Goal: Contribute content: Contribute content

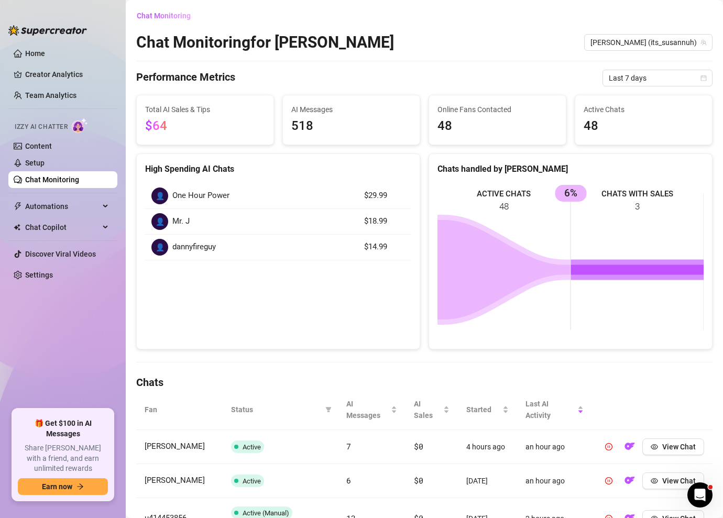
scroll to position [184, 0]
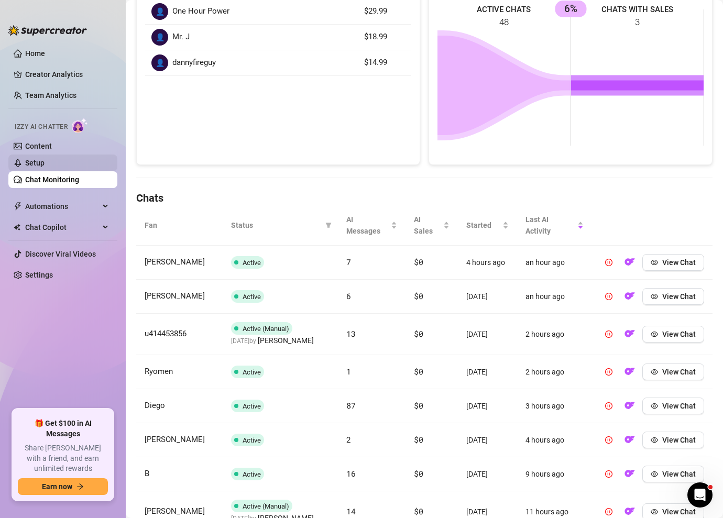
click at [45, 159] on link "Setup" at bounding box center [34, 163] width 19 height 8
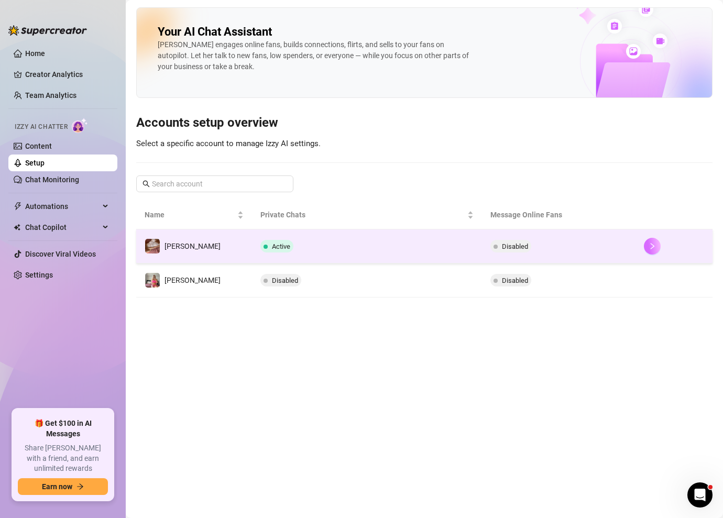
click at [653, 248] on button "button" at bounding box center [652, 246] width 17 height 17
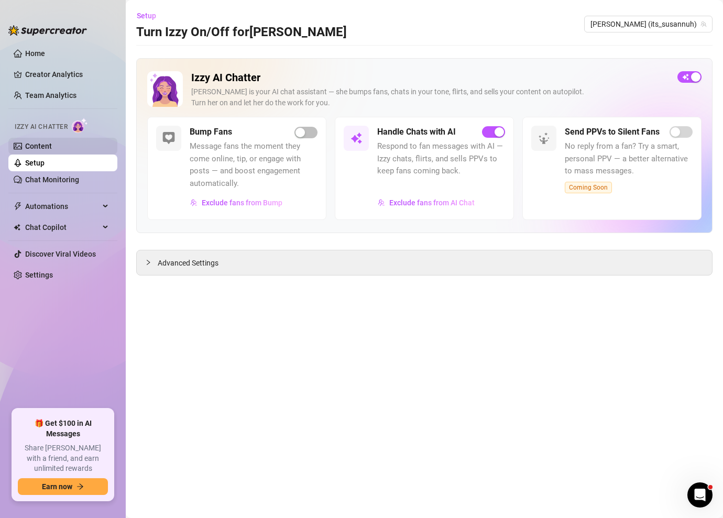
click at [52, 144] on link "Content" at bounding box center [38, 146] width 27 height 8
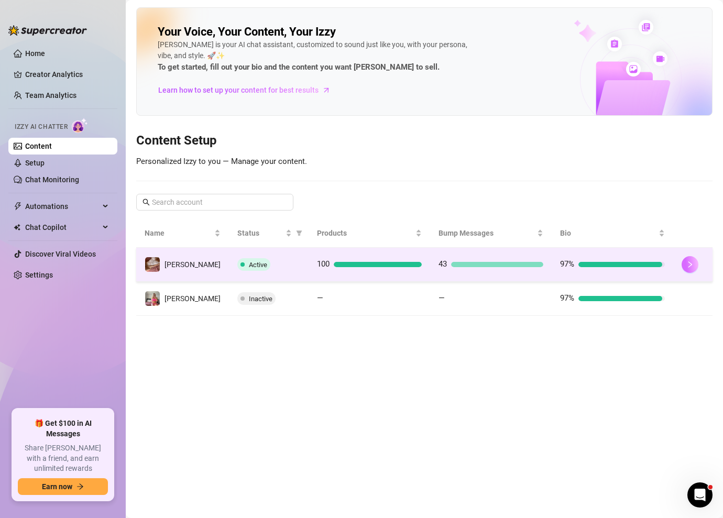
click at [682, 268] on button "button" at bounding box center [689, 264] width 17 height 17
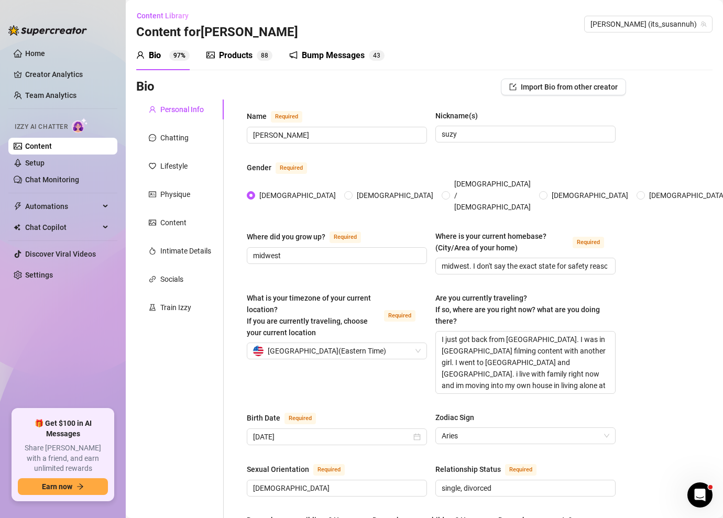
click at [249, 50] on div "Products" at bounding box center [236, 55] width 34 height 13
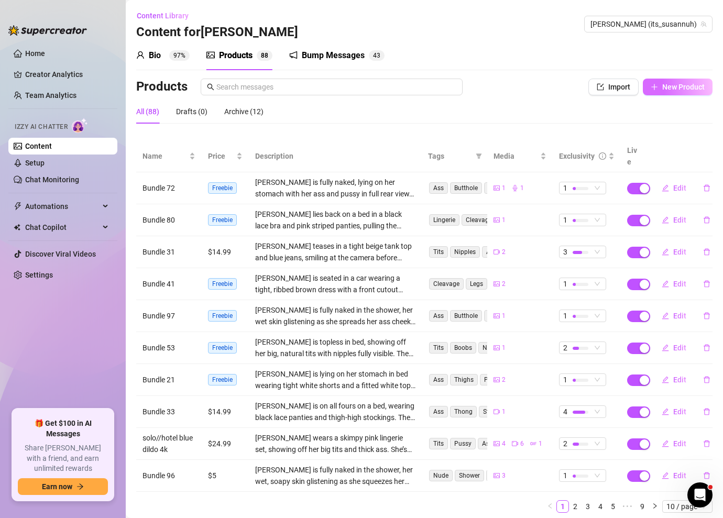
click at [688, 82] on button "New Product" at bounding box center [678, 87] width 70 height 17
type textarea "Type your message here..."
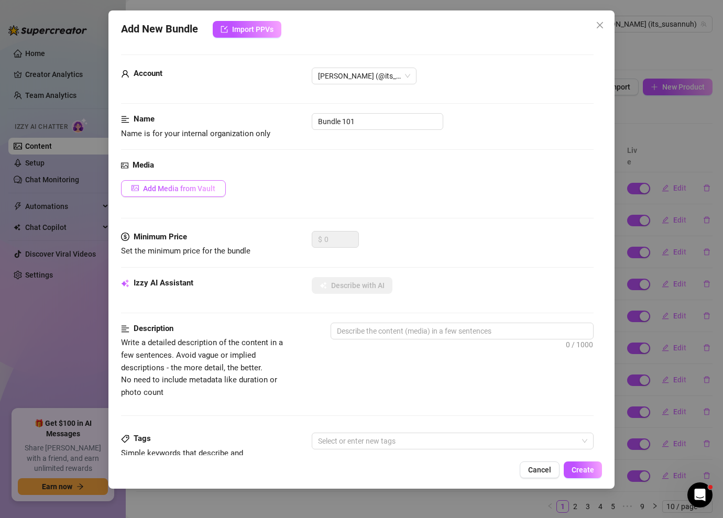
click at [209, 187] on span "Add Media from Vault" at bounding box center [179, 188] width 72 height 8
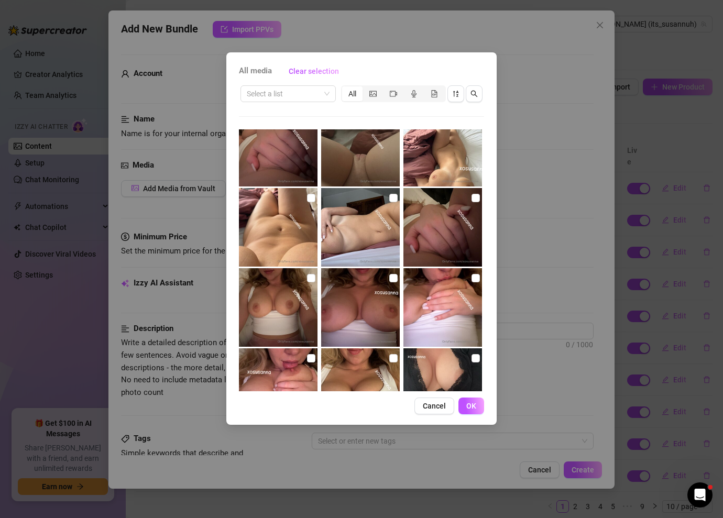
scroll to position [24, 0]
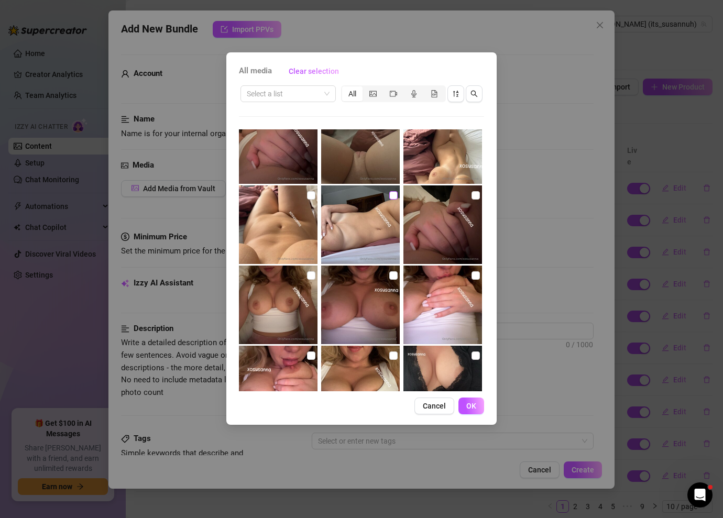
click at [389, 195] on input "checkbox" at bounding box center [393, 195] width 8 height 8
checkbox input "true"
click at [313, 193] on input "checkbox" at bounding box center [311, 195] width 8 height 8
checkbox input "true"
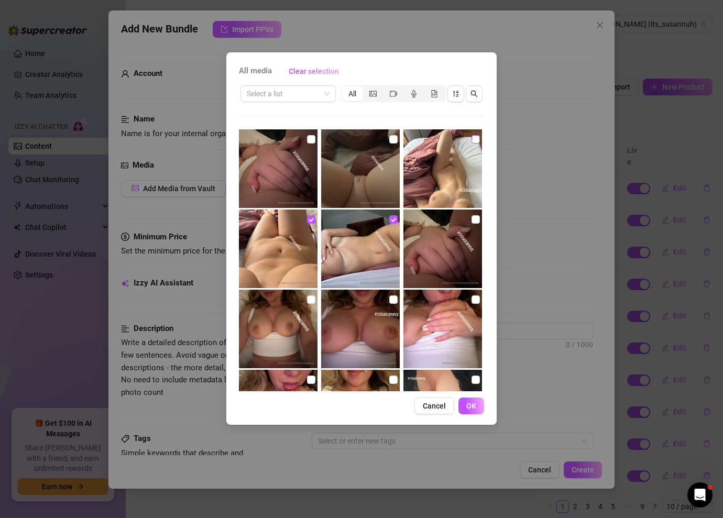
click at [477, 139] on input "checkbox" at bounding box center [475, 139] width 8 height 8
checkbox input "true"
click at [473, 405] on span "OK" at bounding box center [471, 406] width 10 height 8
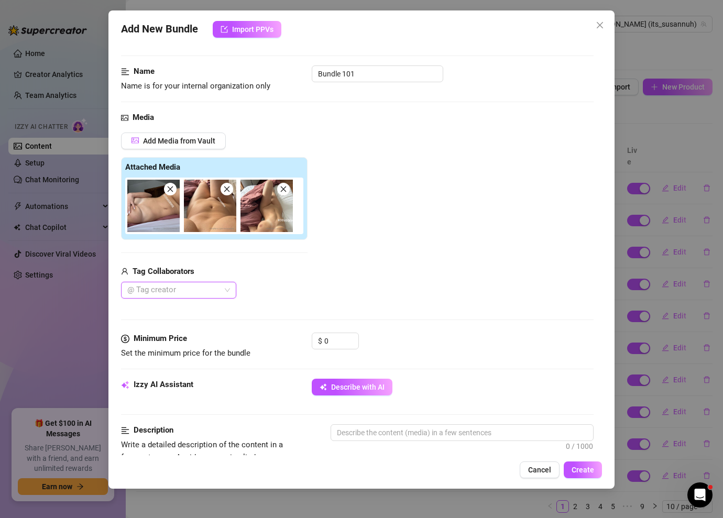
scroll to position [84, 0]
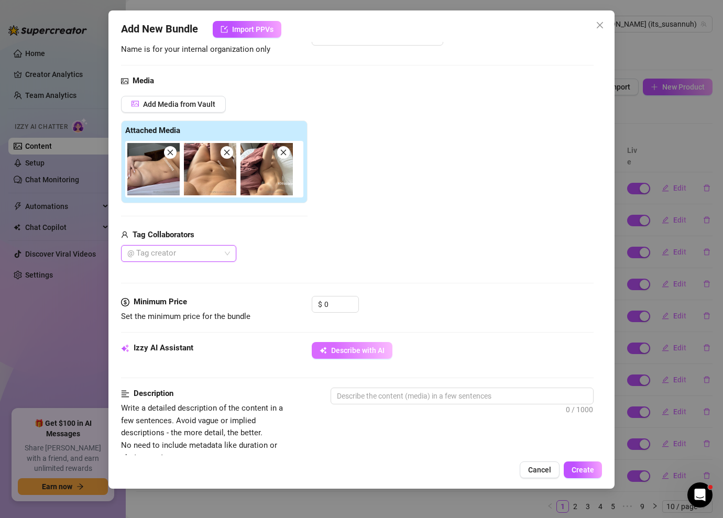
click at [363, 352] on span "Describe with AI" at bounding box center [357, 350] width 53 height 8
type textarea "[PERSON_NAME]"
type textarea "[PERSON_NAME] is"
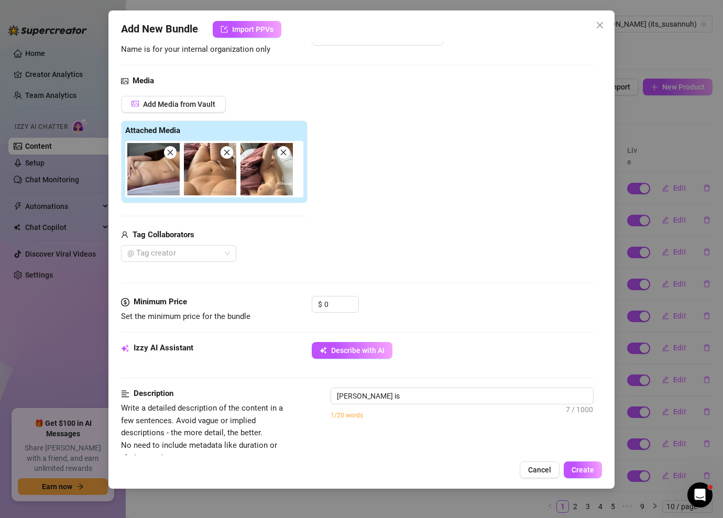
type textarea "[PERSON_NAME] is fully"
type textarea "[PERSON_NAME] is fully naked"
type textarea "[PERSON_NAME] is fully naked in"
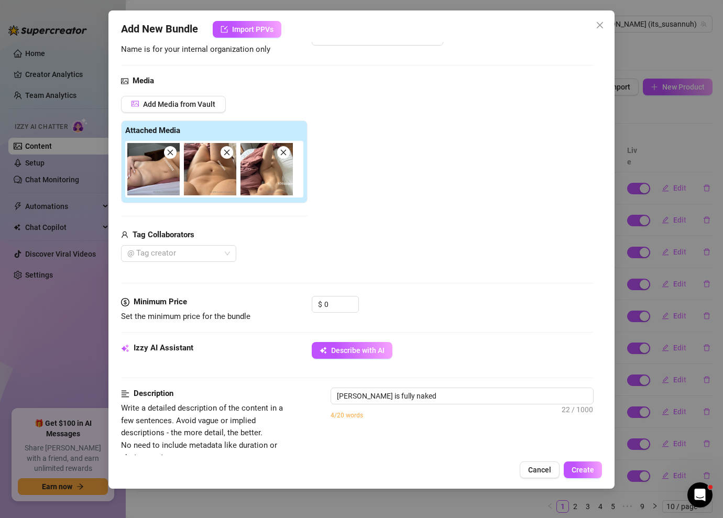
type textarea "[PERSON_NAME] is fully naked in"
type textarea "[PERSON_NAME] is fully naked in bed,"
type textarea "[PERSON_NAME] is fully naked in bed, showing"
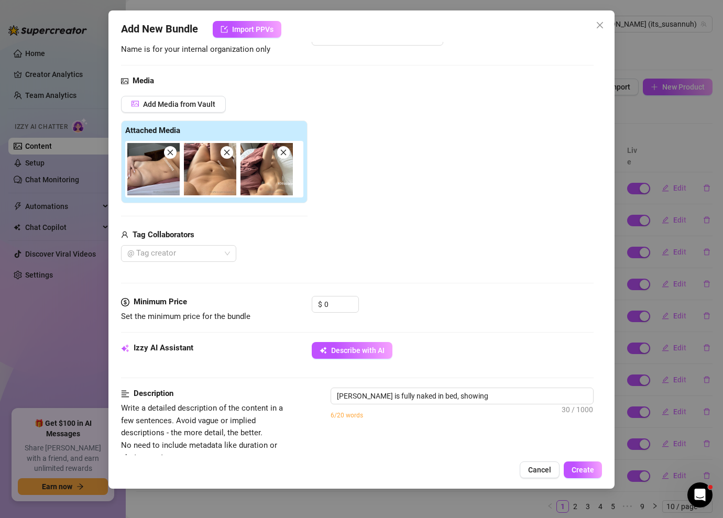
type textarea "[PERSON_NAME] is fully naked in bed, showing off"
type textarea "[PERSON_NAME] is fully naked in bed, showing off her"
type textarea "[PERSON_NAME] is fully naked in bed, showing off her bare"
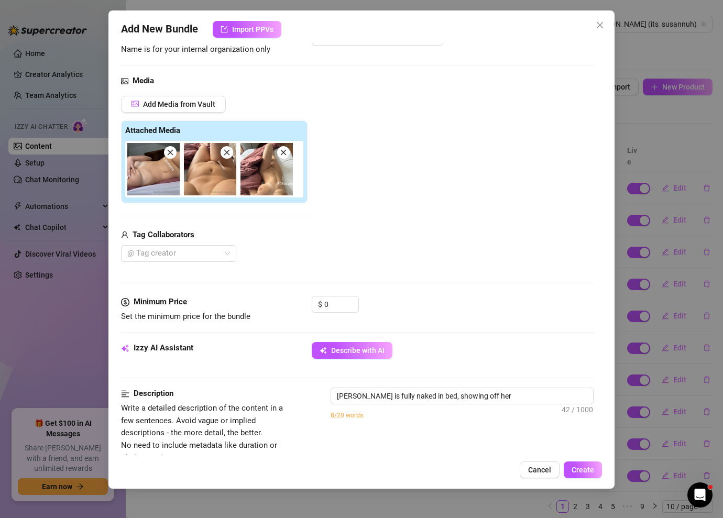
type textarea "[PERSON_NAME] is fully naked in bed, showing off her bare"
type textarea "[PERSON_NAME] is fully naked in bed, showing off her bare tits,"
type textarea "[PERSON_NAME] is fully naked in bed, showing off her bare tits, smooth"
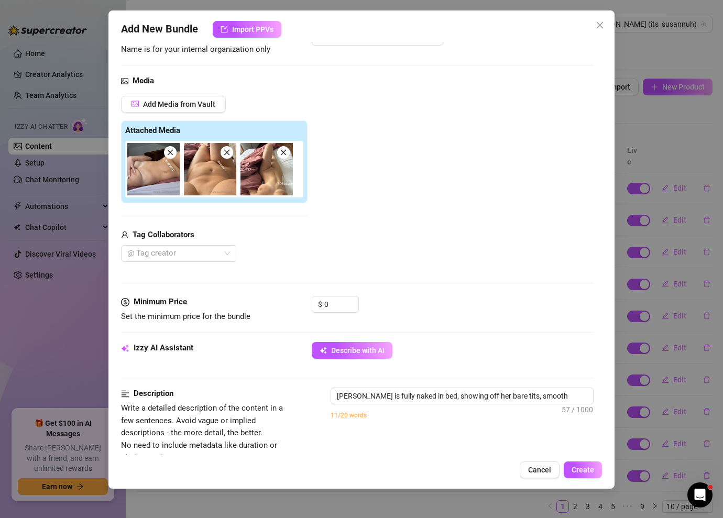
type textarea "[PERSON_NAME] is fully naked in bed, showing off her bare tits, smooth stomach,"
type textarea "[PERSON_NAME] is fully naked in bed, showing off her bare tits, smooth stomach,…"
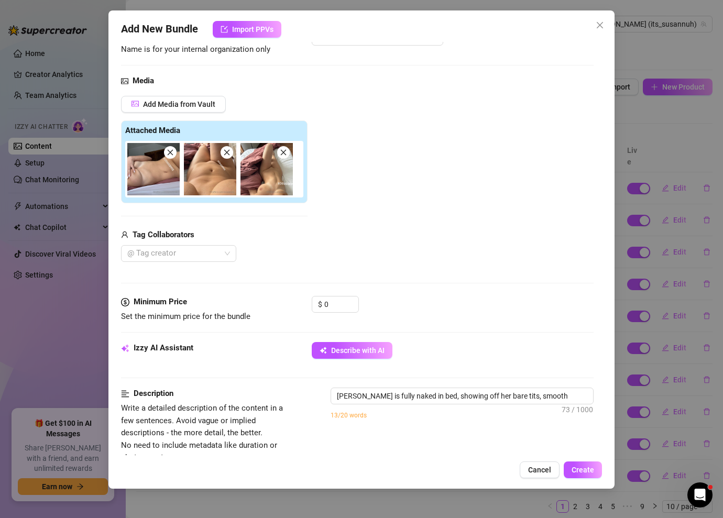
type textarea "[PERSON_NAME] is fully naked in bed, showing off her bare tits, smooth stomach,…"
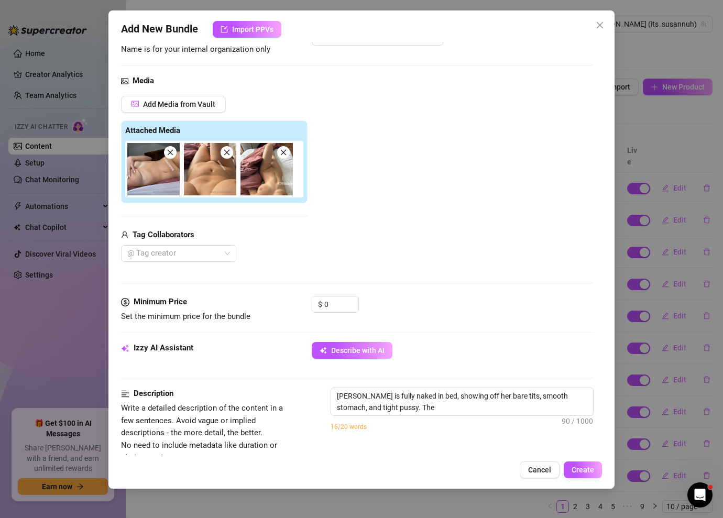
type textarea "[PERSON_NAME] is fully naked in bed, showing off her bare tits, smooth stomach,…"
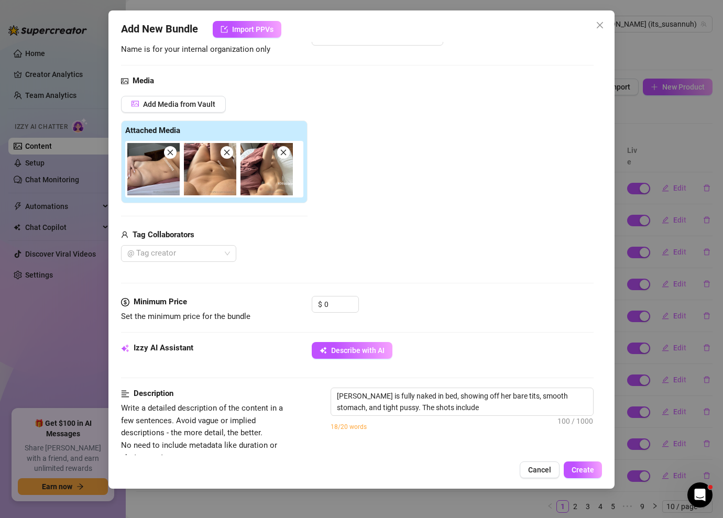
type textarea "[PERSON_NAME] is fully naked in bed, showing off her bare tits, smooth stomach,…"
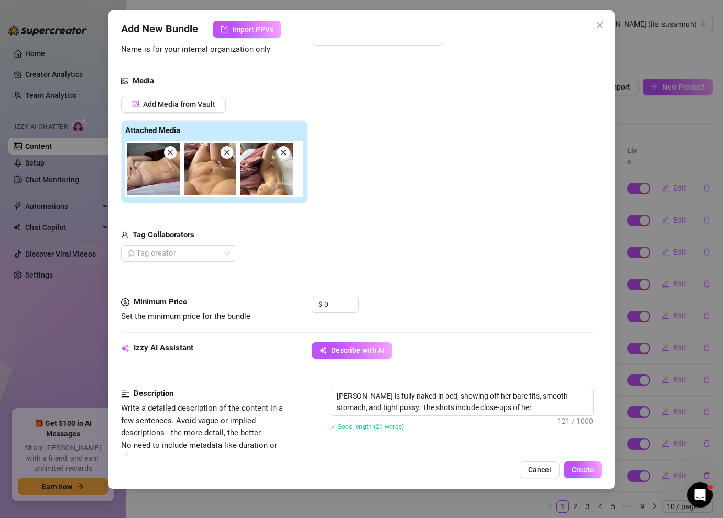
type textarea "[PERSON_NAME] is fully naked in bed, showing off her bare tits, smooth stomach,…"
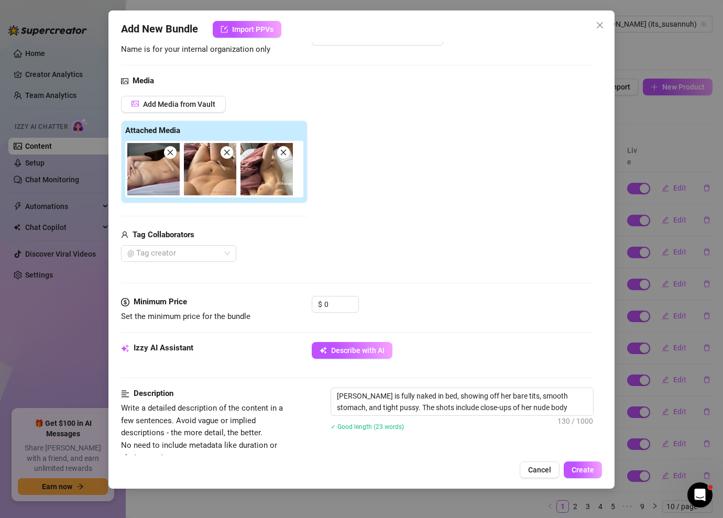
type textarea "[PERSON_NAME] is fully naked in bed, showing off her bare tits, smooth stomach,…"
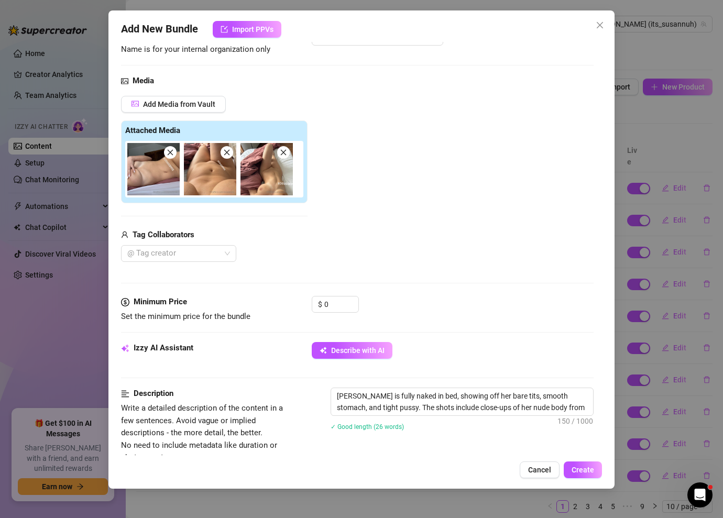
type textarea "[PERSON_NAME] is fully naked in bed, showing off her bare tits, smooth stomach,…"
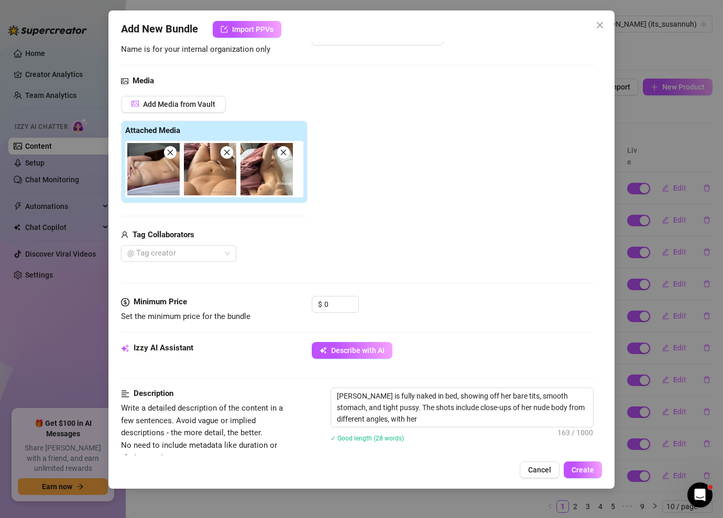
type textarea "[PERSON_NAME] is fully naked in bed, showing off her bare tits, smooth stomach,…"
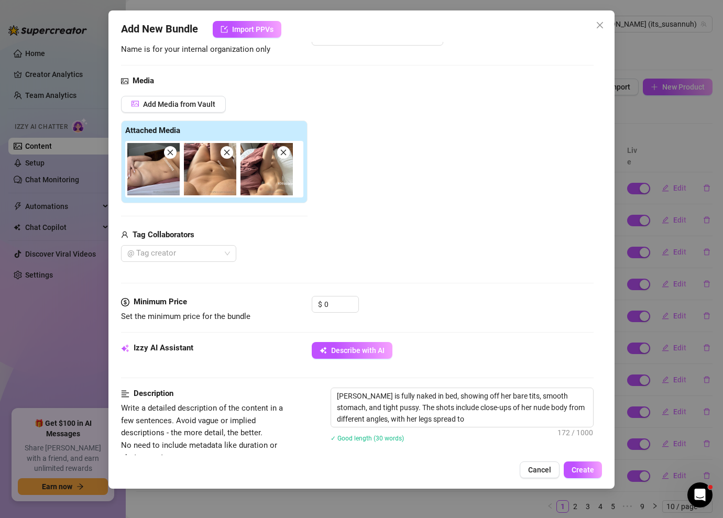
type textarea "[PERSON_NAME] is fully naked in bed, showing off her bare tits, smooth stomach,…"
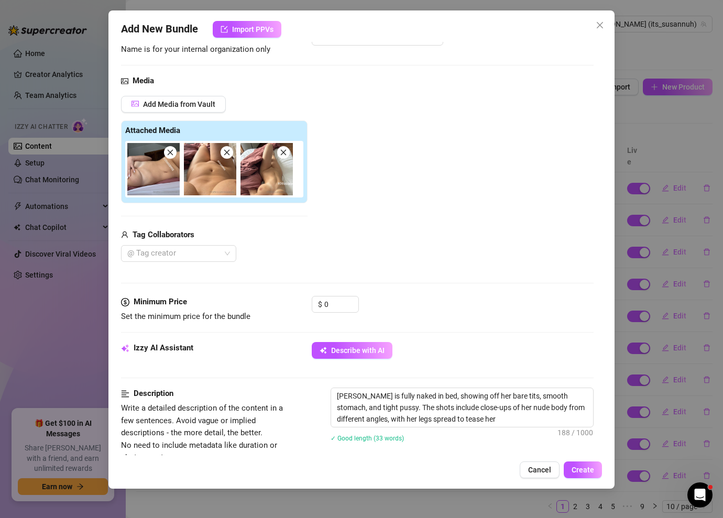
type textarea "[PERSON_NAME] is fully naked in bed, showing off her bare tits, smooth stomach,…"
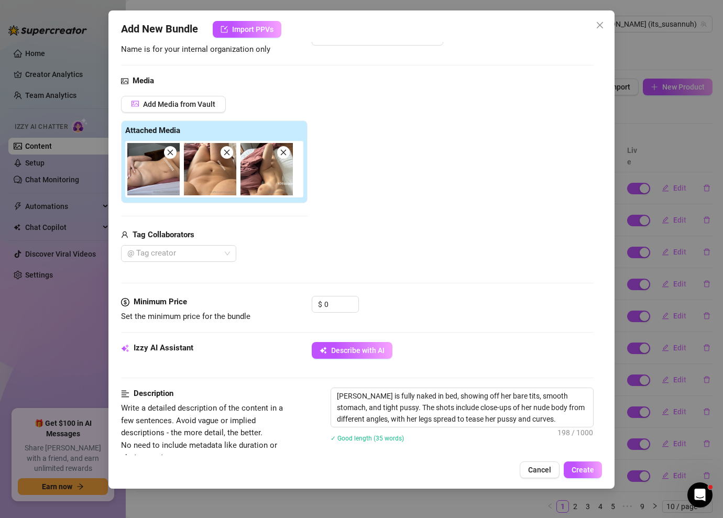
type textarea "[PERSON_NAME] is fully naked in bed, showing off her bare tits, smooth stomach,…"
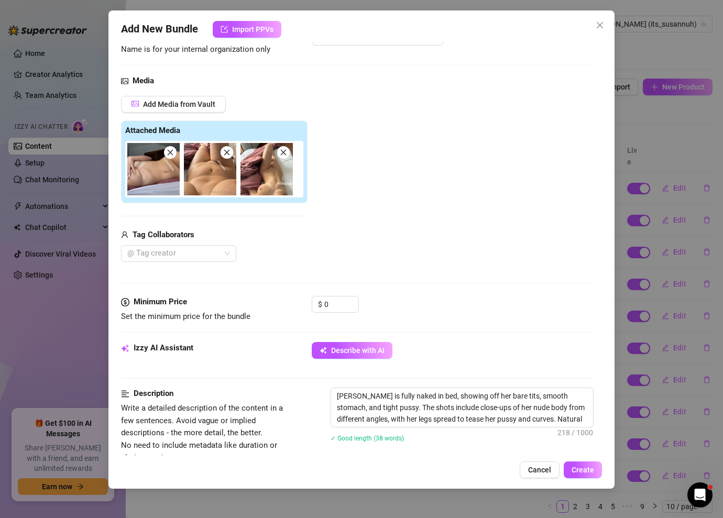
type textarea "[PERSON_NAME] is fully naked in bed, showing off her bare tits, smooth stomach,…"
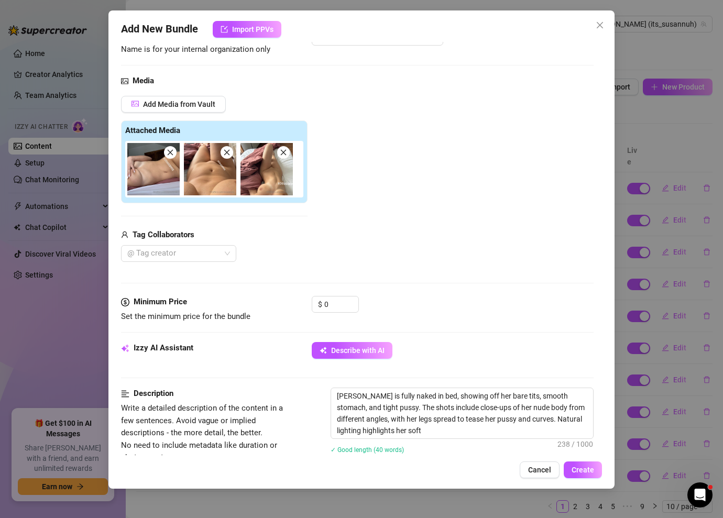
type textarea "[PERSON_NAME] is fully naked in bed, showing off her bare tits, smooth stomach,…"
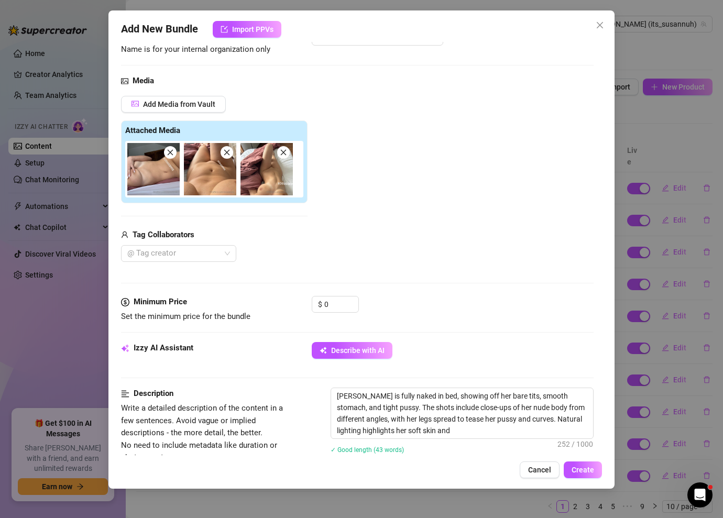
type textarea "[PERSON_NAME] is fully naked in bed, showing off her bare tits, smooth stomach,…"
click at [340, 306] on input "0" at bounding box center [341, 304] width 34 height 16
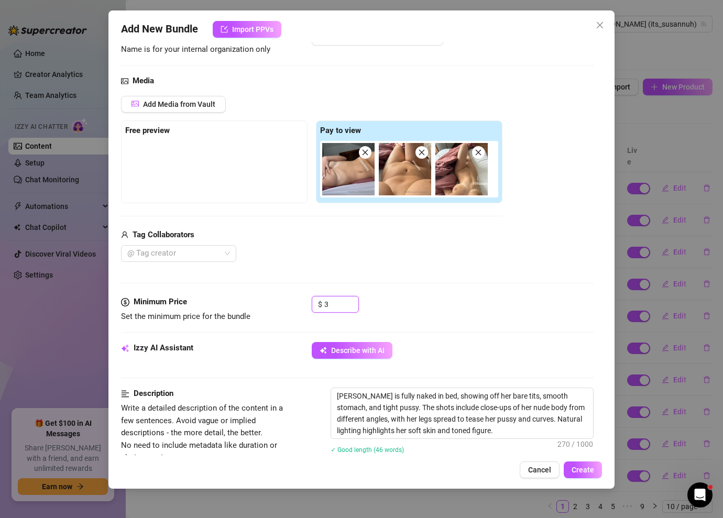
type input "3"
click at [469, 349] on div "Describe with AI" at bounding box center [453, 350] width 282 height 17
click at [595, 474] on button "Create" at bounding box center [582, 469] width 38 height 17
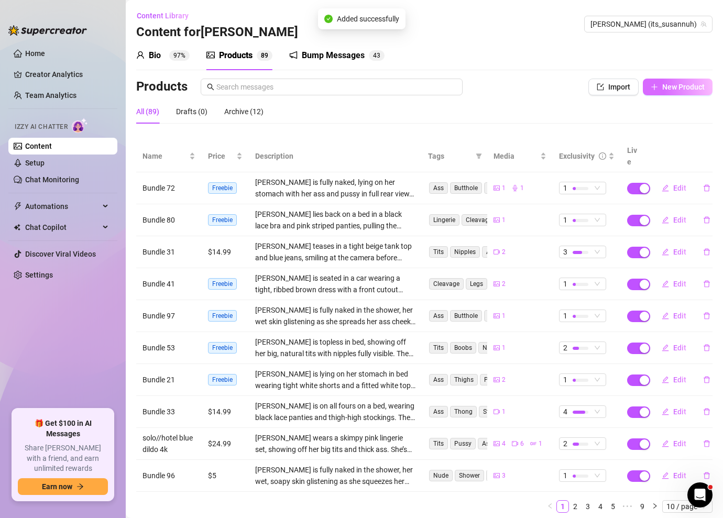
click at [675, 89] on span "New Product" at bounding box center [683, 87] width 42 height 8
type textarea "Type your message here..."
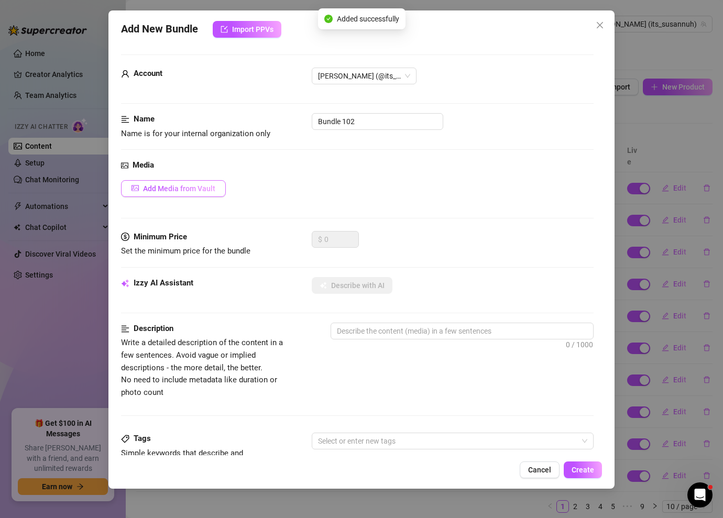
click at [209, 193] on button "Add Media from Vault" at bounding box center [173, 188] width 105 height 17
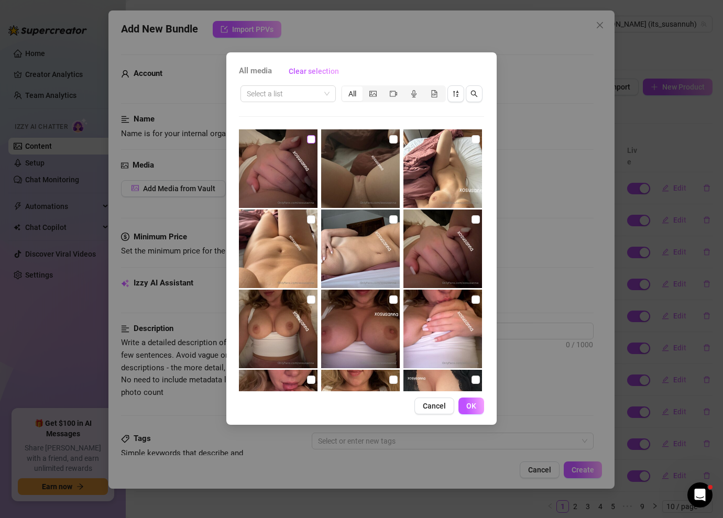
click at [312, 141] on input "checkbox" at bounding box center [311, 139] width 8 height 8
checkbox input "true"
click at [394, 140] on input "checkbox" at bounding box center [393, 139] width 8 height 8
checkbox input "true"
click at [477, 405] on button "OK" at bounding box center [471, 405] width 26 height 17
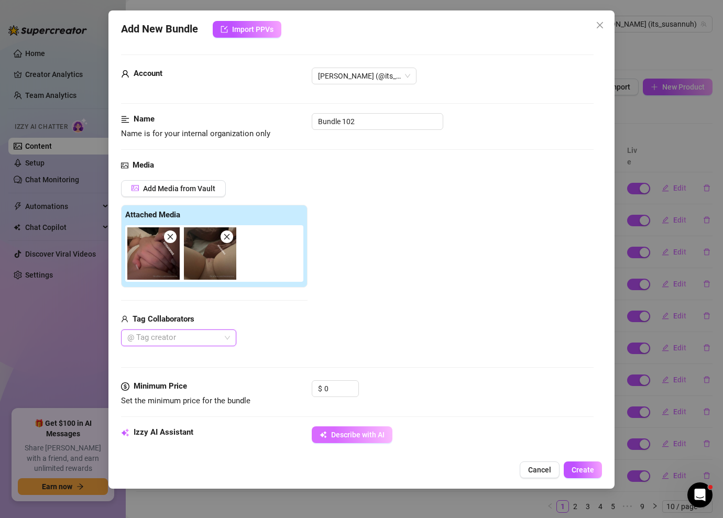
click at [357, 435] on span "Describe with AI" at bounding box center [357, 434] width 53 height 8
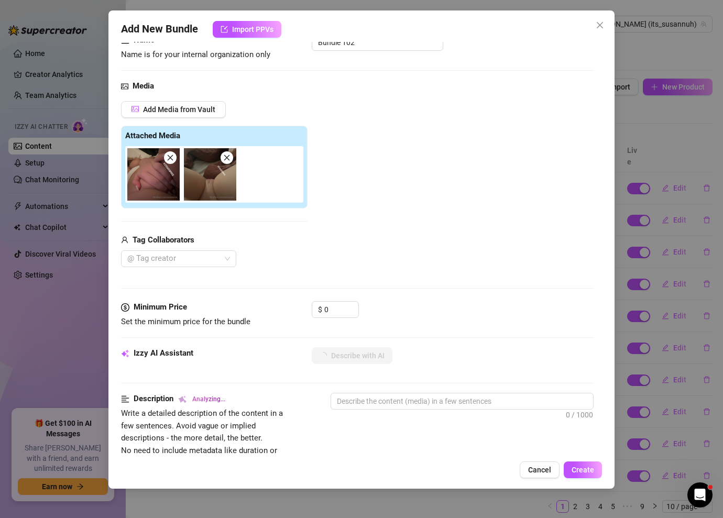
scroll to position [84, 0]
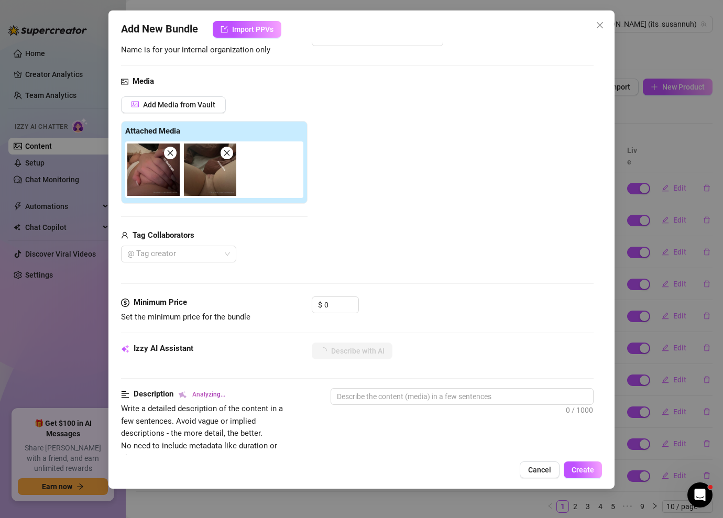
type textarea "Close-up,"
type textarea "Close-up, intimate"
type textarea "Close-up, intimate shots"
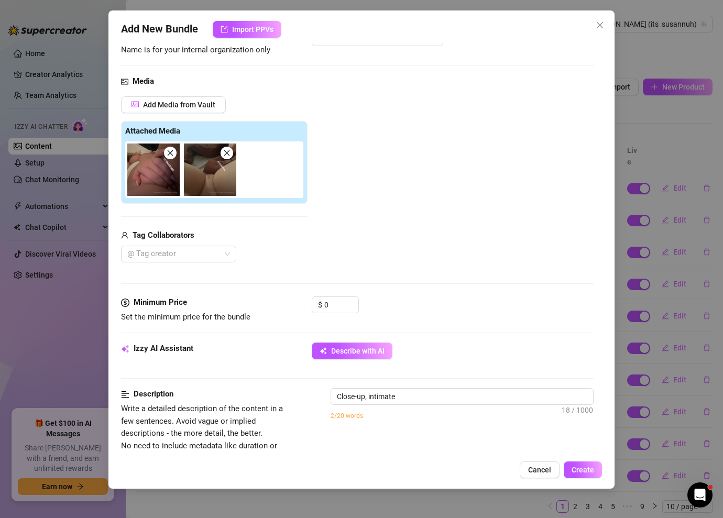
type textarea "Close-up, intimate shots"
type textarea "Close-up, intimate shots of"
type textarea "Close-up, intimate shots of [PERSON_NAME]’s"
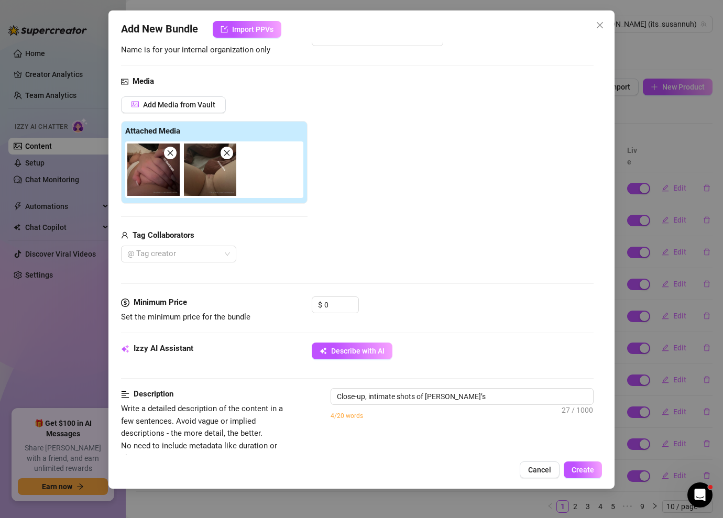
type textarea "Close-up, intimate shots of [PERSON_NAME]’s bare"
type textarea "Close-up, intimate shots of [PERSON_NAME]’s bare pussy"
type textarea "Close-up, intimate shots of [PERSON_NAME]’s bare pussy being"
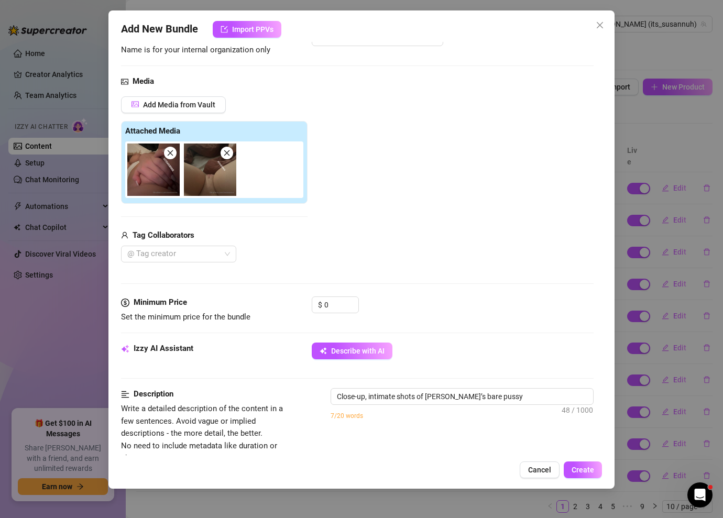
type textarea "Close-up, intimate shots of [PERSON_NAME]’s bare pussy being"
type textarea "Close-up, intimate shots of [PERSON_NAME]’s bare pussy being spread"
type textarea "Close-up, intimate shots of [PERSON_NAME]’s bare pussy being spread open"
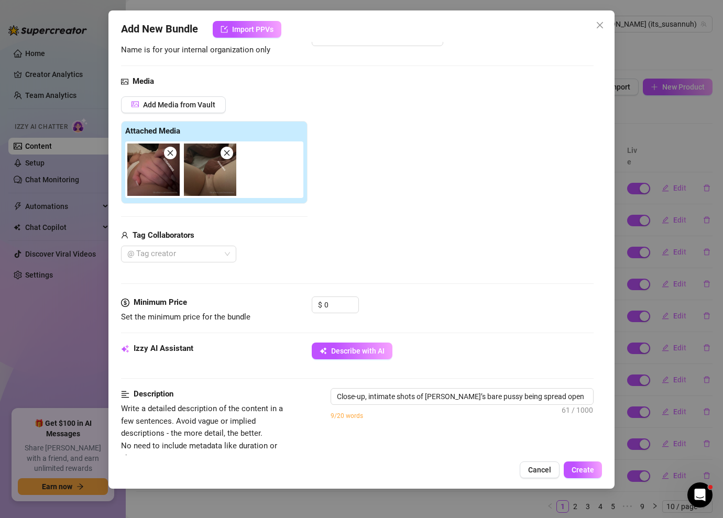
type textarea "Close-up, intimate shots of [PERSON_NAME]’s bare pussy being spread open with"
type textarea "Close-up, intimate shots of [PERSON_NAME]’s bare pussy being spread open with h…"
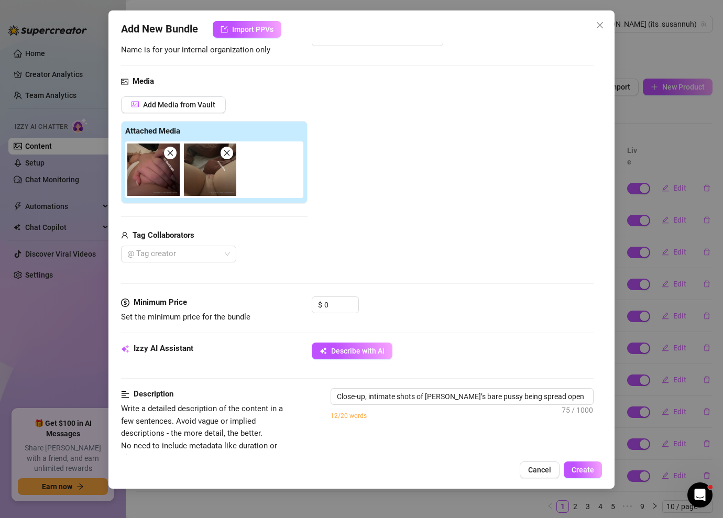
type textarea "Close-up, intimate shots of [PERSON_NAME]’s bare pussy being spread open with h…"
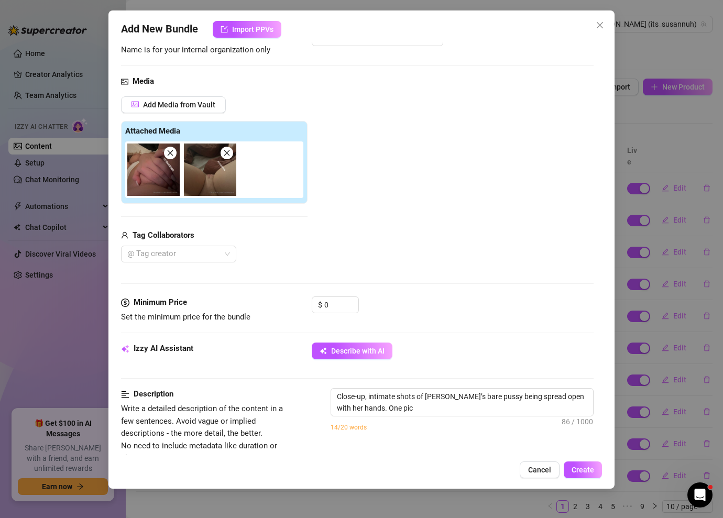
type textarea "Close-up, intimate shots of [PERSON_NAME]’s bare pussy being spread open with h…"
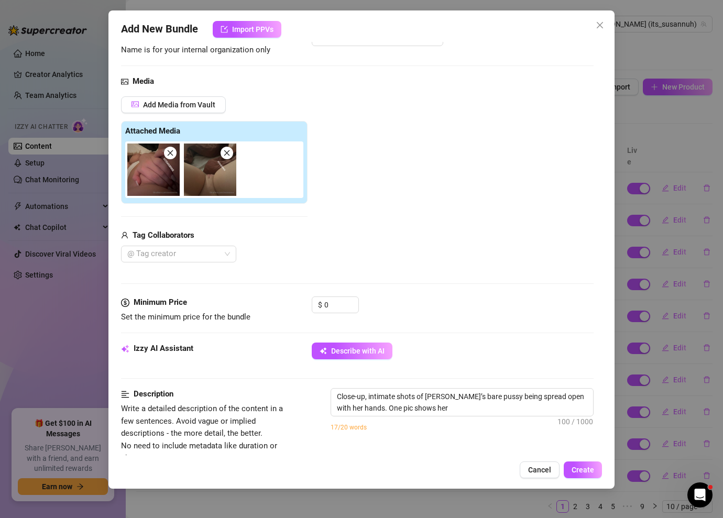
type textarea "Close-up, intimate shots of [PERSON_NAME]’s bare pussy being spread open with h…"
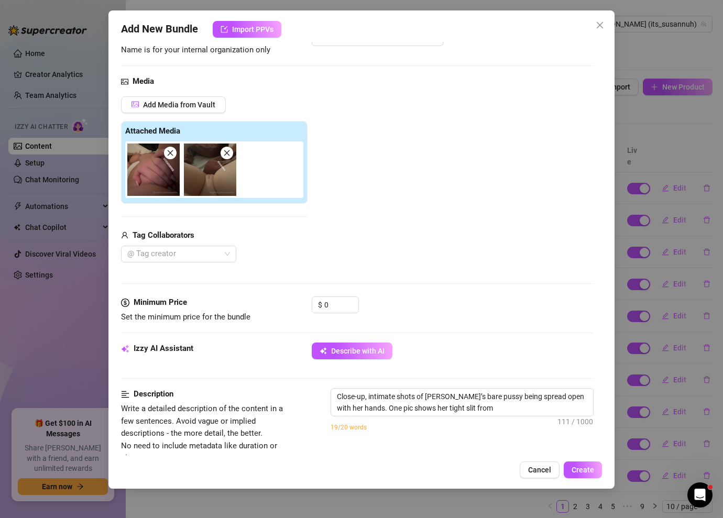
type textarea "Close-up, intimate shots of [PERSON_NAME]’s bare pussy being spread open with h…"
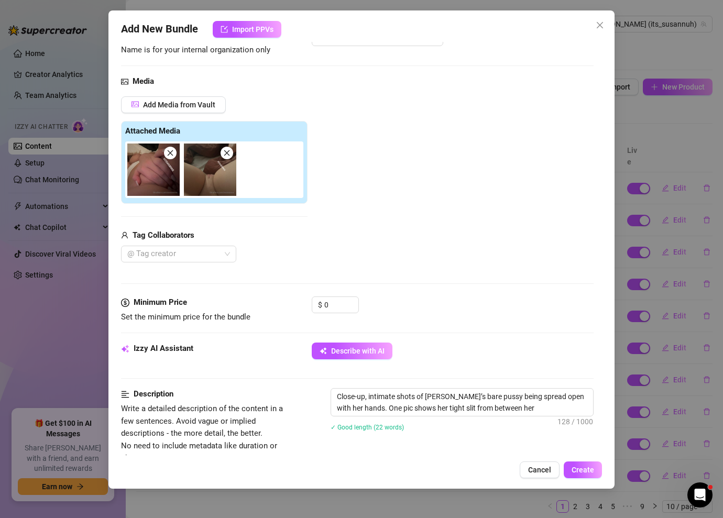
type textarea "Close-up, intimate shots of [PERSON_NAME]’s bare pussy being spread open with h…"
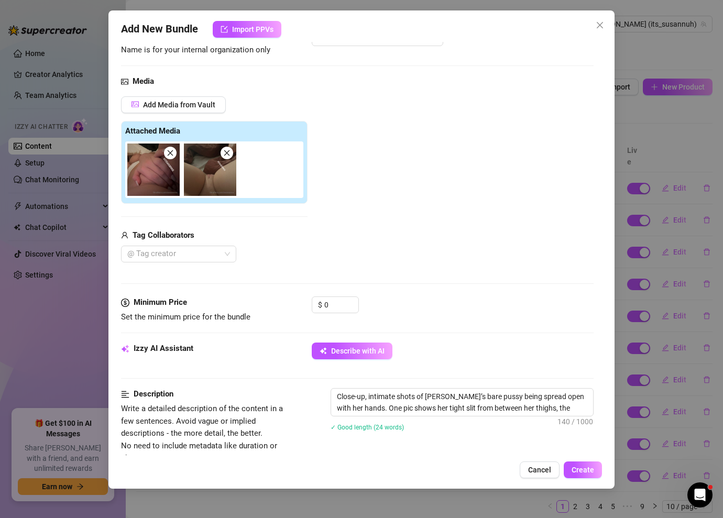
type textarea "Close-up, intimate shots of [PERSON_NAME]’s bare pussy being spread open with h…"
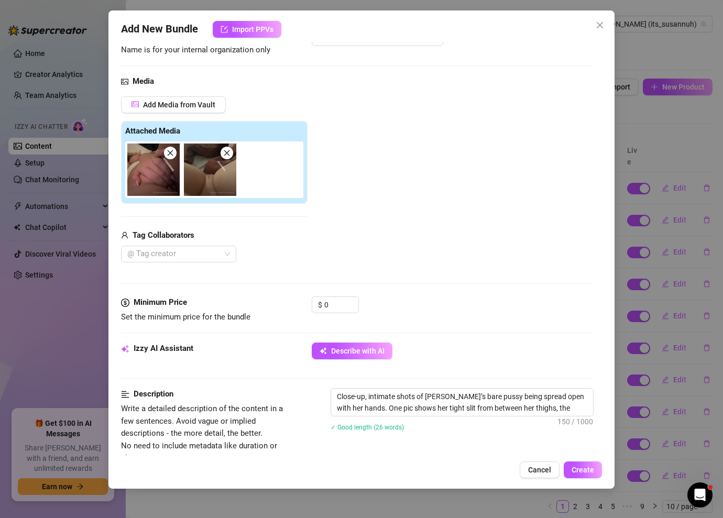
type textarea "Close-up, intimate shots of [PERSON_NAME]’s bare pussy being spread open with h…"
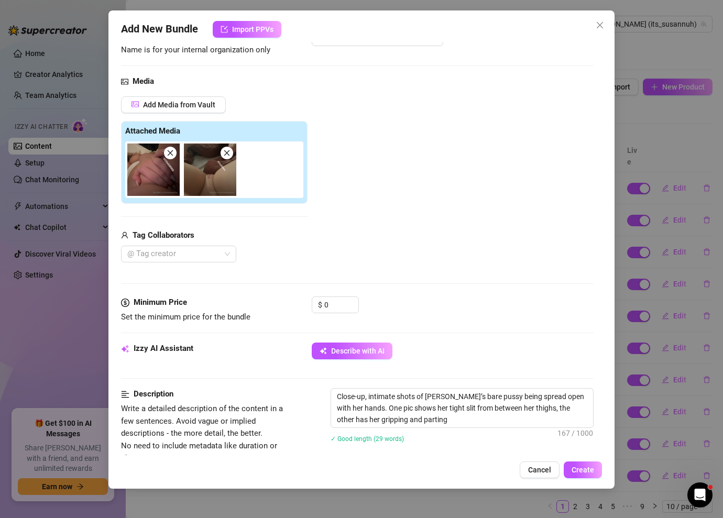
type textarea "Close-up, intimate shots of [PERSON_NAME]’s bare pussy being spread open with h…"
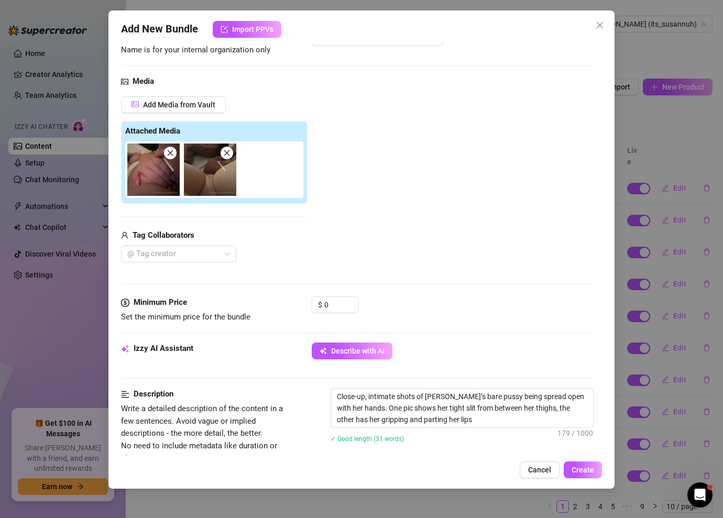
type textarea "Close-up, intimate shots of [PERSON_NAME]’s bare pussy being spread open with h…"
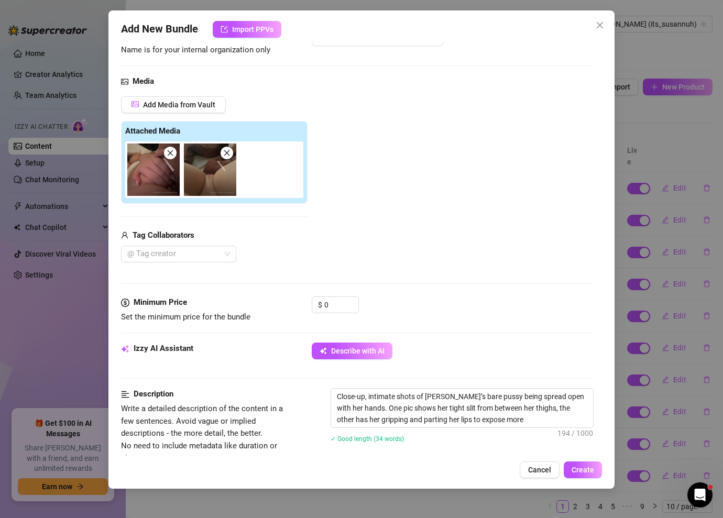
type textarea "Close-up, intimate shots of [PERSON_NAME]’s bare pussy being spread open with h…"
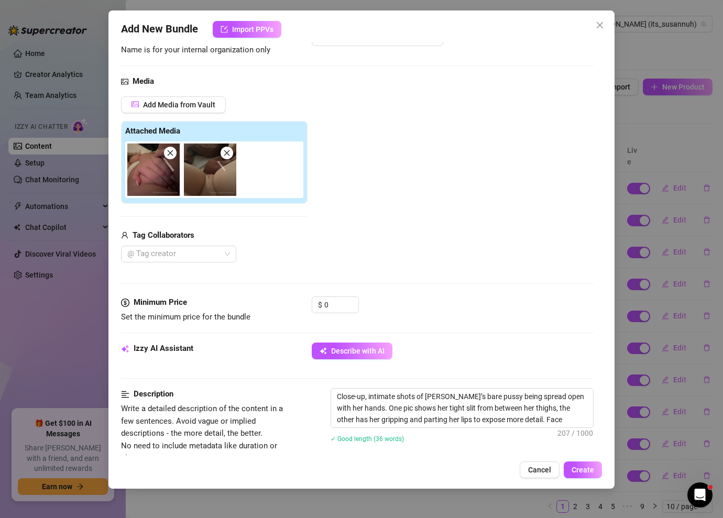
type textarea "Close-up, intimate shots of [PERSON_NAME]’s bare pussy being spread open with h…"
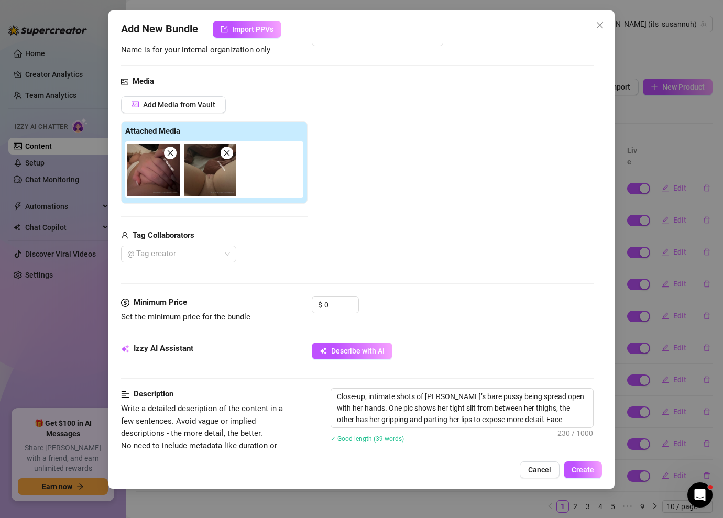
type textarea "Close-up, intimate shots of [PERSON_NAME]’s bare pussy being spread open with h…"
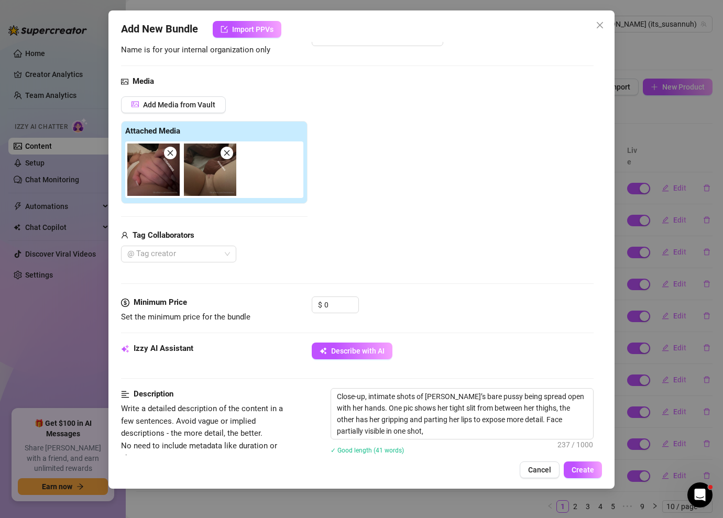
type textarea "Close-up, intimate shots of [PERSON_NAME]’s bare pussy being spread open with h…"
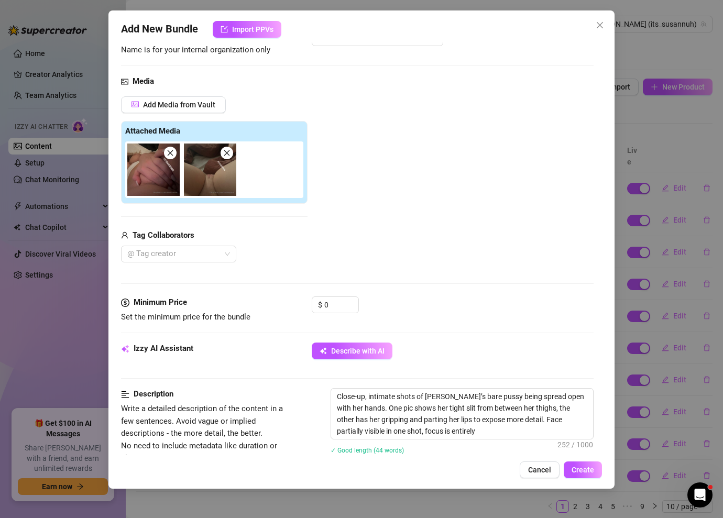
type textarea "Close-up, intimate shots of [PERSON_NAME]’s bare pussy being spread open with h…"
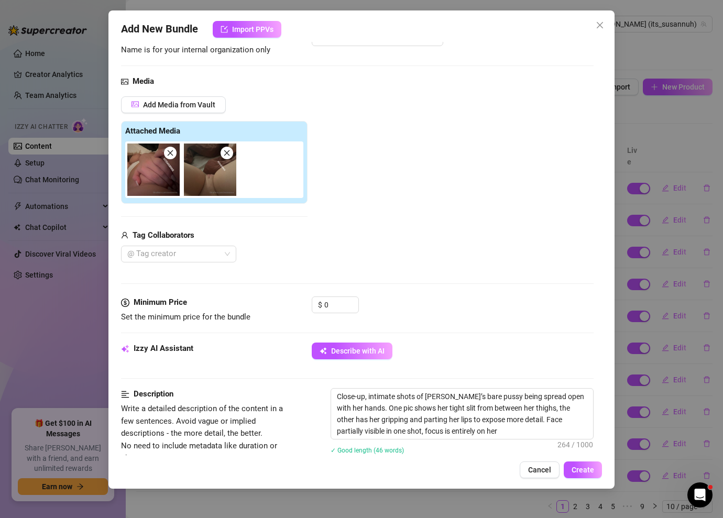
type textarea "Close-up, intimate shots of [PERSON_NAME]’s bare pussy being spread open with h…"
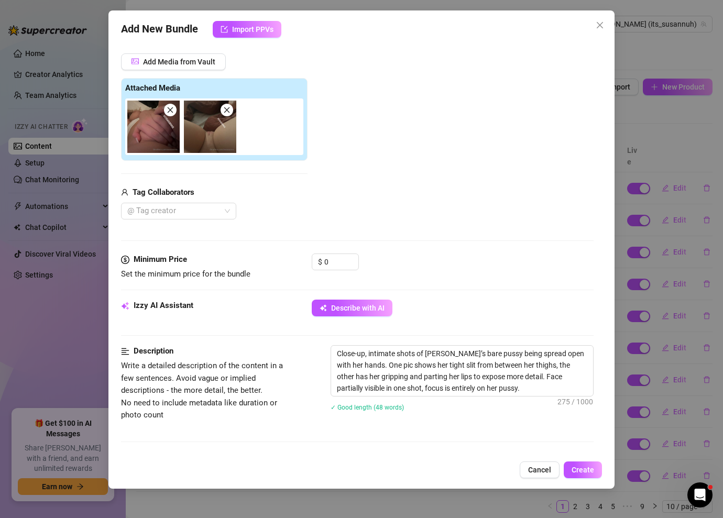
scroll to position [134, 0]
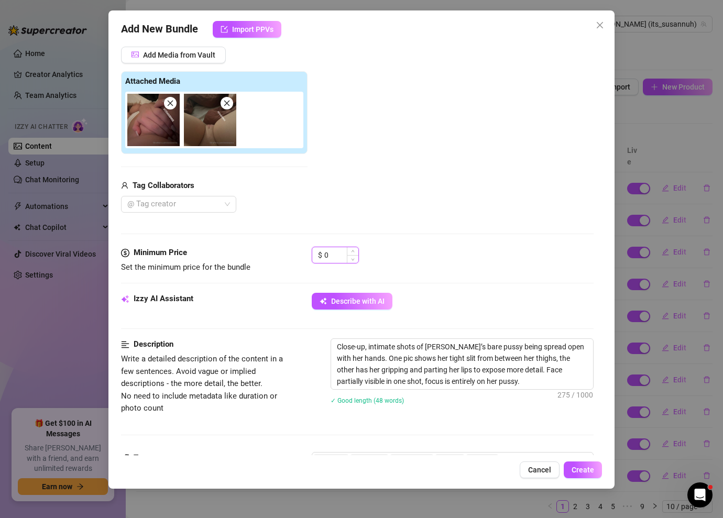
click at [346, 257] on input "0" at bounding box center [341, 255] width 34 height 16
click at [445, 251] on div "$" at bounding box center [453, 260] width 282 height 26
click at [337, 258] on input at bounding box center [341, 255] width 34 height 16
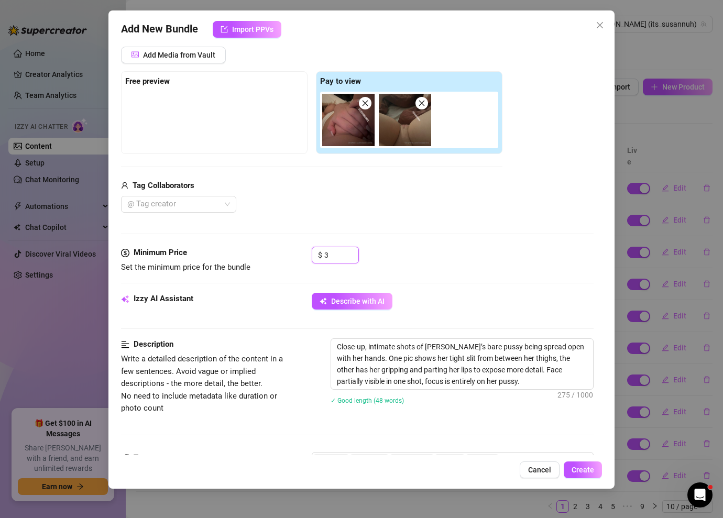
type input "3"
click at [494, 306] on div "Describe with AI" at bounding box center [453, 301] width 282 height 17
click at [590, 473] on span "Create" at bounding box center [582, 470] width 23 height 8
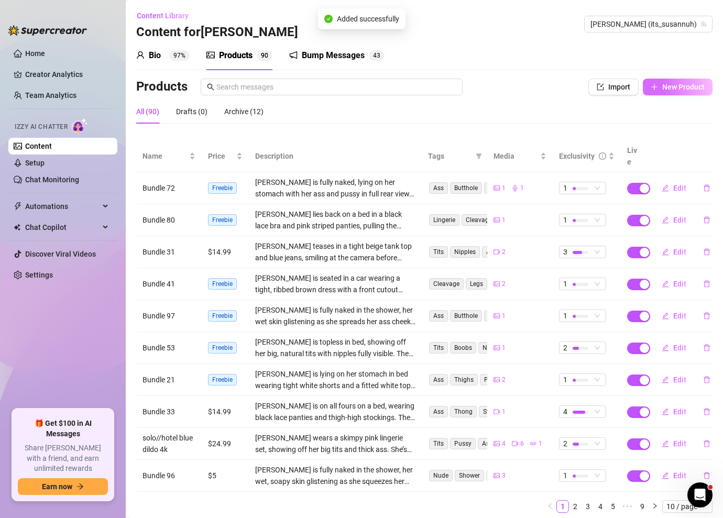
click at [673, 85] on span "New Product" at bounding box center [683, 87] width 42 height 8
type textarea "Type your message here..."
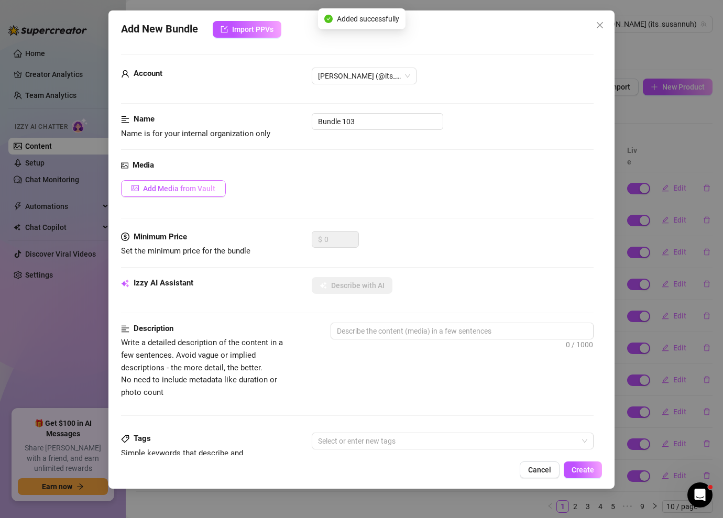
click at [149, 193] on button "Add Media from Vault" at bounding box center [173, 188] width 105 height 17
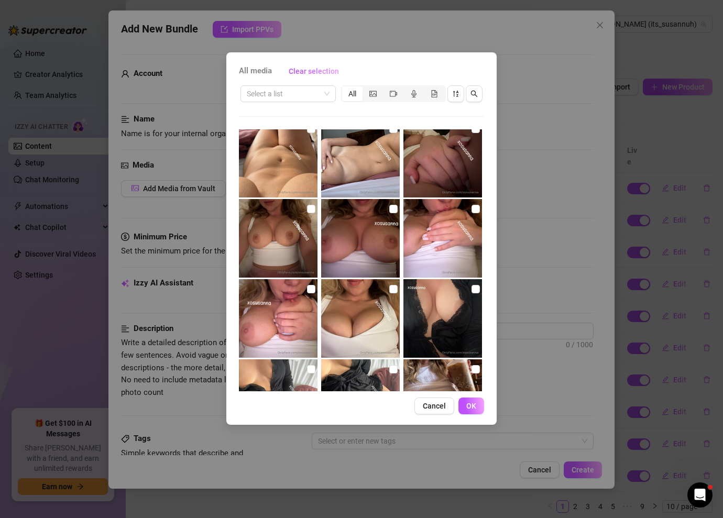
scroll to position [93, 0]
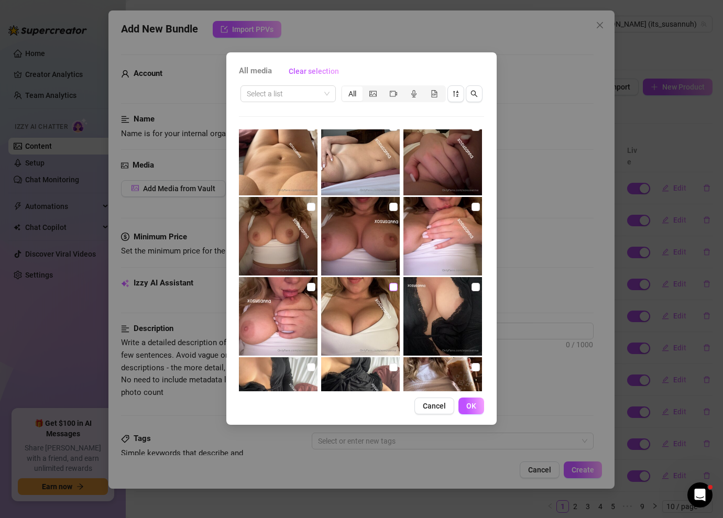
click at [392, 286] on input "checkbox" at bounding box center [393, 287] width 8 height 8
checkbox input "true"
click at [466, 409] on span "OK" at bounding box center [471, 406] width 10 height 8
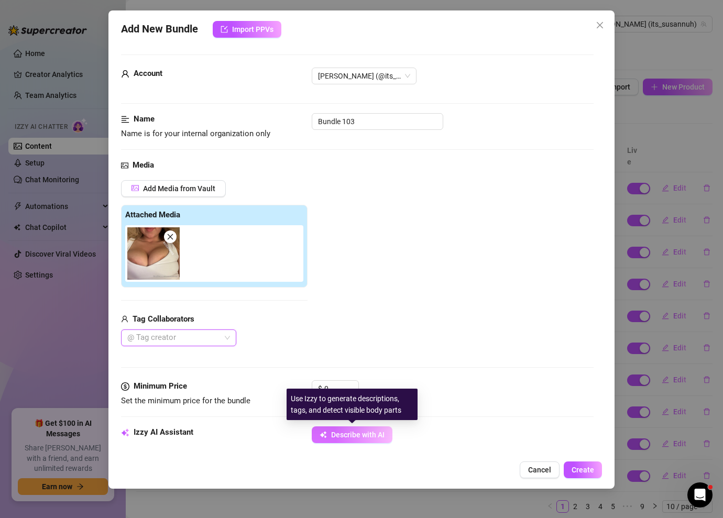
click at [367, 435] on span "Describe with AI" at bounding box center [357, 434] width 53 height 8
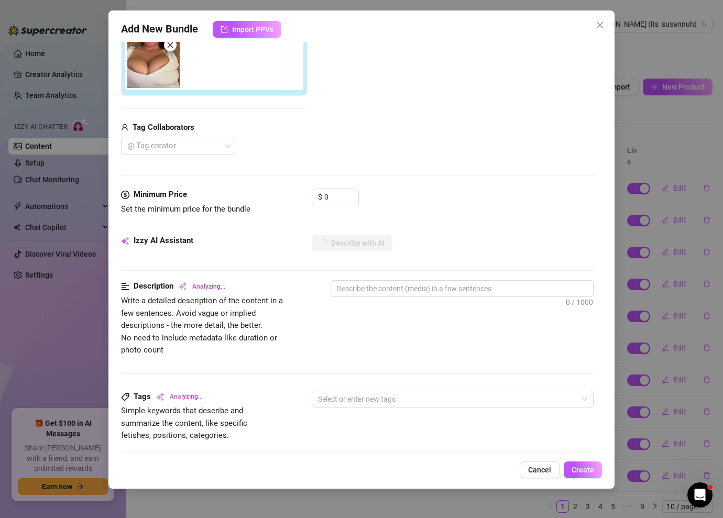
scroll to position [196, 0]
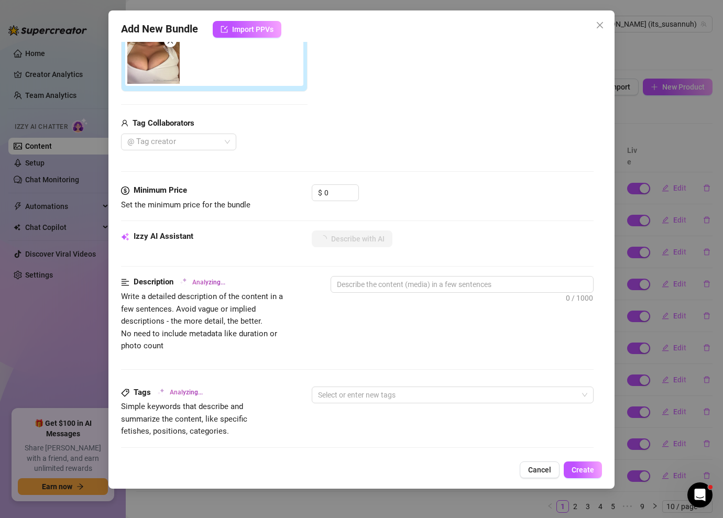
type textarea "[PERSON_NAME]"
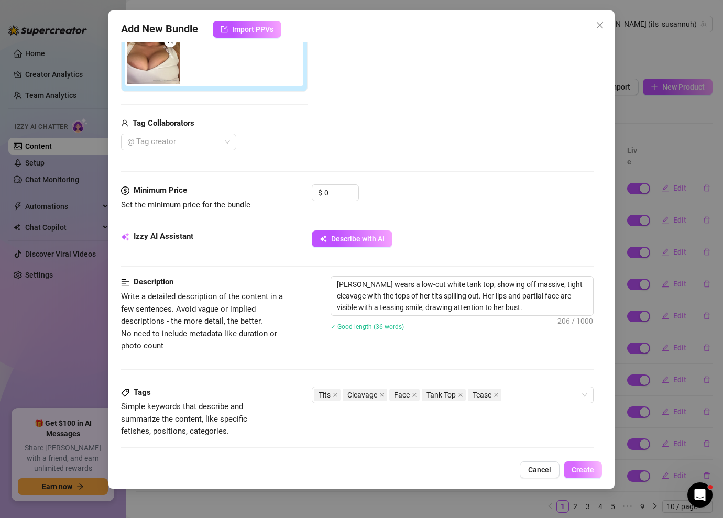
click at [585, 467] on span "Create" at bounding box center [582, 470] width 23 height 8
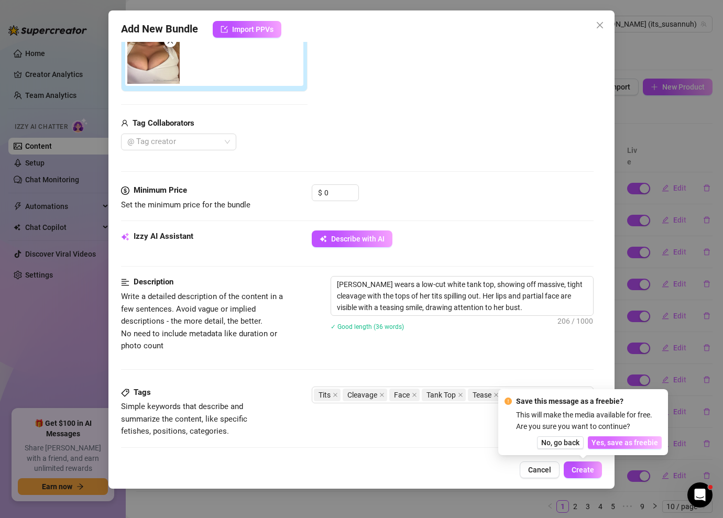
click at [622, 445] on span "Yes, save as freebie" at bounding box center [624, 442] width 67 height 8
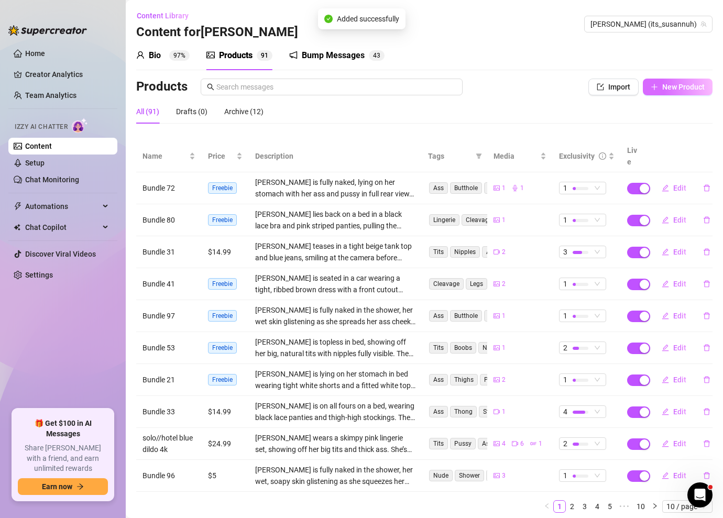
click at [687, 86] on span "New Product" at bounding box center [683, 87] width 42 height 8
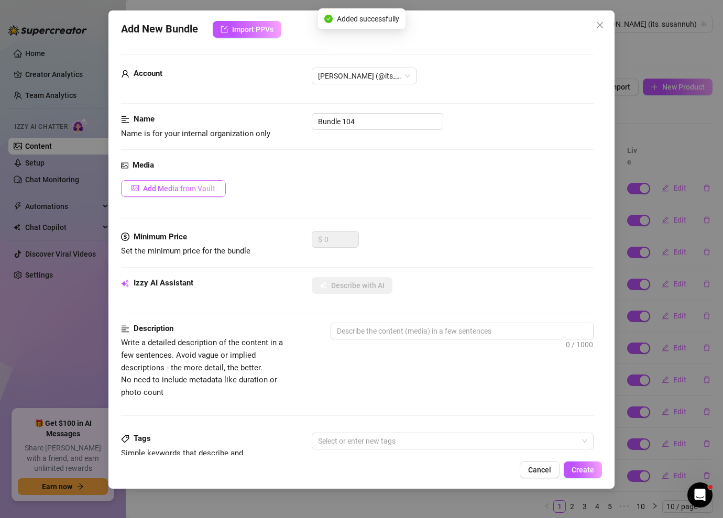
click at [208, 190] on span "Add Media from Vault" at bounding box center [179, 188] width 72 height 8
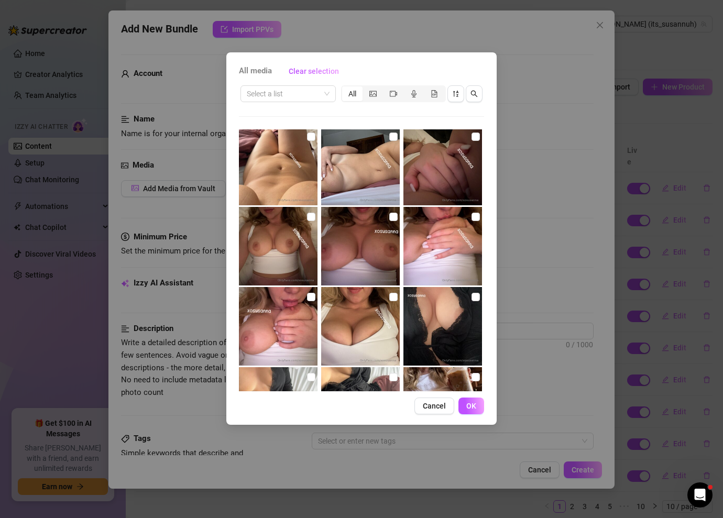
scroll to position [86, 0]
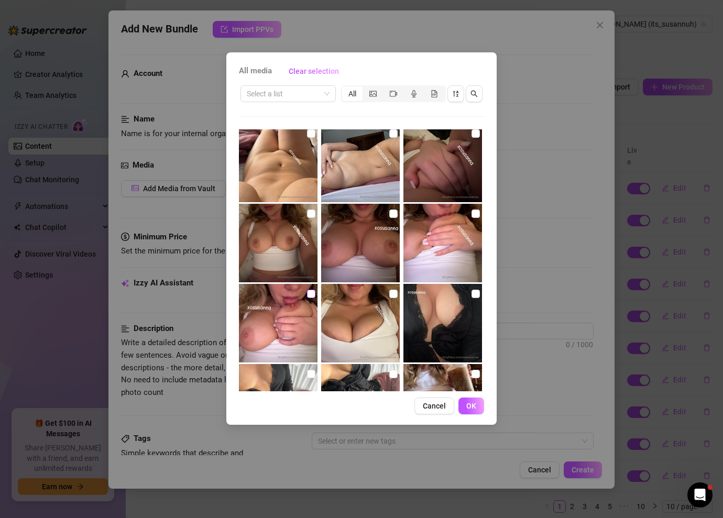
click at [312, 291] on input "checkbox" at bounding box center [311, 294] width 8 height 8
click at [476, 212] on input "checkbox" at bounding box center [475, 213] width 8 height 8
click at [470, 407] on span "OK" at bounding box center [471, 406] width 10 height 8
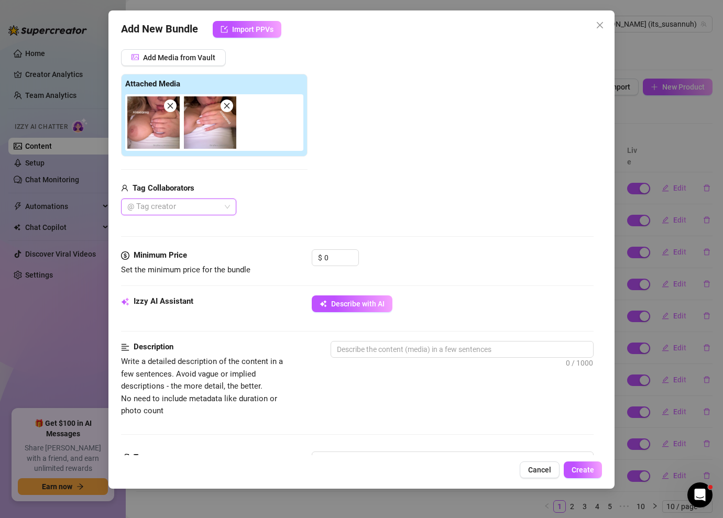
scroll to position [171, 0]
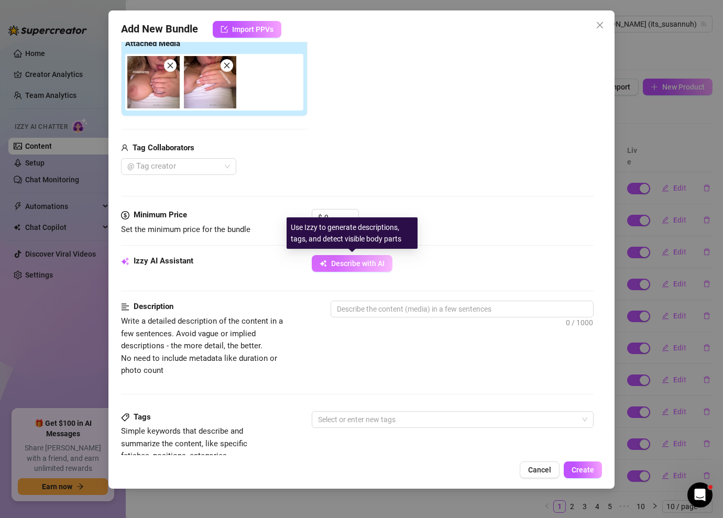
click at [373, 263] on span "Describe with AI" at bounding box center [357, 263] width 53 height 8
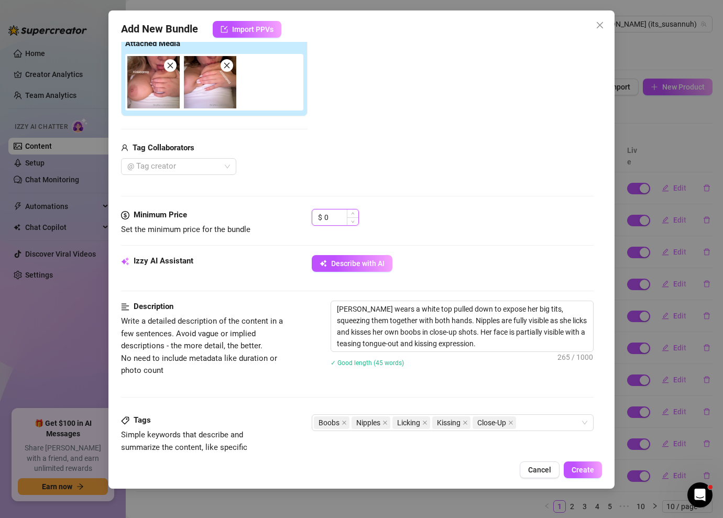
click at [329, 219] on input "0" at bounding box center [341, 217] width 34 height 16
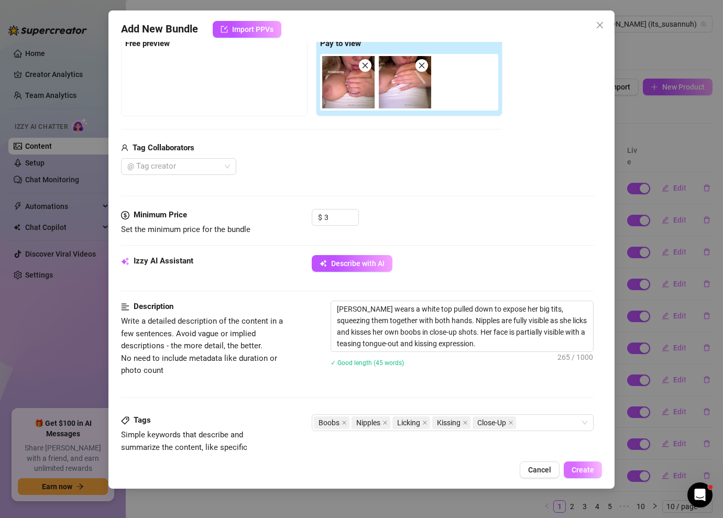
click at [573, 467] on span "Create" at bounding box center [582, 470] width 23 height 8
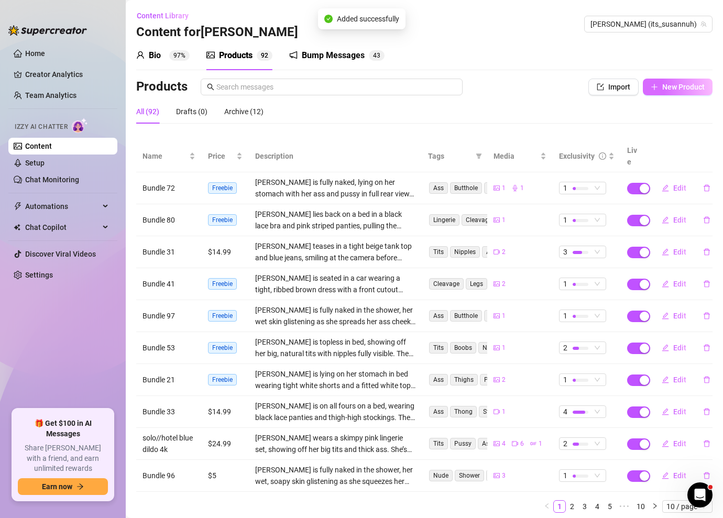
click at [692, 83] on span "New Product" at bounding box center [683, 87] width 42 height 8
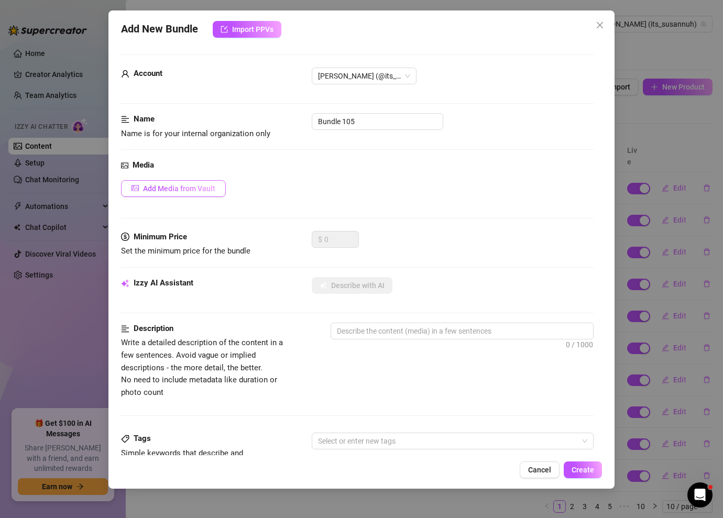
click at [210, 189] on span "Add Media from Vault" at bounding box center [179, 188] width 72 height 8
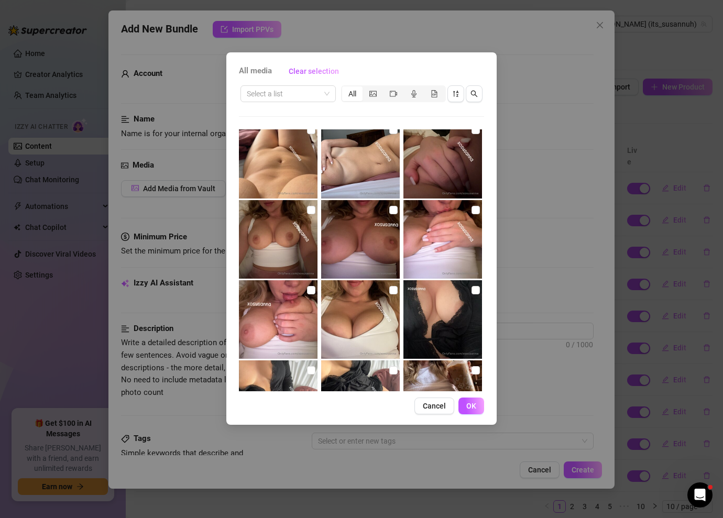
scroll to position [93, 0]
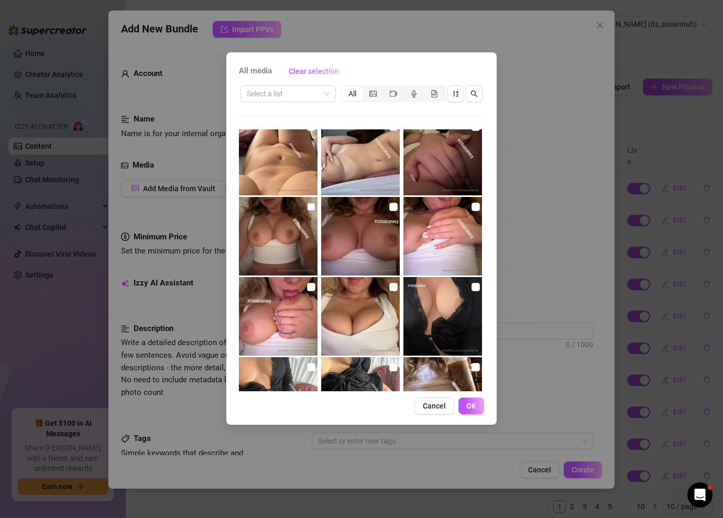
click at [313, 204] on input "checkbox" at bounding box center [311, 207] width 8 height 8
click at [394, 207] on input "checkbox" at bounding box center [393, 207] width 8 height 8
click at [311, 208] on input "checkbox" at bounding box center [311, 207] width 8 height 8
click at [477, 407] on button "OK" at bounding box center [471, 405] width 26 height 17
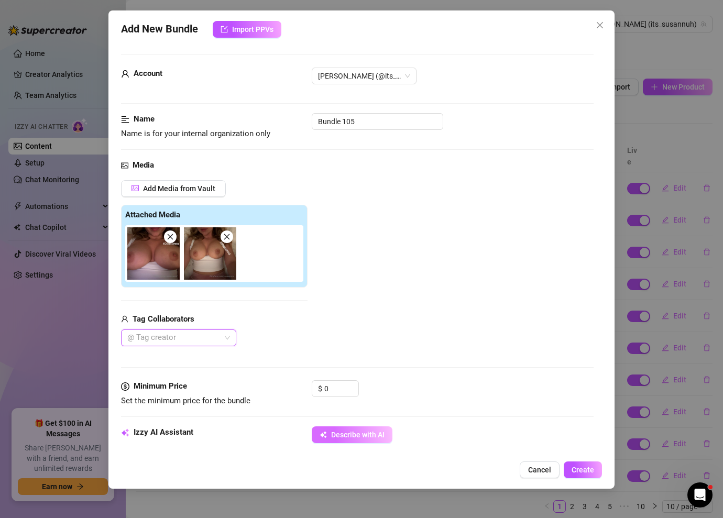
click at [341, 430] on button "Describe with AI" at bounding box center [352, 434] width 81 height 17
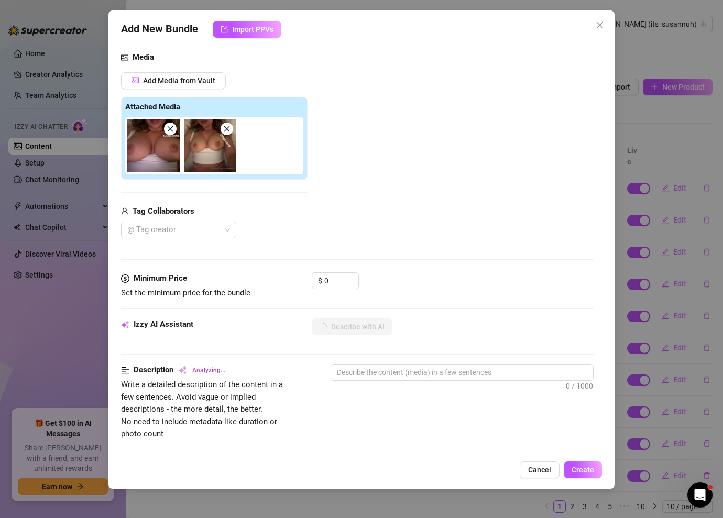
scroll to position [131, 0]
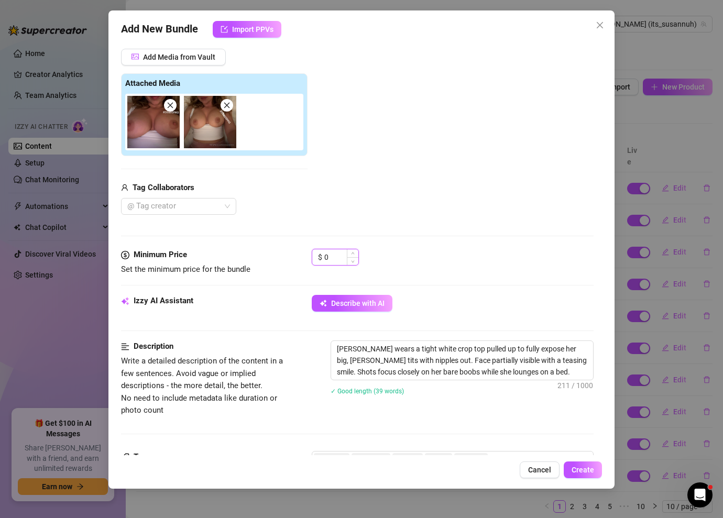
click at [344, 260] on input "0" at bounding box center [341, 257] width 34 height 16
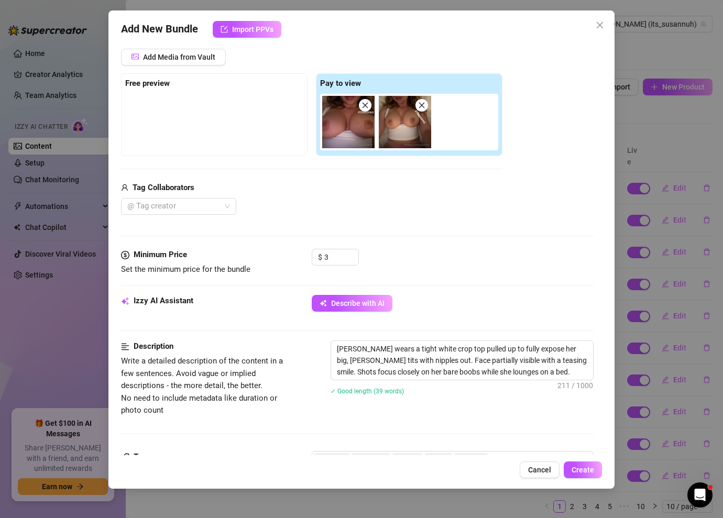
click at [587, 480] on div "Add New Bundle Import PPVs Account [PERSON_NAME] (@its_susannuh) Name Name is f…" at bounding box center [361, 249] width 506 height 478
click at [586, 473] on span "Create" at bounding box center [582, 470] width 23 height 8
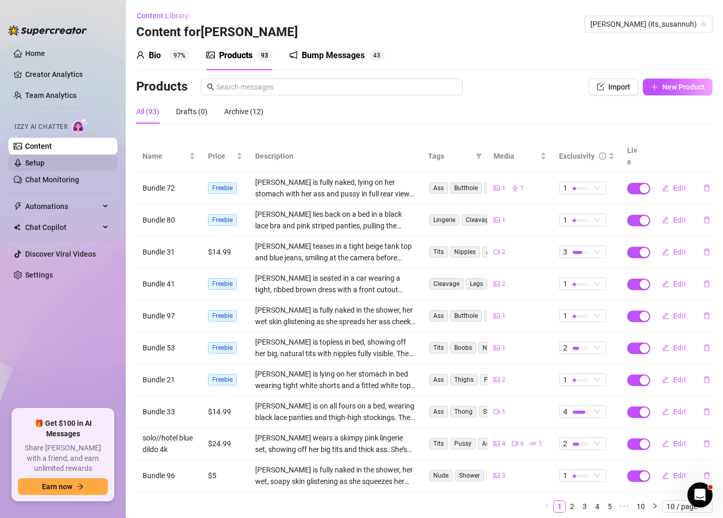
click at [45, 159] on link "Setup" at bounding box center [34, 163] width 19 height 8
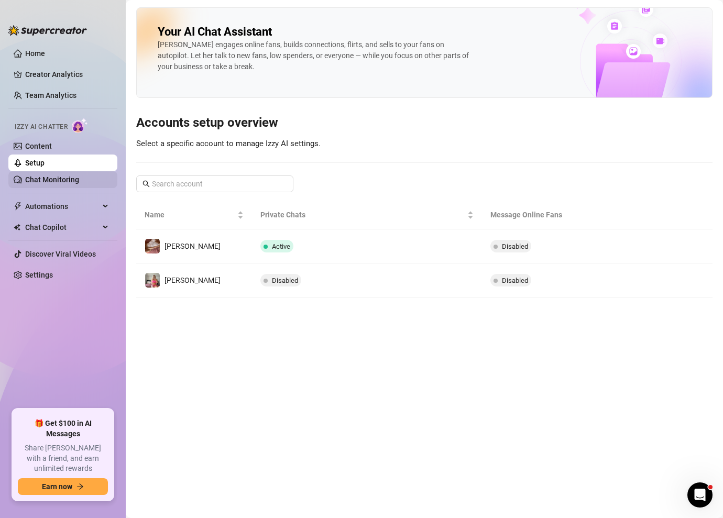
click at [79, 179] on link "Chat Monitoring" at bounding box center [52, 179] width 54 height 8
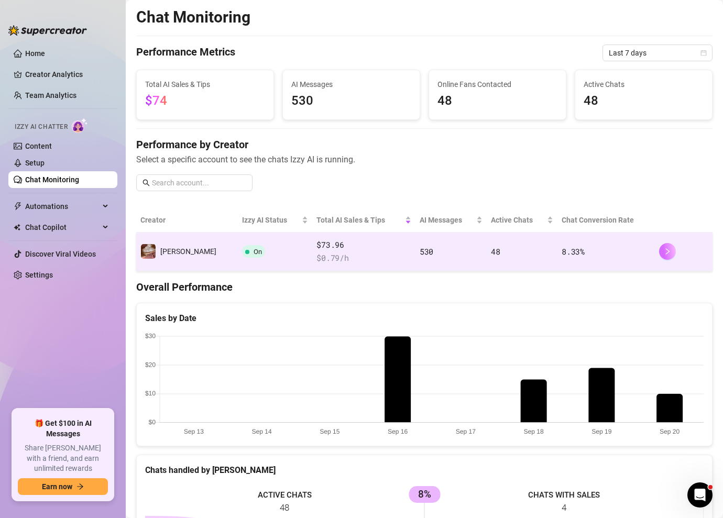
click at [666, 255] on icon "right" at bounding box center [667, 251] width 7 height 7
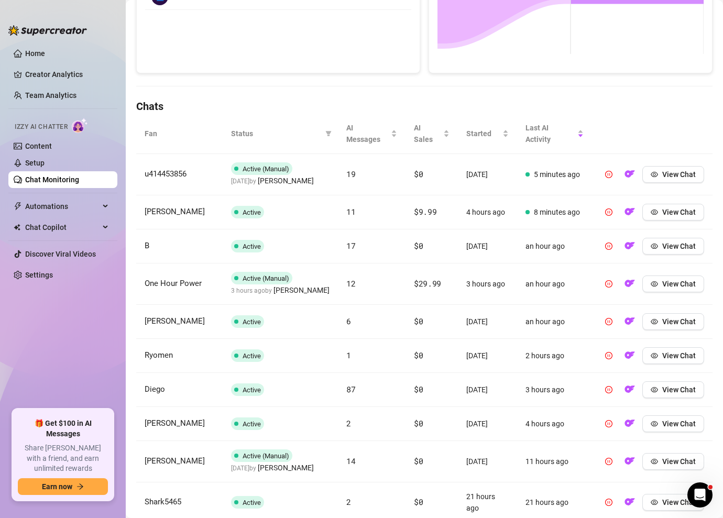
scroll to position [358, 0]
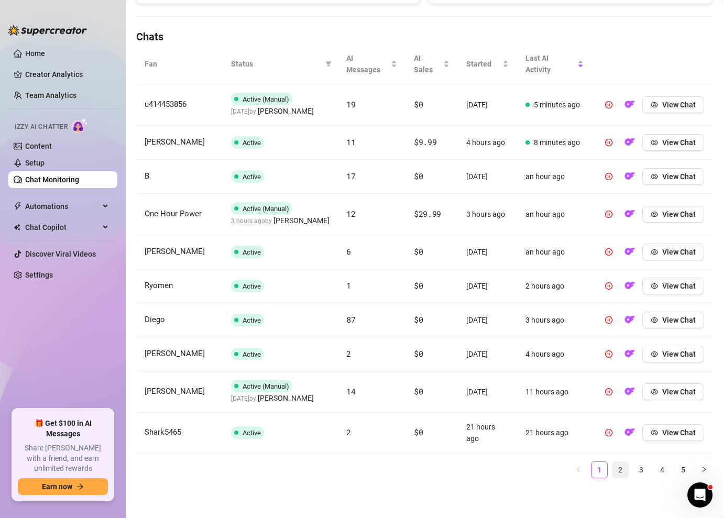
click at [622, 475] on link "2" at bounding box center [620, 470] width 16 height 16
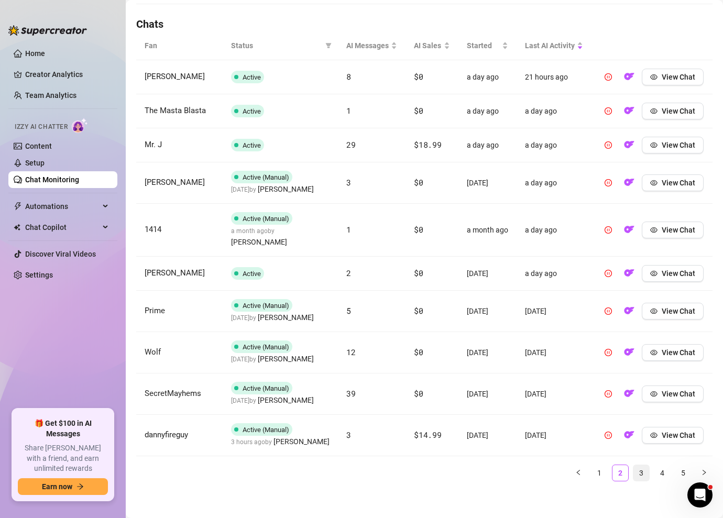
click at [647, 474] on link "3" at bounding box center [641, 473] width 16 height 16
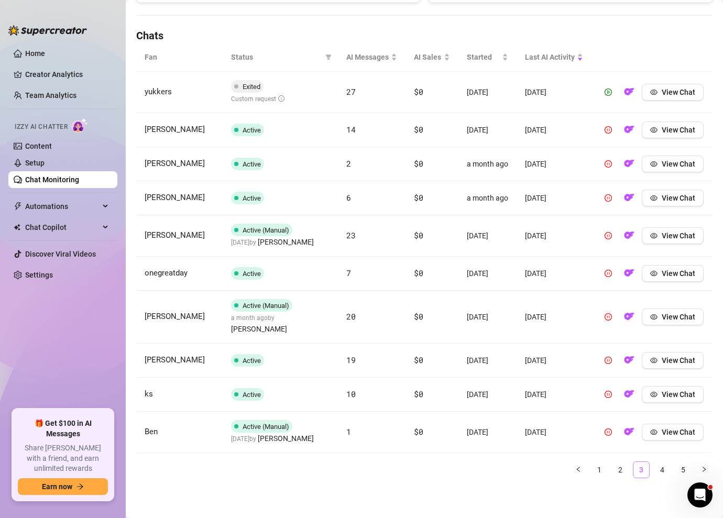
scroll to position [353, 0]
click at [662, 473] on link "4" at bounding box center [662, 470] width 16 height 16
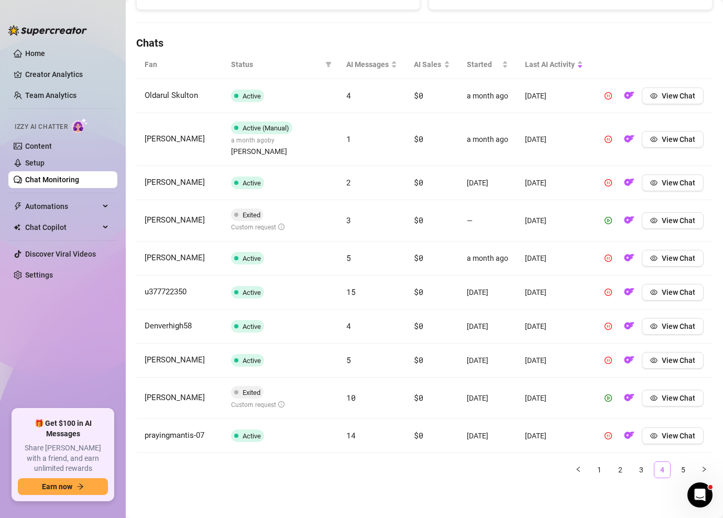
scroll to position [336, 0]
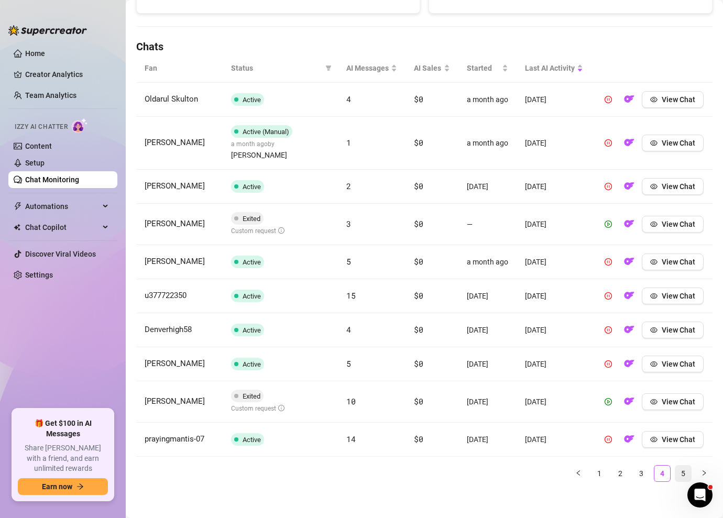
click at [681, 470] on link "5" at bounding box center [683, 474] width 16 height 16
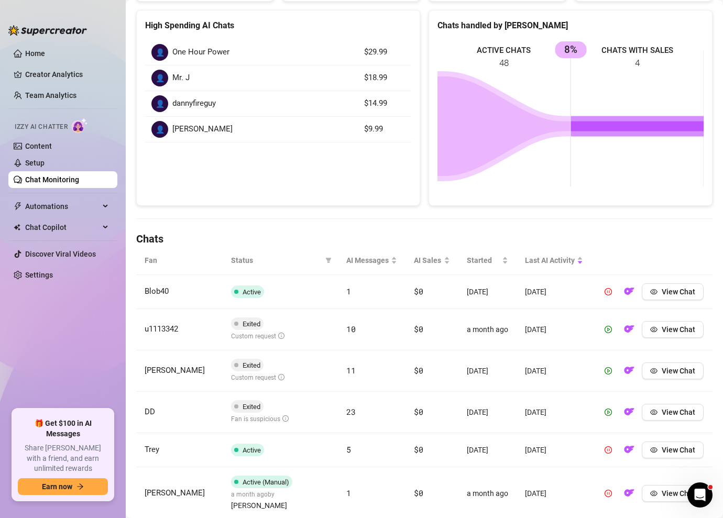
scroll to position [0, 0]
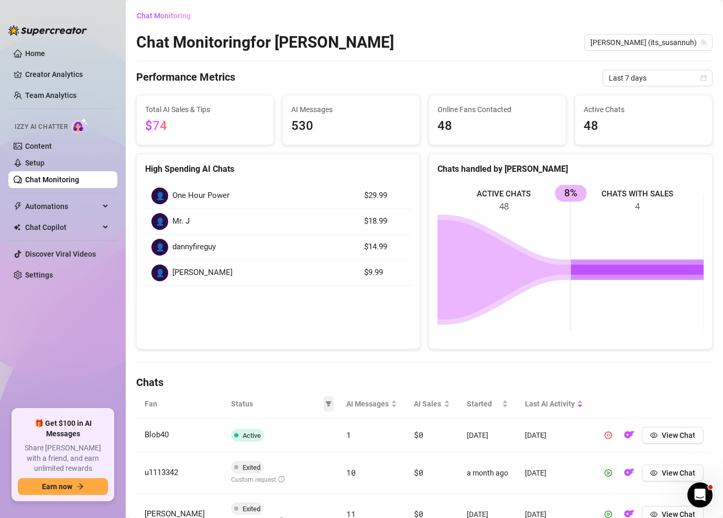
click at [330, 406] on icon "filter" at bounding box center [328, 404] width 6 height 6
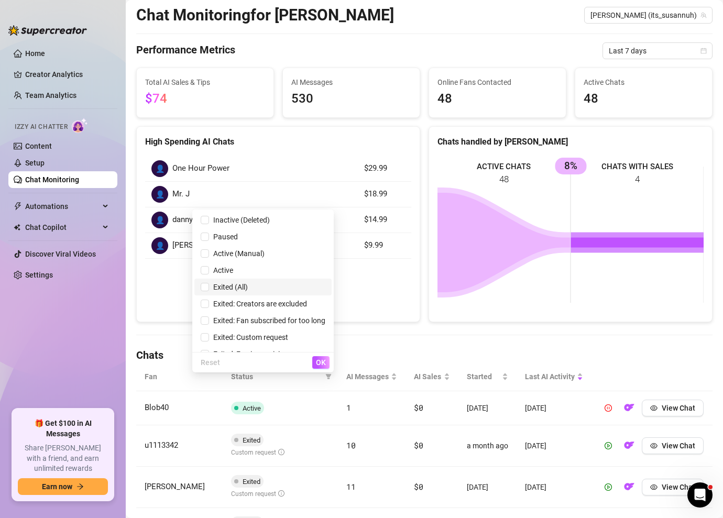
scroll to position [29, 0]
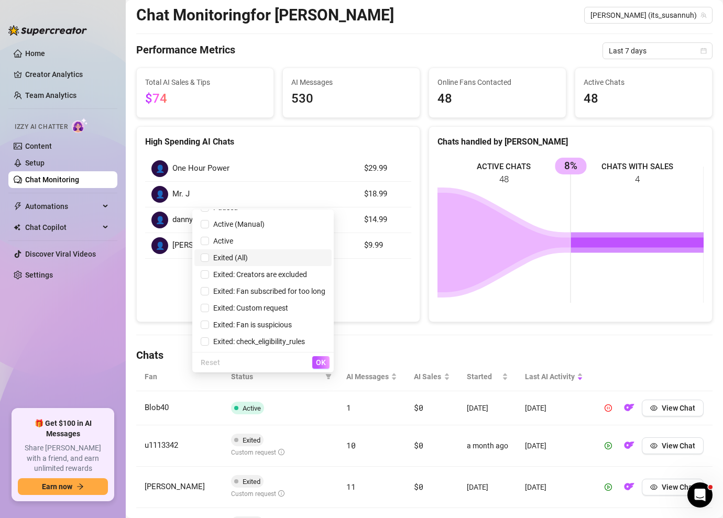
click at [251, 260] on span "Exited (All)" at bounding box center [263, 258] width 125 height 12
click at [318, 359] on span "OK" at bounding box center [321, 362] width 10 height 8
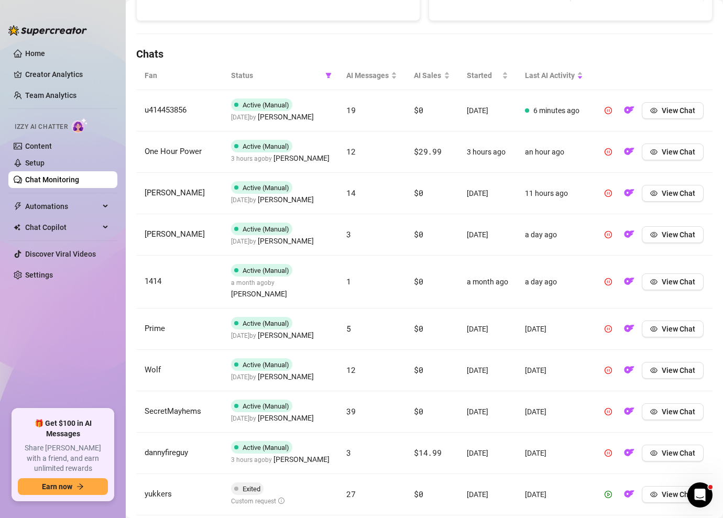
scroll to position [391, 0]
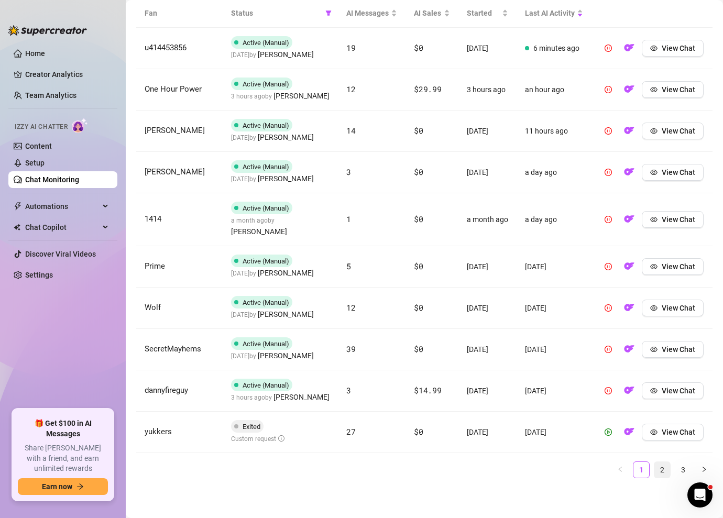
click at [662, 474] on link "2" at bounding box center [662, 470] width 16 height 16
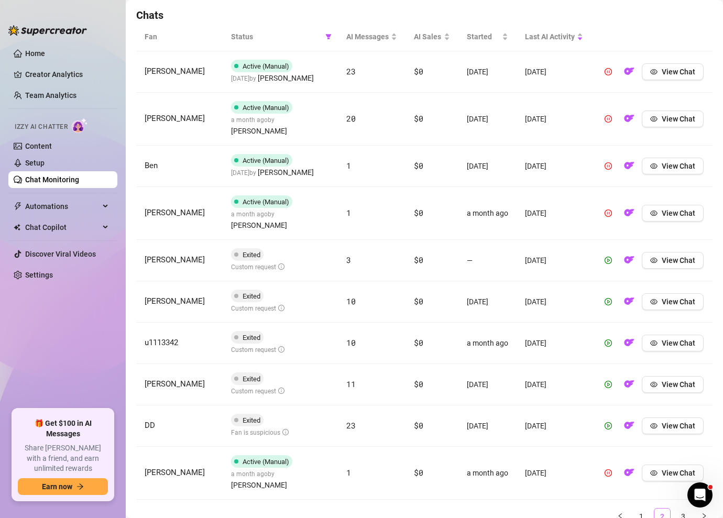
scroll to position [370, 0]
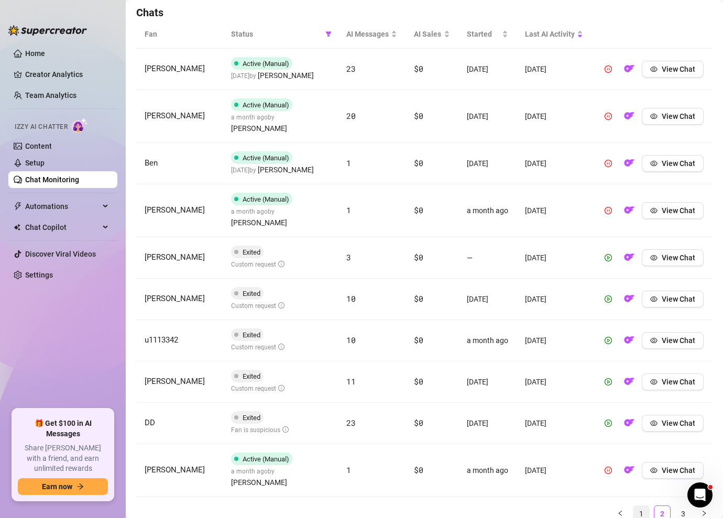
click at [637, 506] on link "1" at bounding box center [641, 514] width 16 height 16
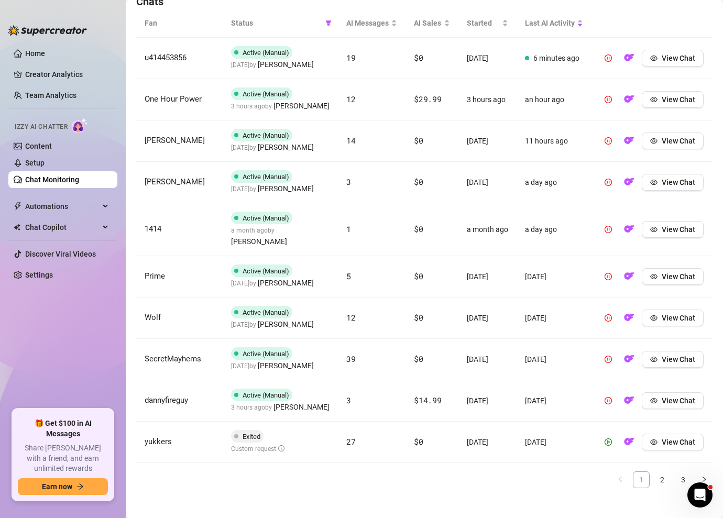
scroll to position [383, 0]
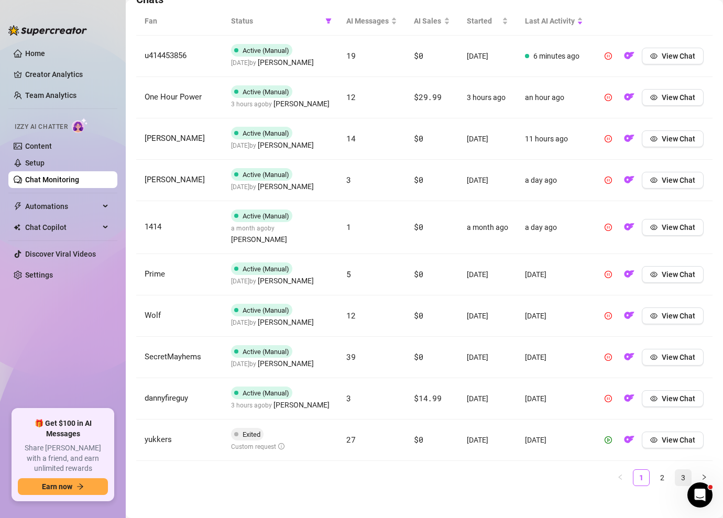
click at [684, 480] on link "3" at bounding box center [683, 478] width 16 height 16
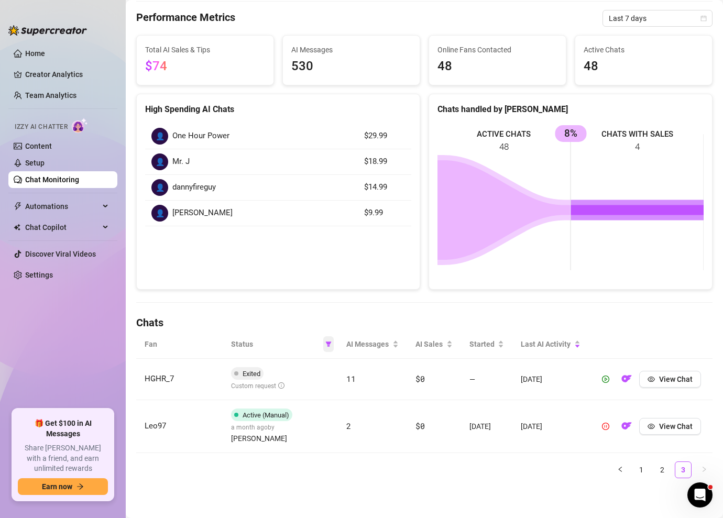
click at [329, 347] on icon "filter" at bounding box center [329, 343] width 6 height 5
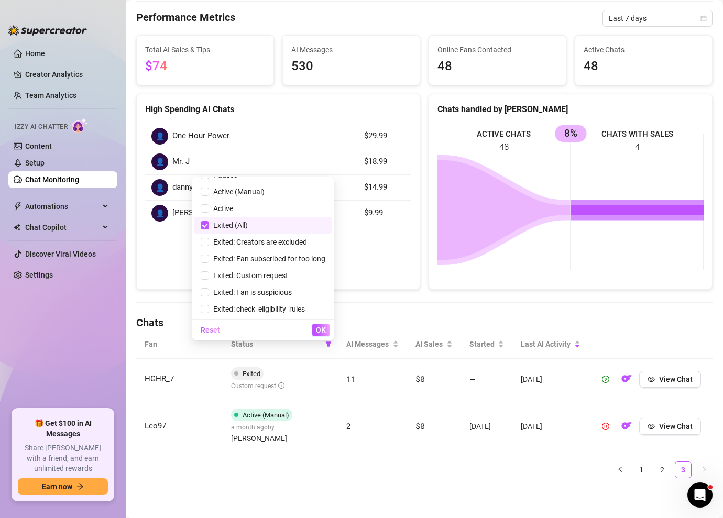
click at [275, 227] on span "Exited (All)" at bounding box center [263, 225] width 125 height 12
click at [263, 305] on span "Exited: check_eligibility_rules" at bounding box center [257, 309] width 96 height 8
click at [322, 335] on button "OK" at bounding box center [320, 330] width 17 height 13
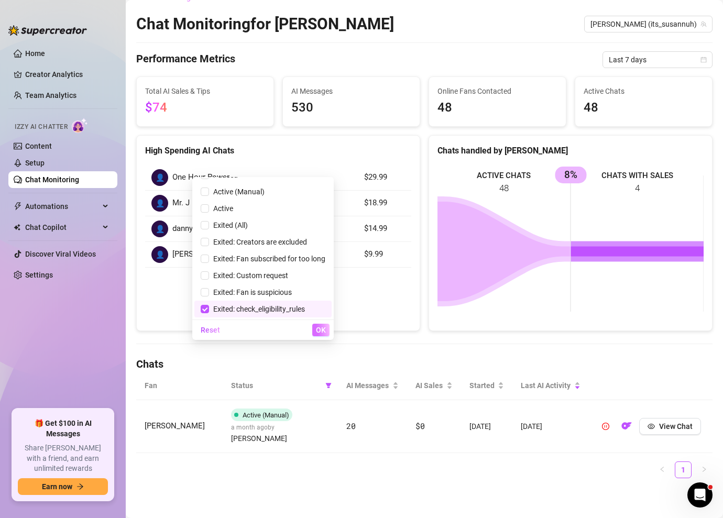
scroll to position [18, 0]
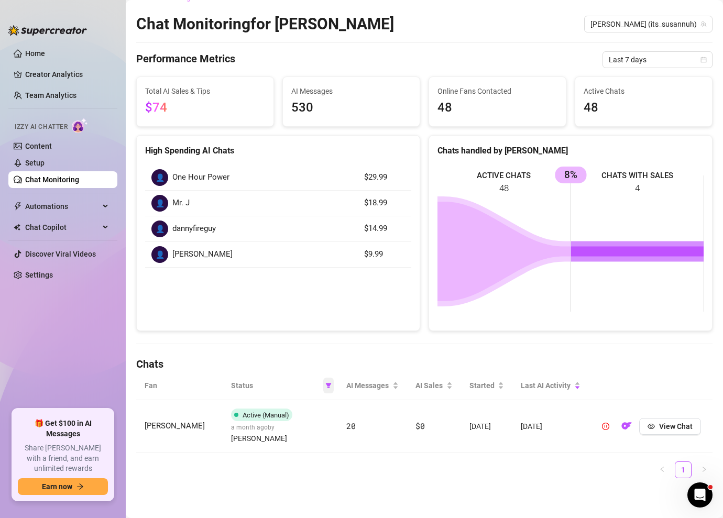
click at [332, 390] on span at bounding box center [328, 386] width 10 height 16
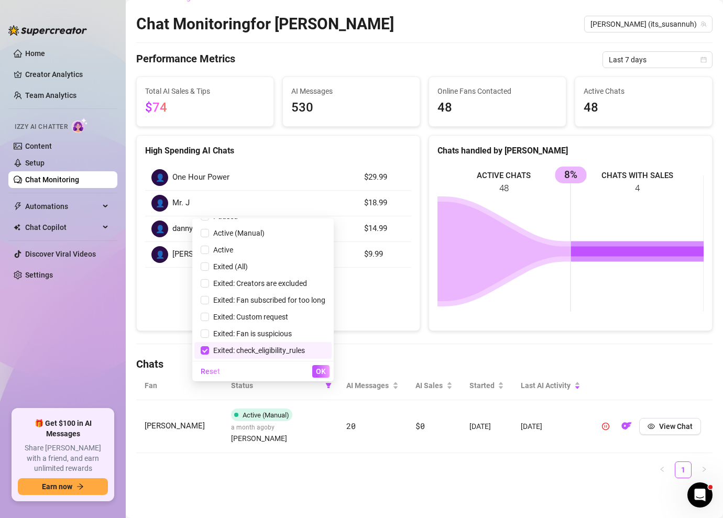
click at [290, 351] on span "Exited: check_eligibility_rules" at bounding box center [257, 350] width 96 height 8
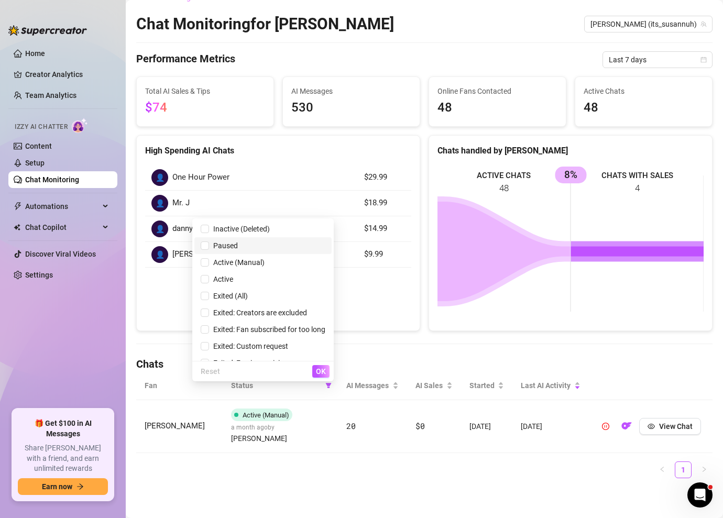
click at [263, 240] on span "Paused" at bounding box center [263, 246] width 125 height 12
click at [324, 371] on span "OK" at bounding box center [321, 371] width 10 height 8
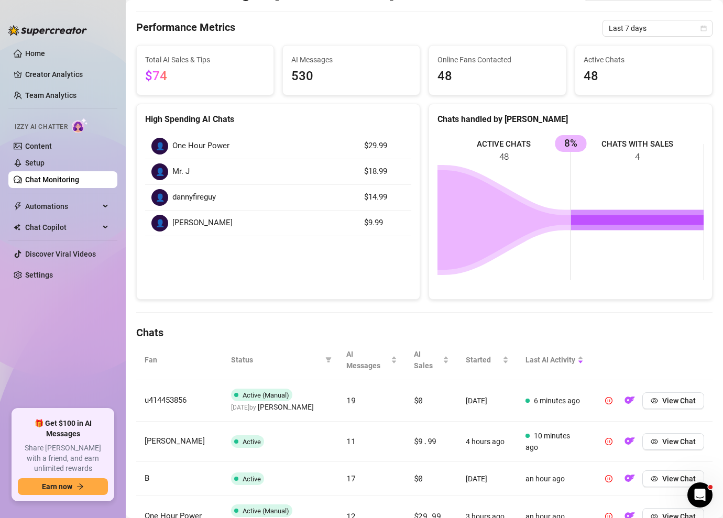
click at [208, 202] on span "dannyfireguy" at bounding box center [193, 197] width 43 height 13
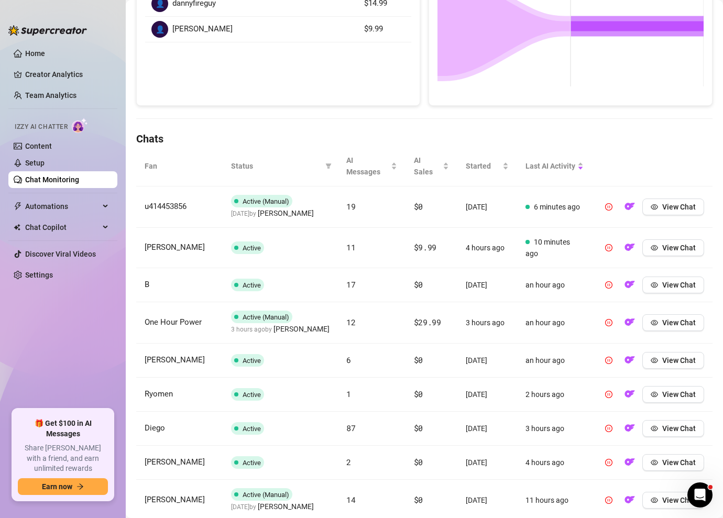
scroll to position [323, 0]
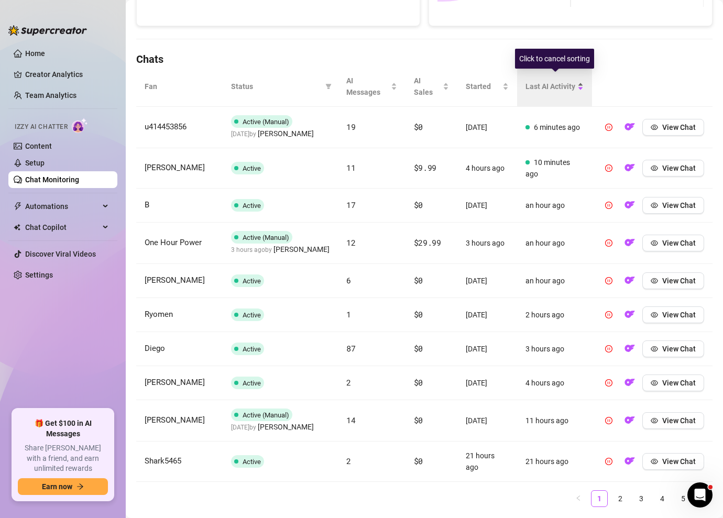
click at [579, 88] on div "Last AI Activity" at bounding box center [554, 87] width 58 height 12
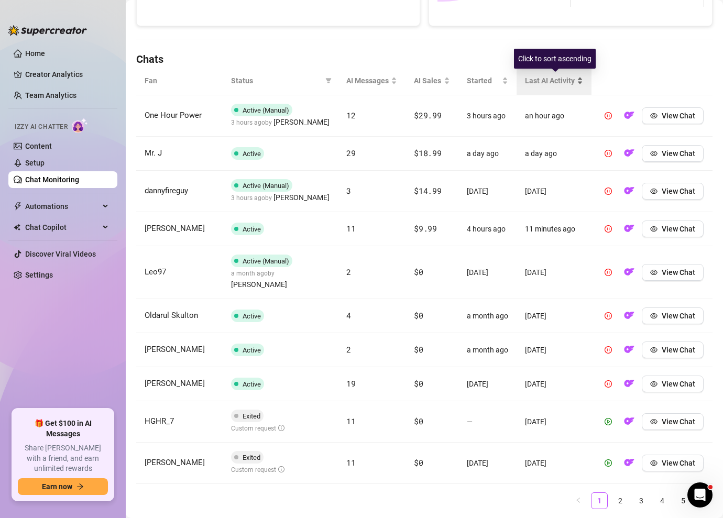
click at [579, 86] on div "Last AI Activity" at bounding box center [554, 81] width 58 height 12
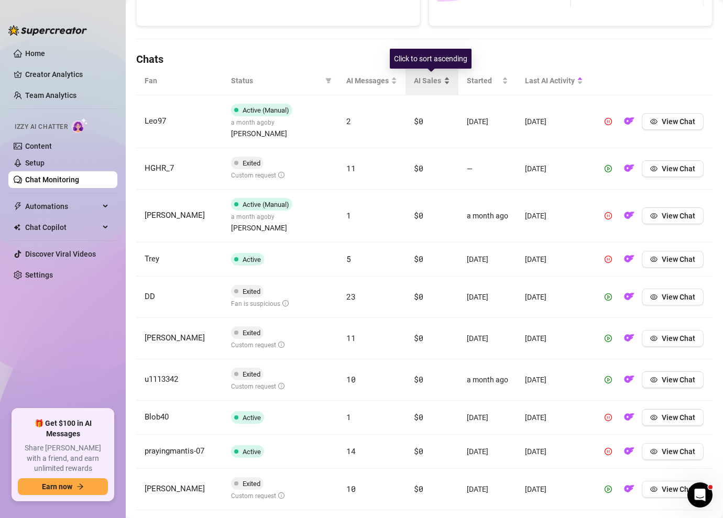
click at [439, 86] on span "AI Sales" at bounding box center [427, 81] width 27 height 12
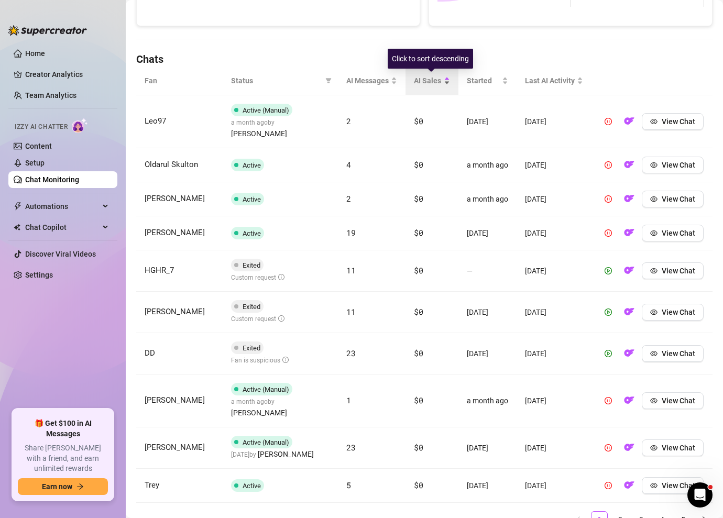
click at [439, 86] on span "AI Sales" at bounding box center [427, 81] width 27 height 12
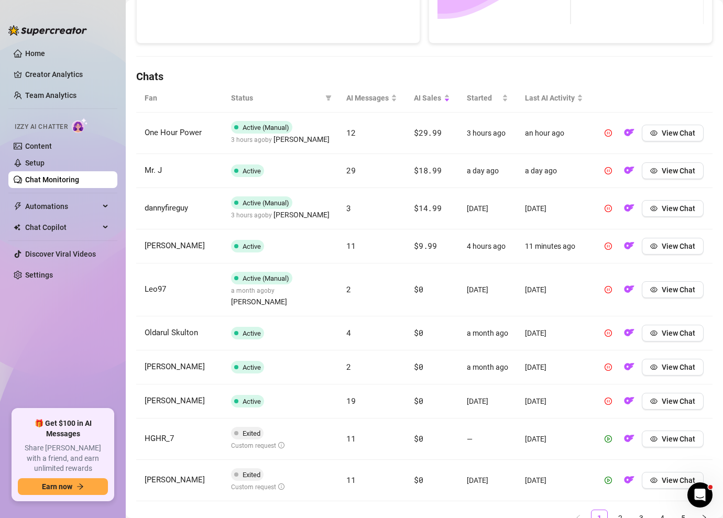
scroll to position [305, 0]
click at [47, 148] on link "Content" at bounding box center [38, 146] width 27 height 8
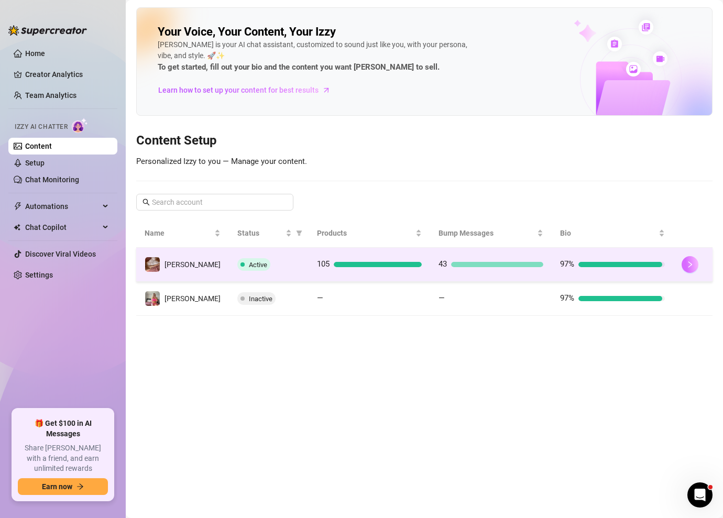
click at [686, 262] on icon "right" at bounding box center [689, 264] width 7 height 7
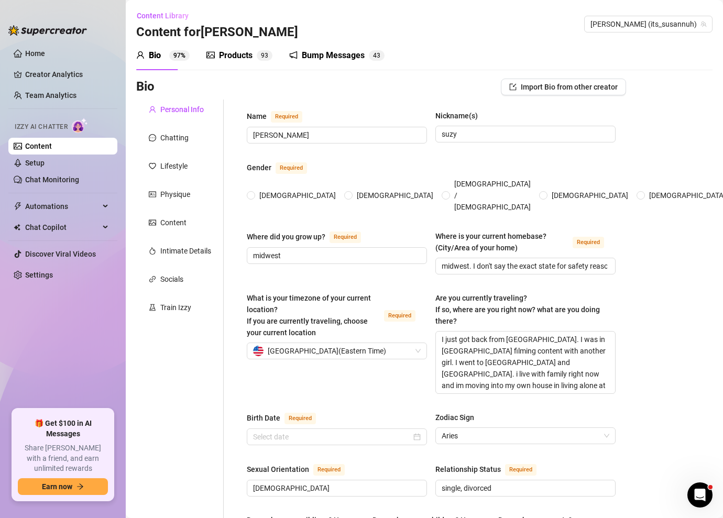
radio input "true"
type input "[DATE]"
click at [250, 48] on div "Products 9 3" at bounding box center [239, 55] width 66 height 29
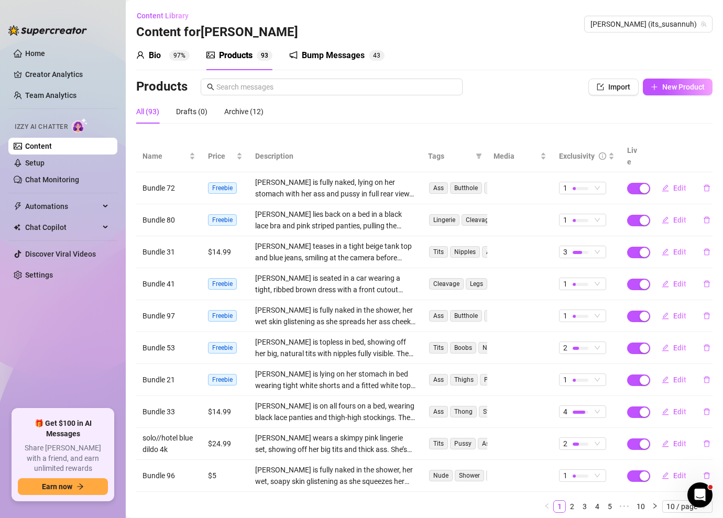
click at [250, 48] on div "Products 9 3" at bounding box center [239, 55] width 66 height 29
click at [667, 90] on span "New Product" at bounding box center [683, 87] width 42 height 8
type textarea "Type your message here..."
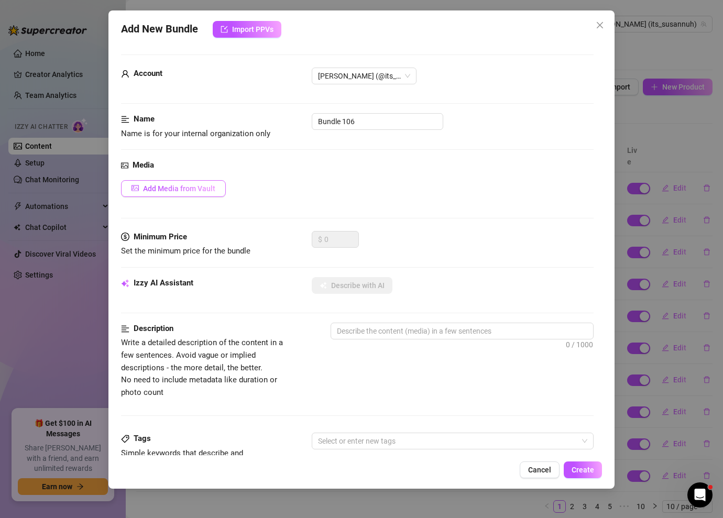
click at [196, 189] on span "Add Media from Vault" at bounding box center [179, 188] width 72 height 8
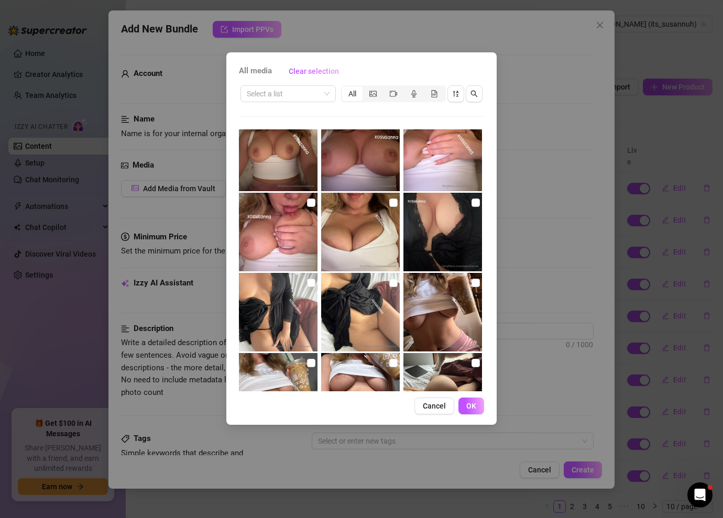
scroll to position [184, 0]
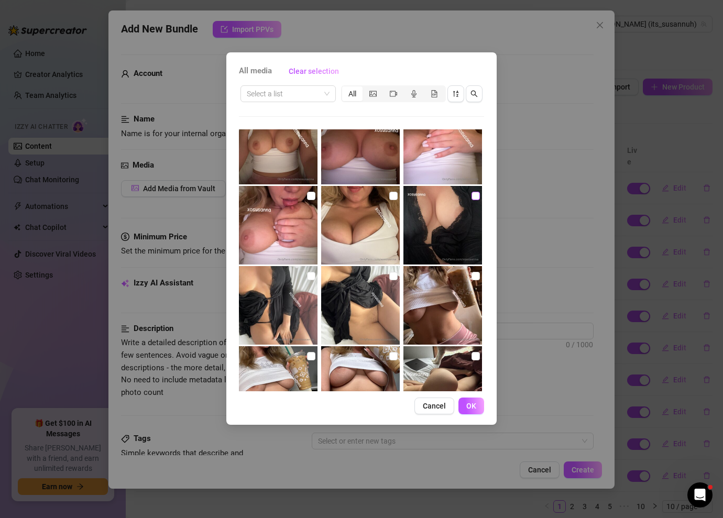
click at [473, 195] on input "checkbox" at bounding box center [475, 196] width 8 height 8
checkbox input "true"
click at [479, 405] on button "OK" at bounding box center [471, 405] width 26 height 17
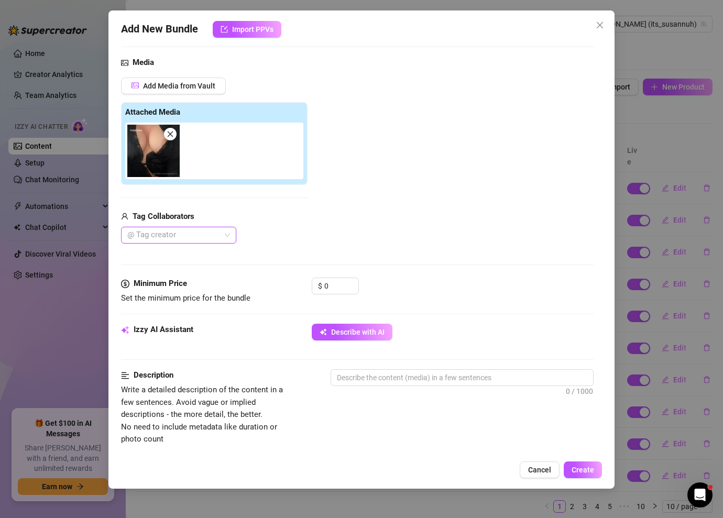
scroll to position [129, 0]
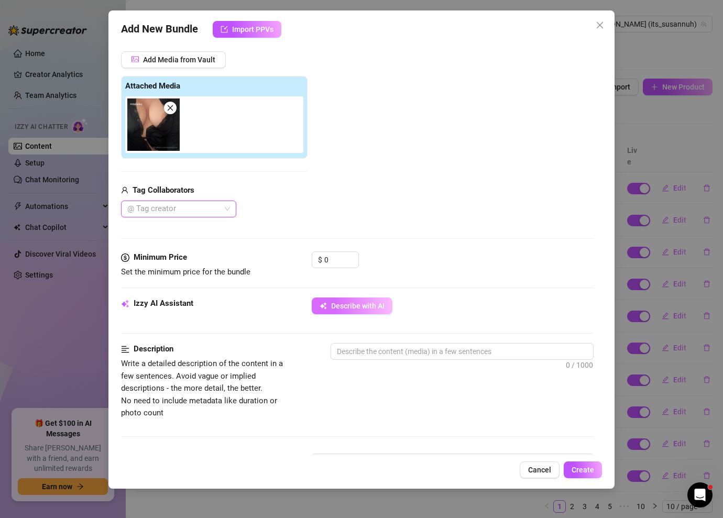
click at [375, 308] on span "Describe with AI" at bounding box center [357, 306] width 53 height 8
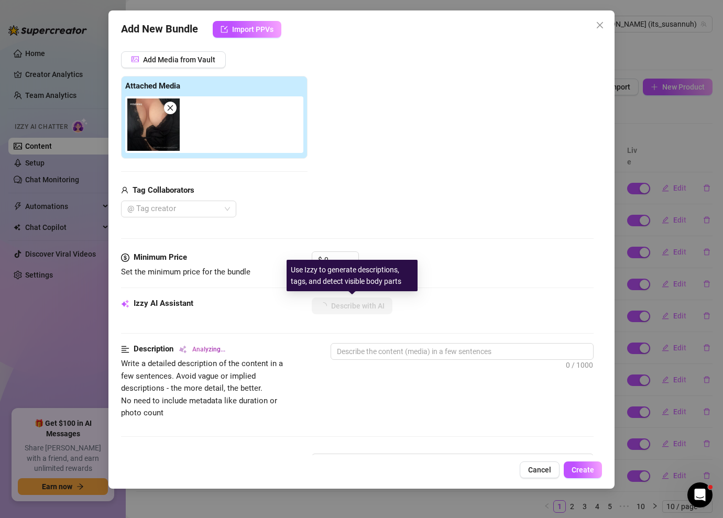
type textarea "[PERSON_NAME]"
type textarea "[PERSON_NAME] wears"
type textarea "[PERSON_NAME] wears a"
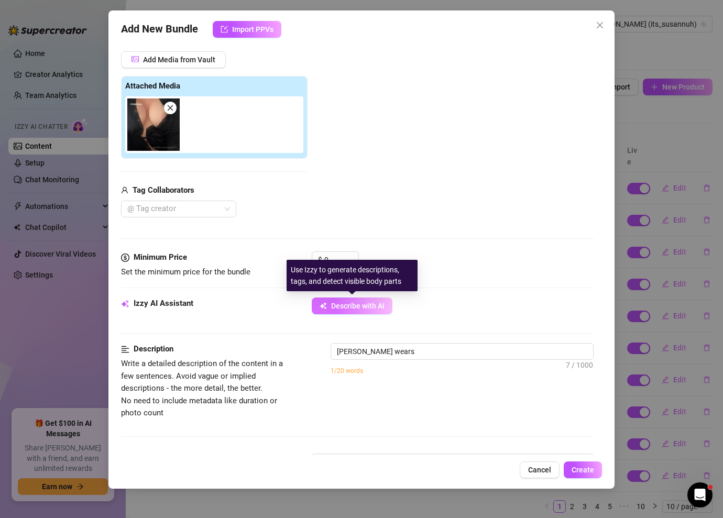
type textarea "[PERSON_NAME] wears a"
type textarea "[PERSON_NAME] wears a low-cut"
type textarea "Susanna wears a low-cut black"
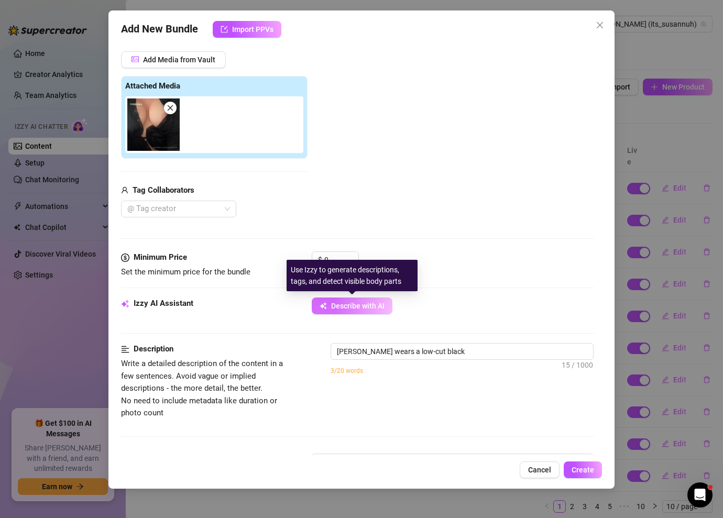
type textarea "Susanna wears a low-cut black lace"
type textarea "Susanna wears a low-cut black lace robe,"
type textarea "Susanna wears a low-cut black lace robe, showing"
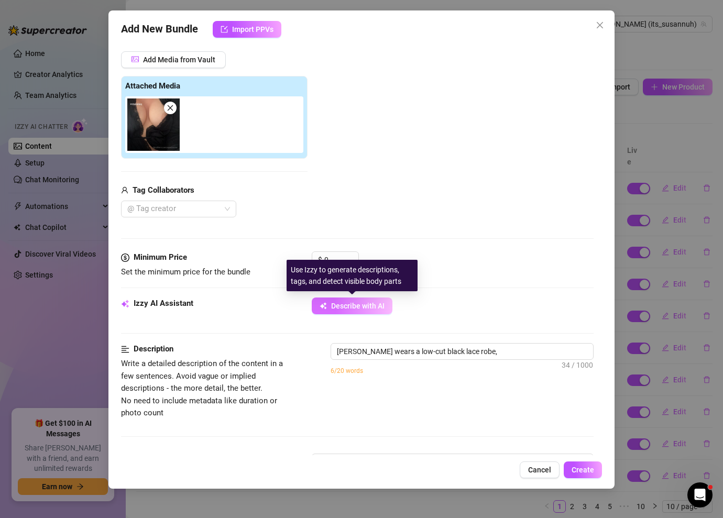
type textarea "Susanna wears a low-cut black lace robe, showing"
type textarea "Susanna wears a low-cut black lace robe, showing off"
type textarea "Susanna wears a low-cut black lace robe, showing off massive,"
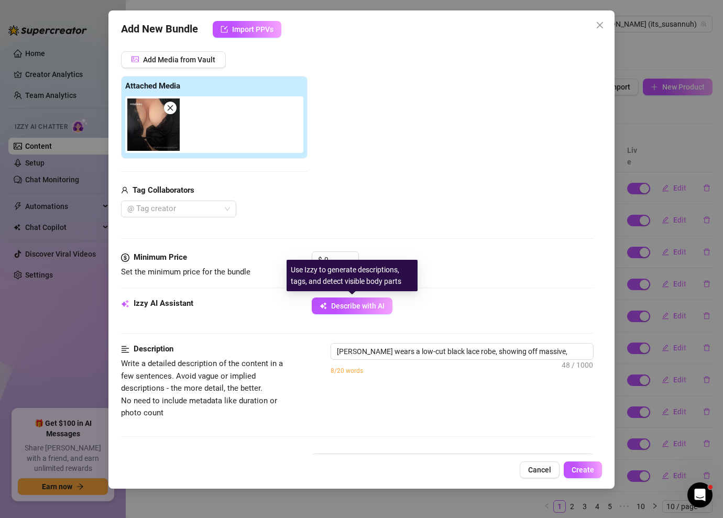
type textarea "Susanna wears a low-cut black lace robe, showing off massive, soft"
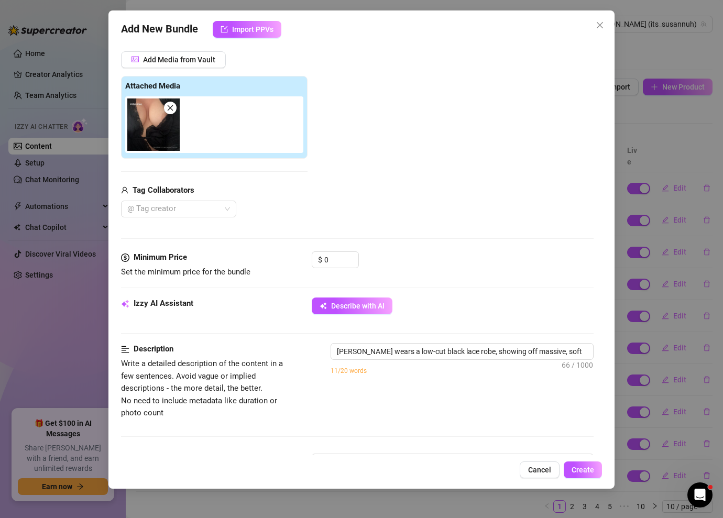
type textarea "Susanna wears a low-cut black lace robe, showing off massive, soft cleavage."
type textarea "Susanna wears a low-cut black lace robe, showing off massive, soft cleavage. The"
type textarea "Susanna wears a low-cut black lace robe, showing off massive, soft cleavage. Th…"
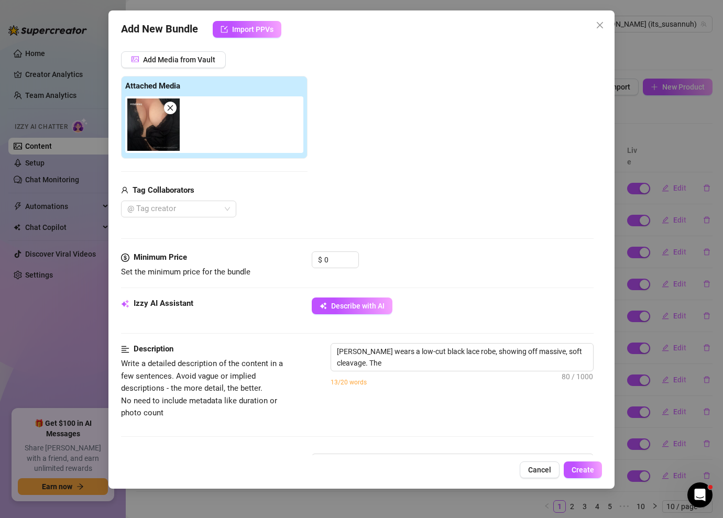
type textarea "Susanna wears a low-cut black lace robe, showing off massive, soft cleavage. Th…"
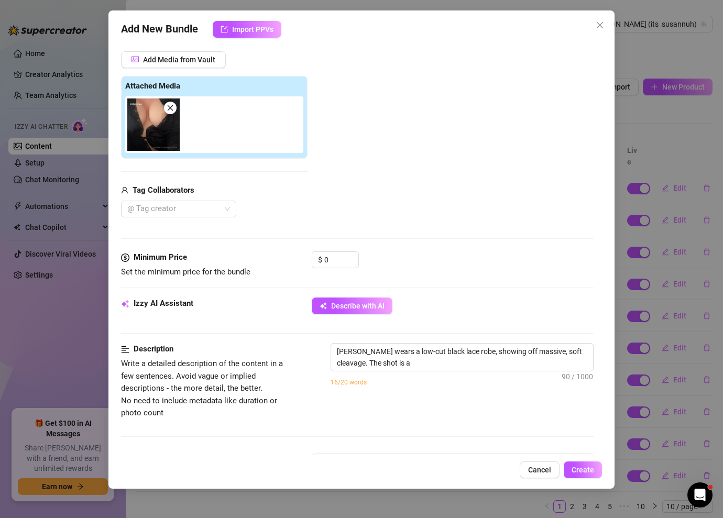
type textarea "Susanna wears a low-cut black lace robe, showing off massive, soft cleavage. Th…"
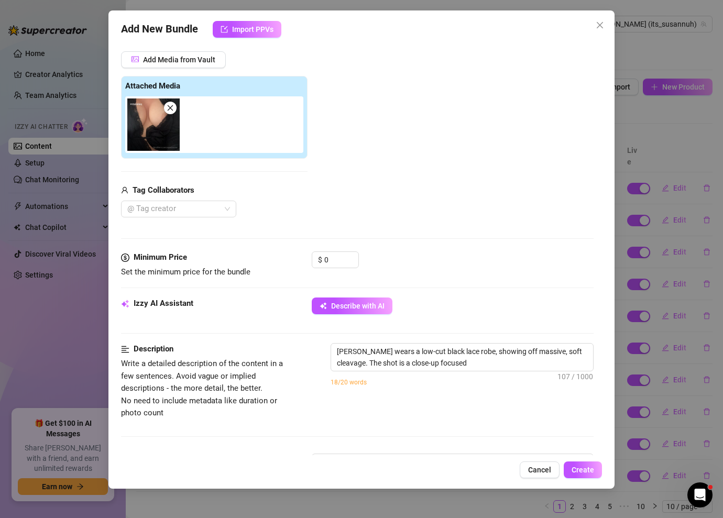
type textarea "Susanna wears a low-cut black lace robe, showing off massive, soft cleavage. Th…"
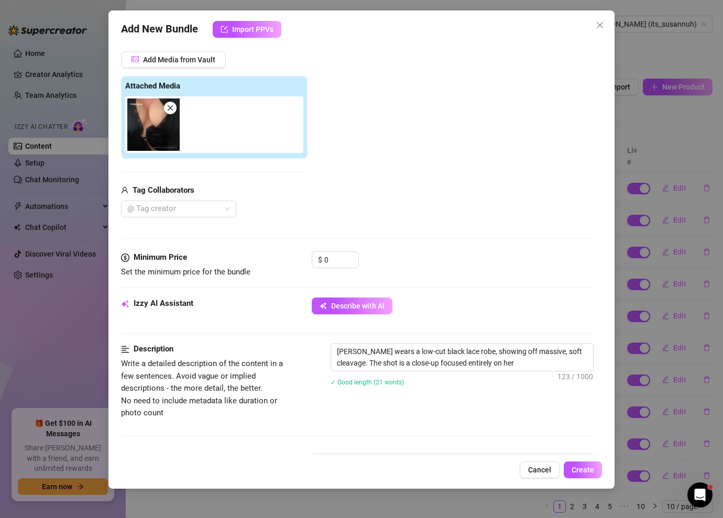
type textarea "Susanna wears a low-cut black lace robe, showing off massive, soft cleavage. Th…"
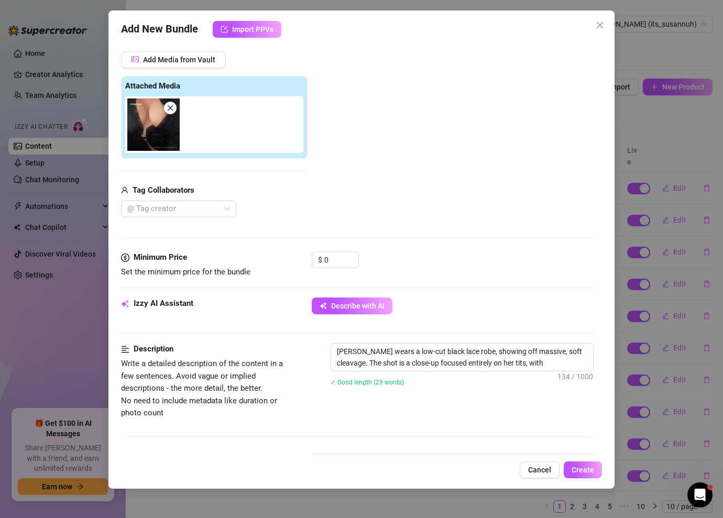
type textarea "Susanna wears a low-cut black lace robe, showing off massive, soft cleavage. Th…"
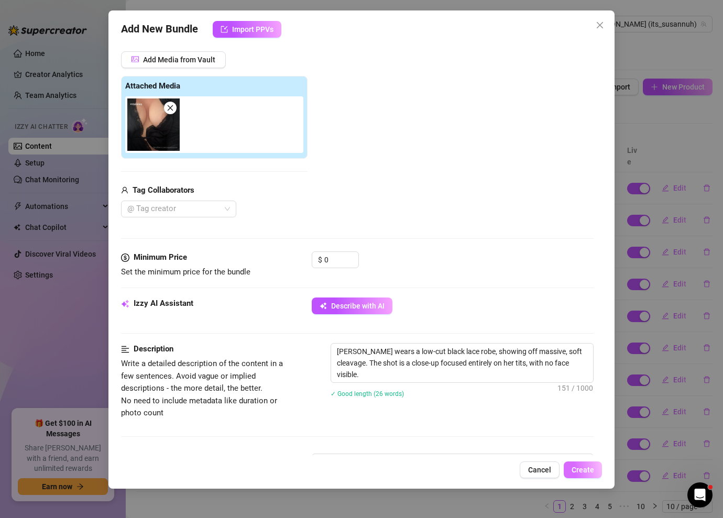
click at [588, 465] on button "Create" at bounding box center [582, 469] width 38 height 17
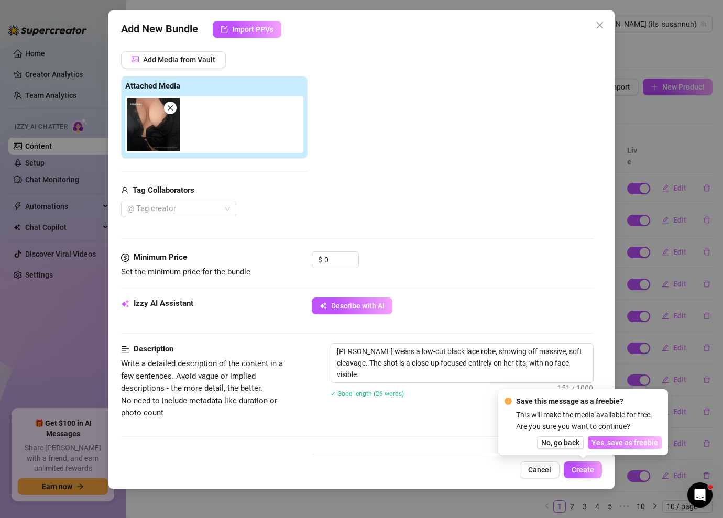
click at [629, 437] on button "Yes, save as freebie" at bounding box center [625, 442] width 74 height 13
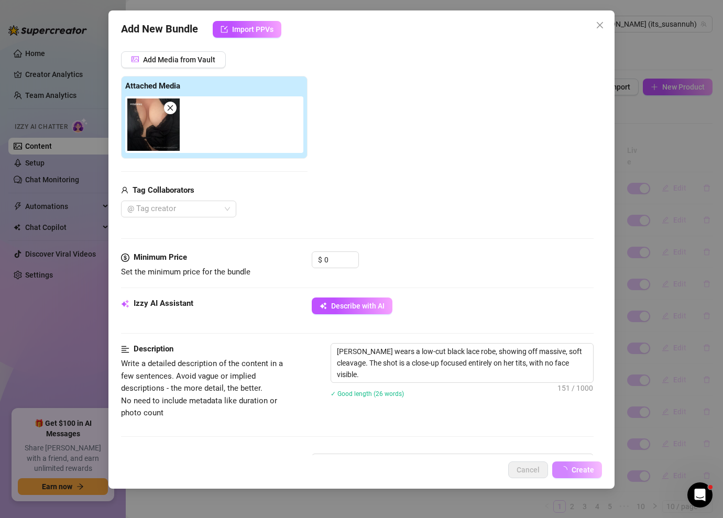
click at [676, 91] on span "New Product" at bounding box center [683, 87] width 42 height 8
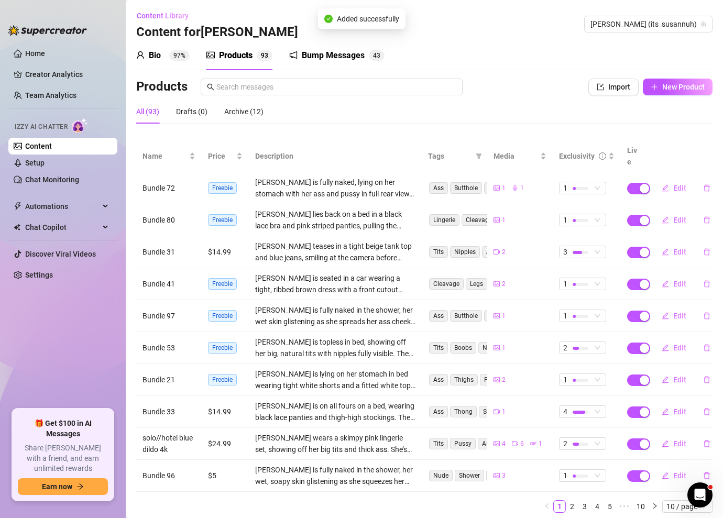
type textarea "Type your message here..."
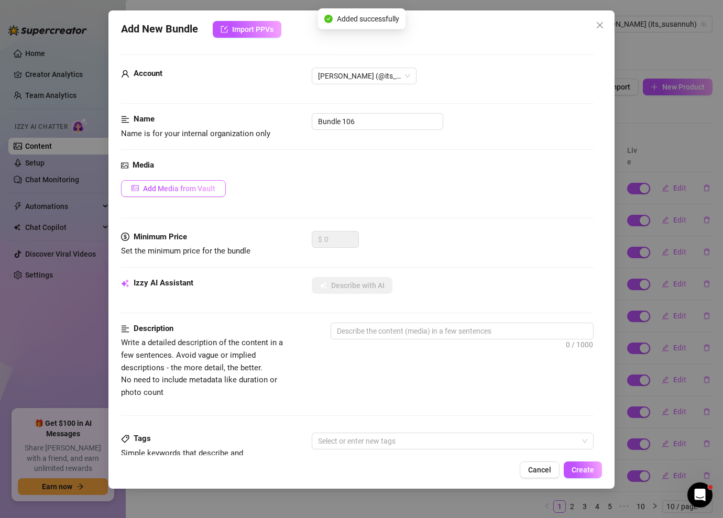
click at [194, 191] on span "Add Media from Vault" at bounding box center [179, 188] width 72 height 8
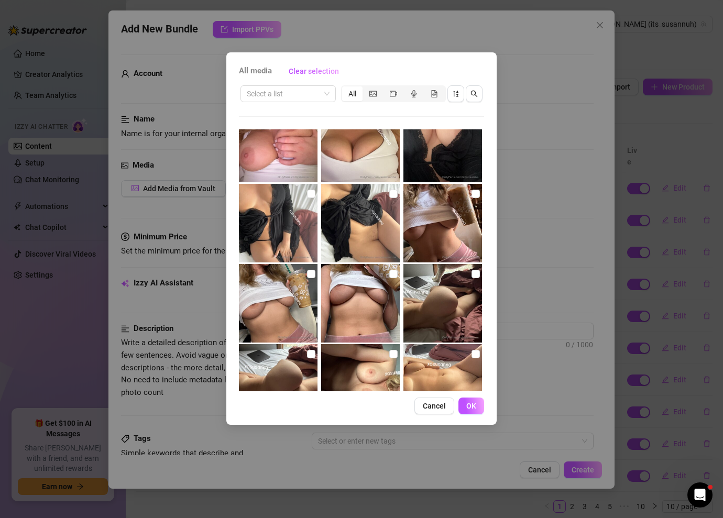
scroll to position [285, 0]
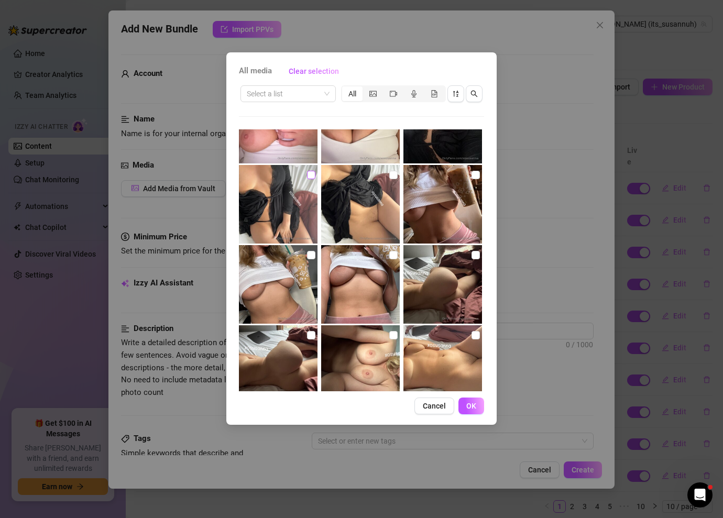
click at [313, 174] on input "checkbox" at bounding box center [311, 175] width 8 height 8
checkbox input "true"
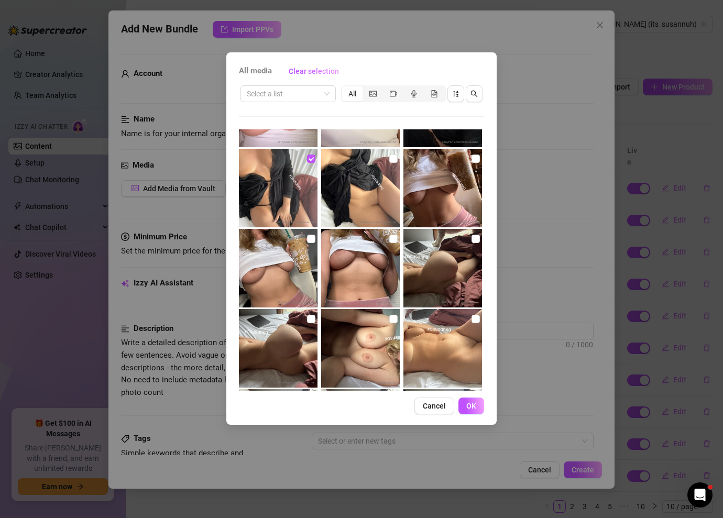
scroll to position [278, 0]
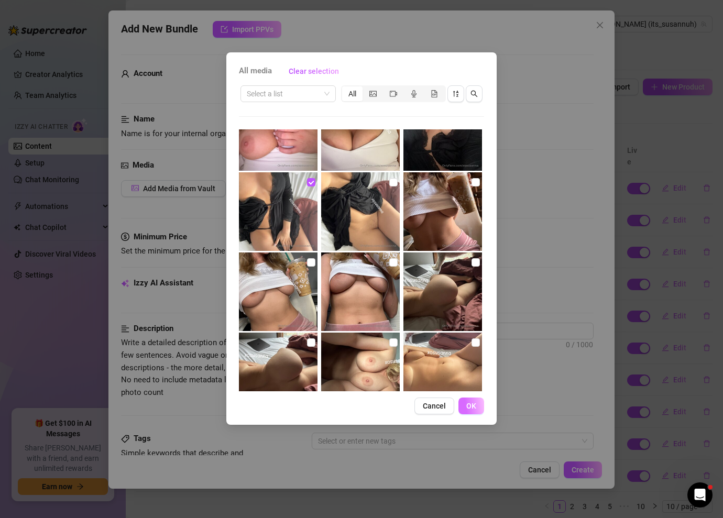
click at [480, 401] on button "OK" at bounding box center [471, 405] width 26 height 17
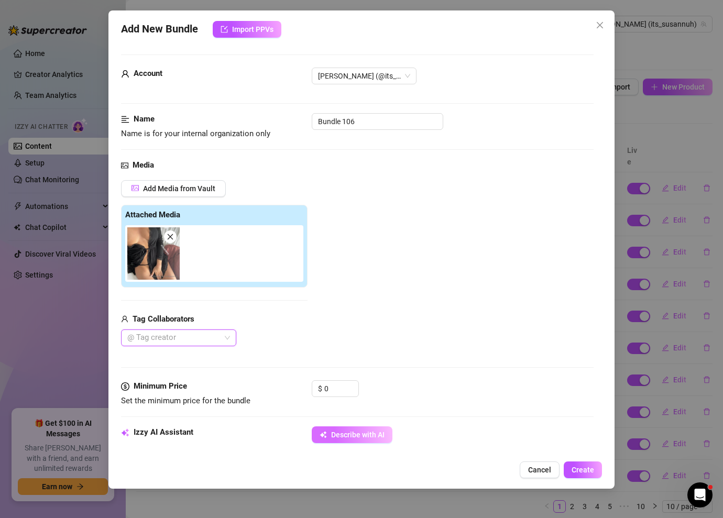
click at [377, 432] on span "Describe with AI" at bounding box center [357, 434] width 53 height 8
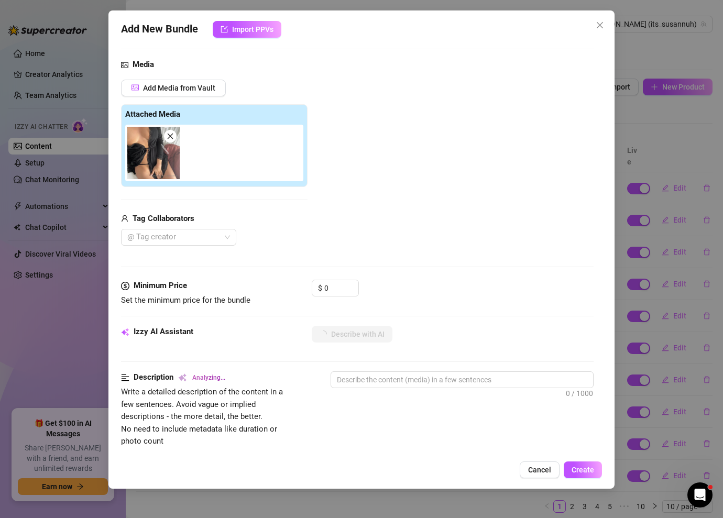
scroll to position [96, 0]
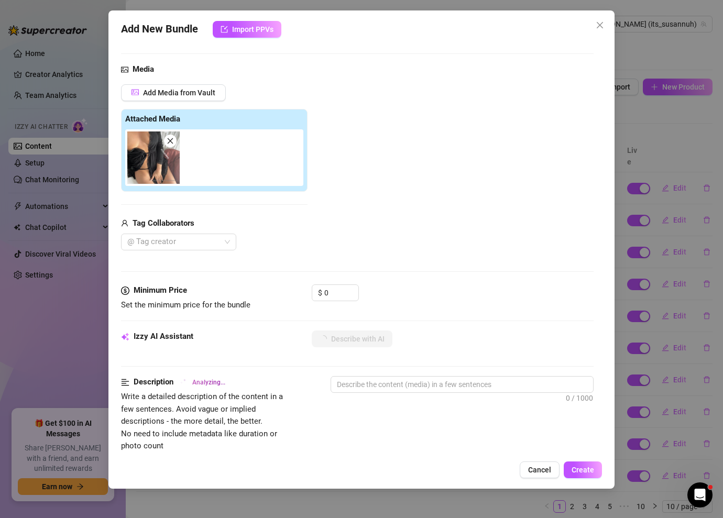
type textarea "[PERSON_NAME]"
type textarea "Susanna teases"
type textarea "Susanna teases in"
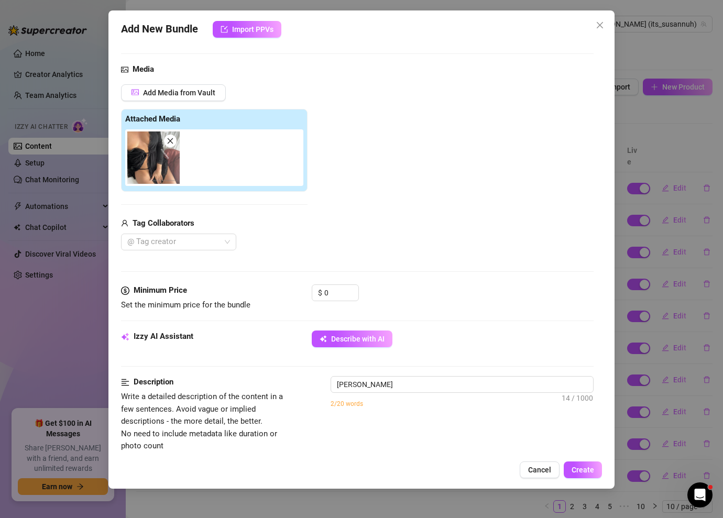
type textarea "Susanna teases in"
type textarea "Susanna teases in a"
type textarea "Susanna teases in a loose"
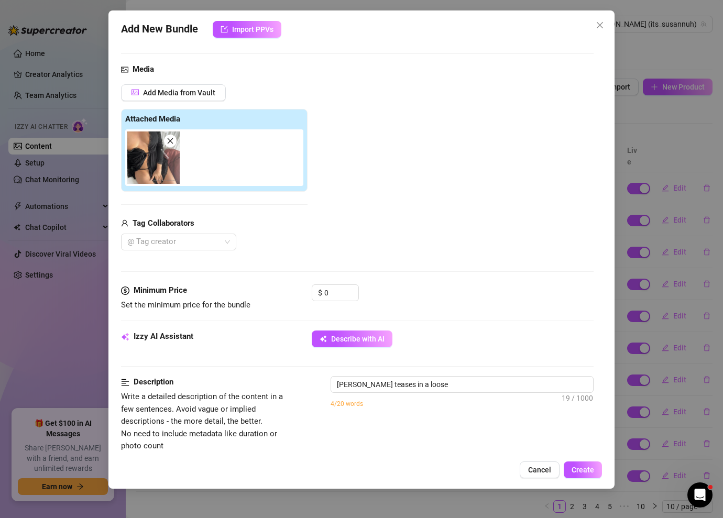
type textarea "Susanna teases in a loose black"
type textarea "Susanna teases in a loose black lace"
type textarea "Susanna teases in a loose black lace robe,"
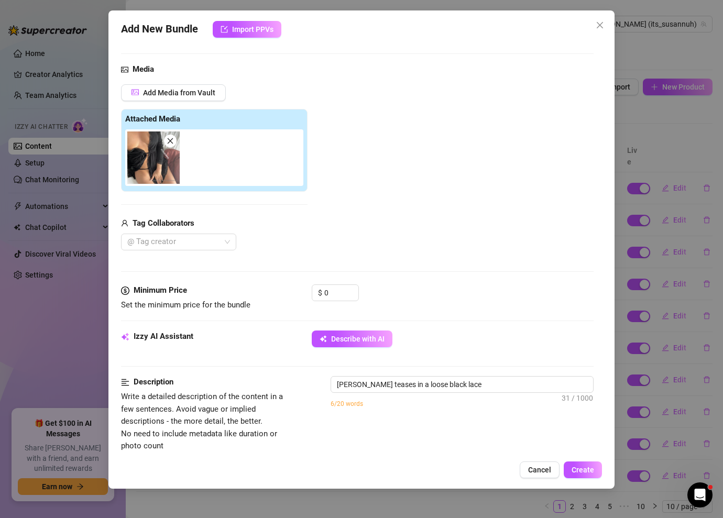
type textarea "Susanna teases in a loose black lace robe,"
type textarea "Susanna teases in a loose black lace robe, open"
type textarea "Susanna teases in a loose black lace robe, open to"
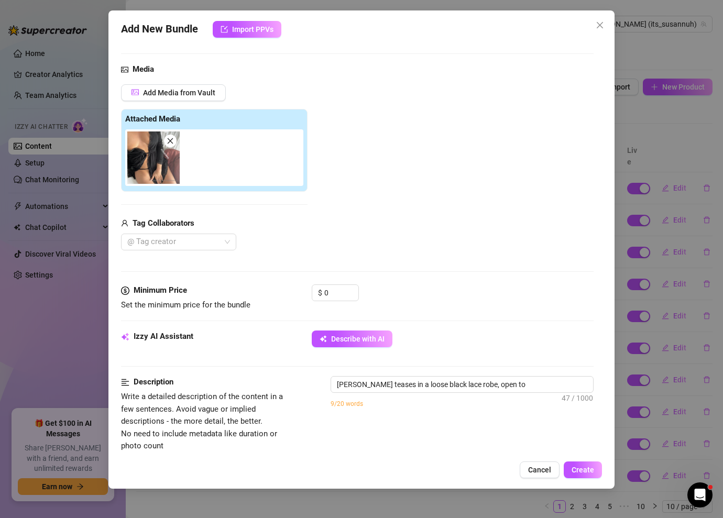
type textarea "Susanna teases in a loose black lace robe, open to reveal"
type textarea "Susanna teases in a loose black lace robe, open to reveal sideboob"
type textarea "Susanna teases in a loose black lace robe, open to reveal sideboob and"
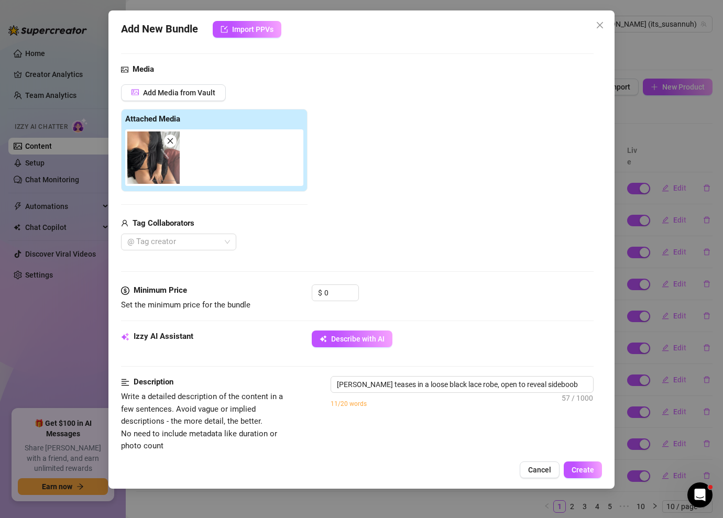
type textarea "Susanna teases in a loose black lace robe, open to reveal sideboob and"
type textarea "Susanna teases in a loose black lace robe, open to reveal sideboob and a"
type textarea "Susanna teases in a loose black lace robe, open to reveal sideboob and a skimpy"
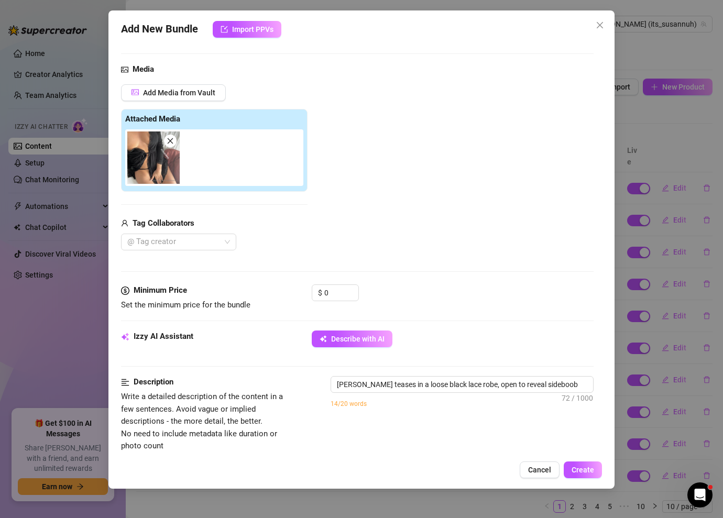
type textarea "Susanna teases in a loose black lace robe, open to reveal sideboob and a skimpy…"
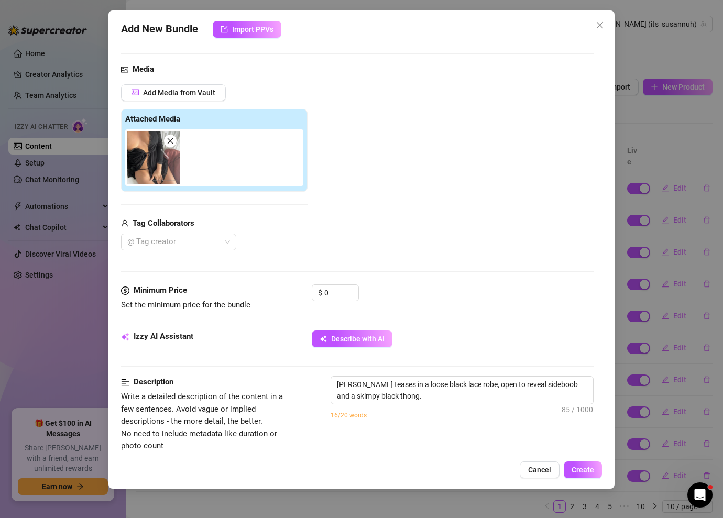
type textarea "Susanna teases in a loose black lace robe, open to reveal sideboob and a skimpy…"
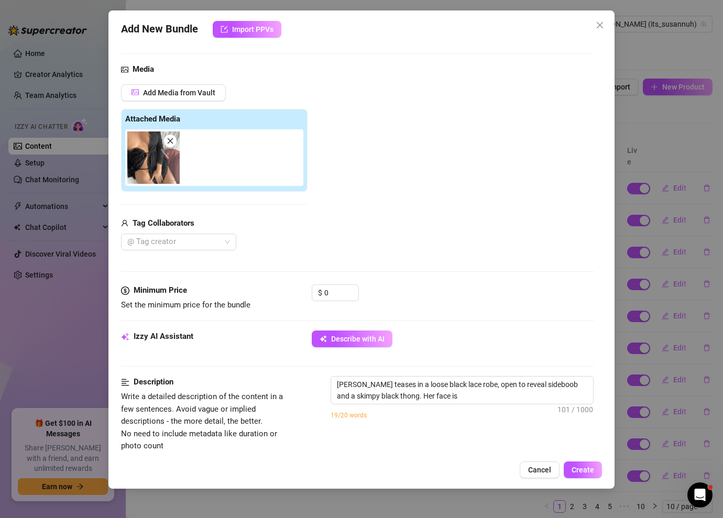
type textarea "Susanna teases in a loose black lace robe, open to reveal sideboob and a skimpy…"
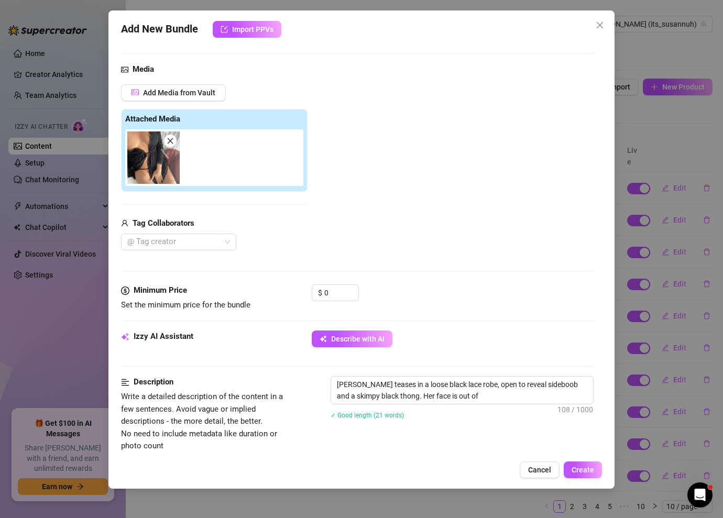
type textarea "Susanna teases in a loose black lace robe, open to reveal sideboob and a skimpy…"
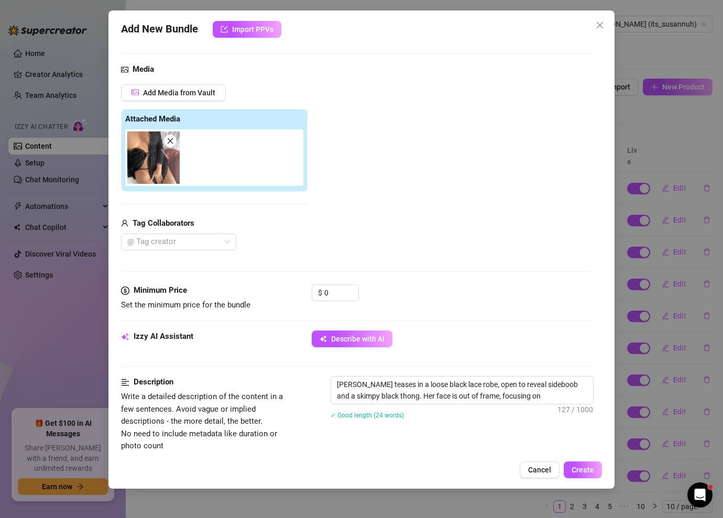
type textarea "Susanna teases in a loose black lace robe, open to reveal sideboob and a skimpy…"
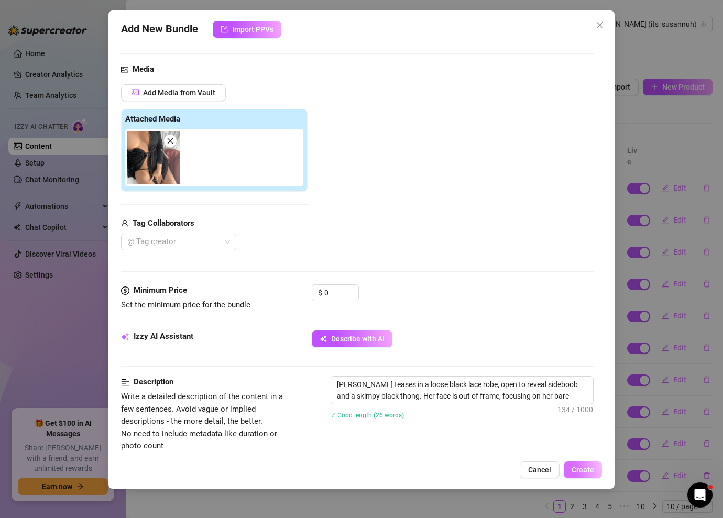
type textarea "Susanna teases in a loose black lace robe, open to reveal sideboob and a skimpy…"
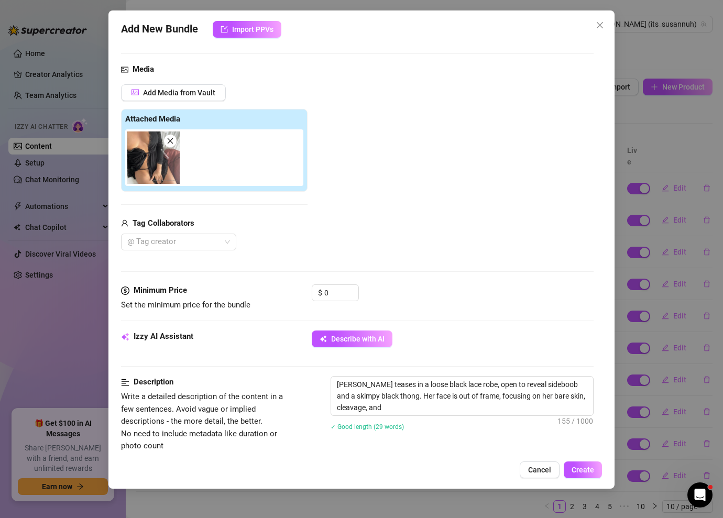
type textarea "Susanna teases in a loose black lace robe, open to reveal sideboob and a skimpy…"
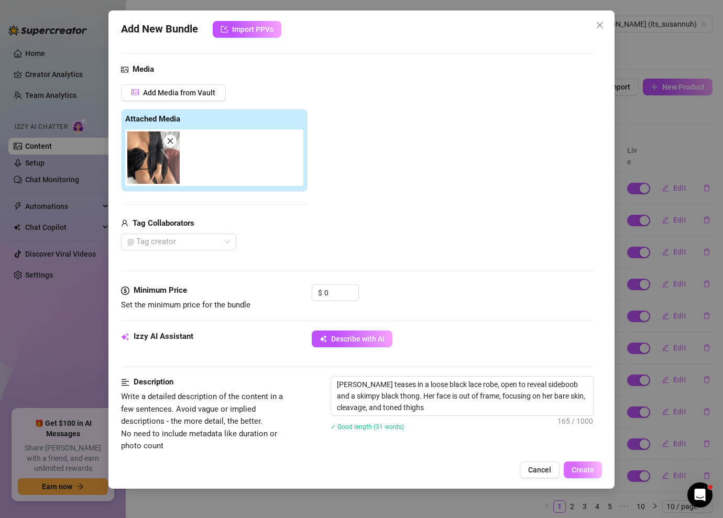
type textarea "Susanna teases in a loose black lace robe, open to reveal sideboob and a skimpy…"
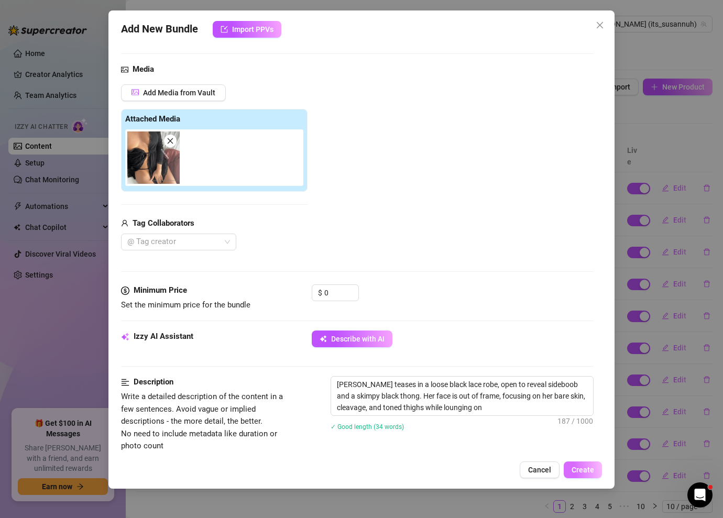
type textarea "Susanna teases in a loose black lace robe, open to reveal sideboob and a skimpy…"
click at [587, 469] on span "Create" at bounding box center [582, 470] width 23 height 8
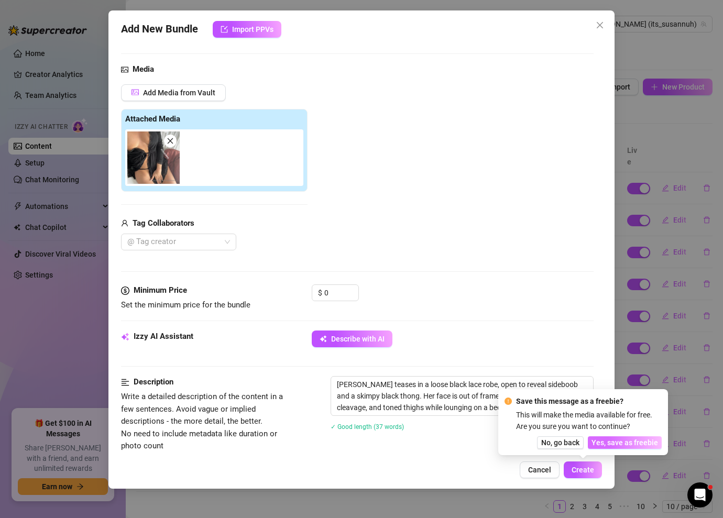
click at [620, 448] on button "Yes, save as freebie" at bounding box center [625, 442] width 74 height 13
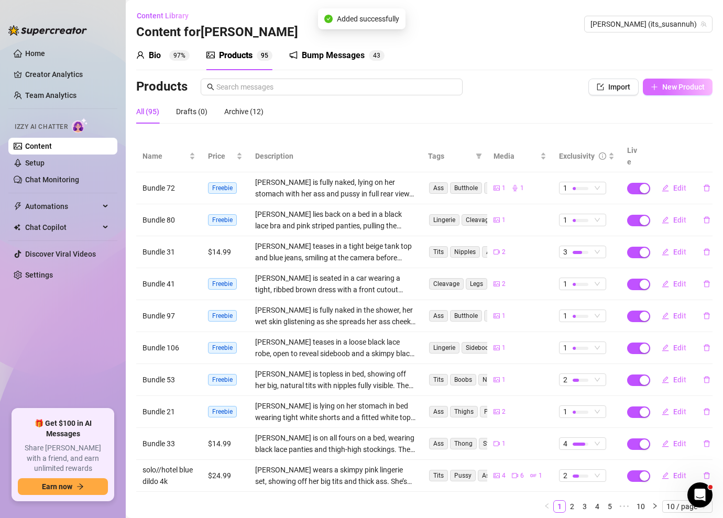
click at [677, 92] on button "New Product" at bounding box center [678, 87] width 70 height 17
type textarea "Type your message here..."
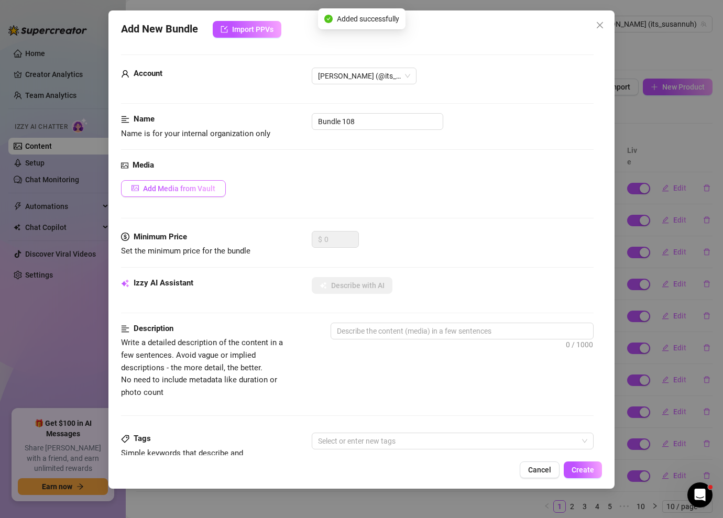
click at [197, 186] on span "Add Media from Vault" at bounding box center [179, 188] width 72 height 8
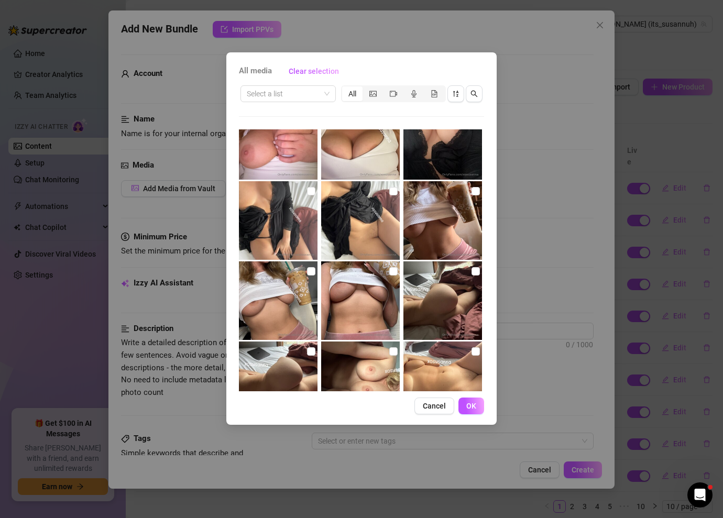
scroll to position [263, 0]
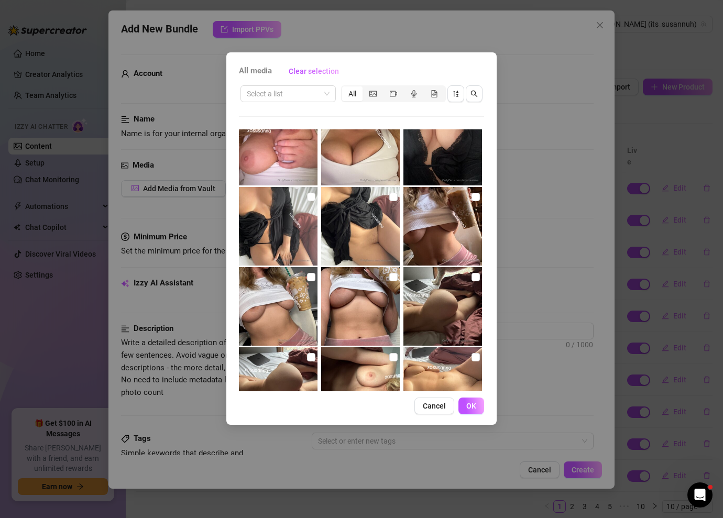
click at [393, 190] on img at bounding box center [360, 226] width 79 height 79
checkbox input "true"
click at [476, 408] on span "OK" at bounding box center [471, 406] width 10 height 8
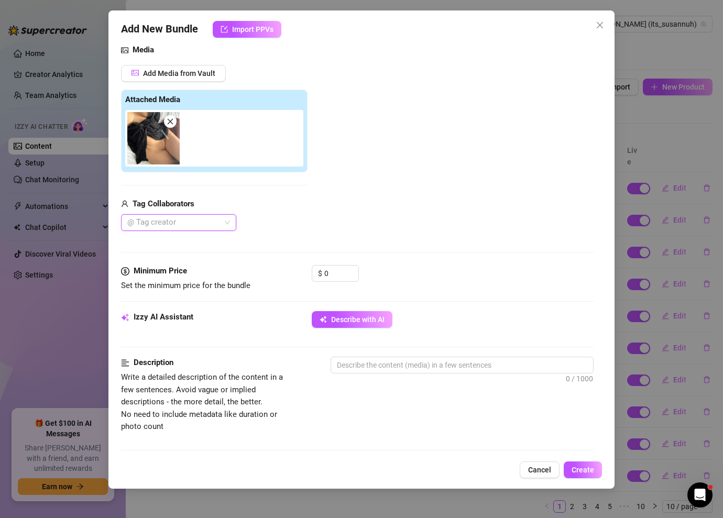
scroll to position [121, 0]
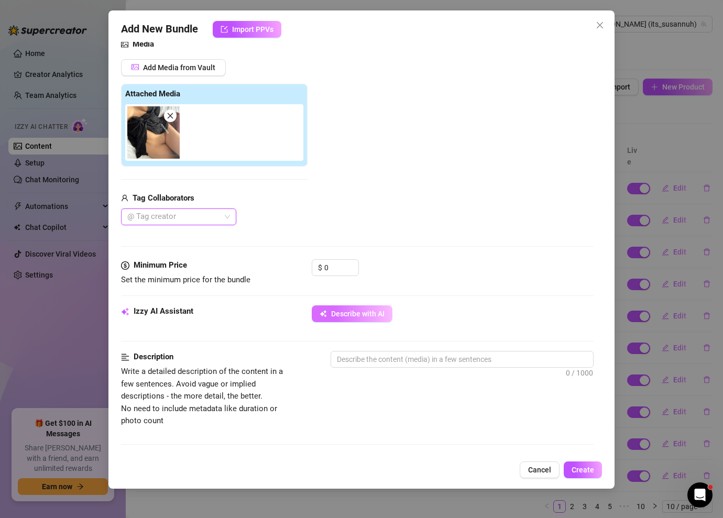
click at [356, 319] on button "Describe with AI" at bounding box center [352, 313] width 81 height 17
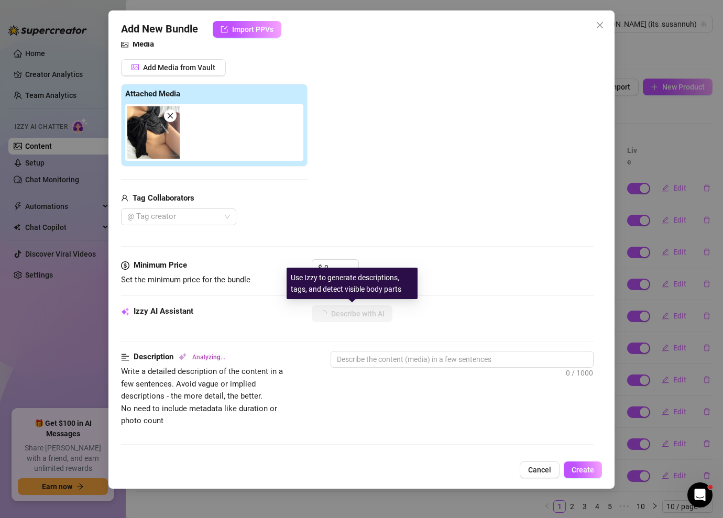
type textarea "[PERSON_NAME]"
type textarea "[PERSON_NAME] is"
type textarea "Susanna is lying"
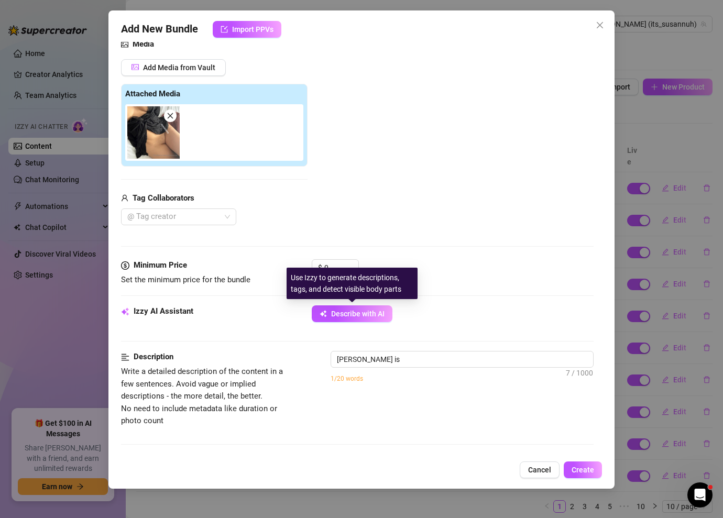
type textarea "Susanna is lying"
type textarea "Susanna is lying on"
type textarea "Susanna is lying on a"
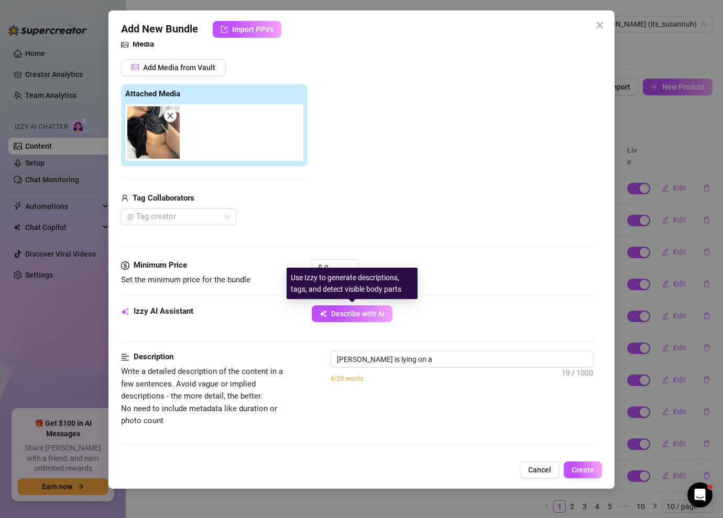
type textarea "Susanna is lying on a bed"
type textarea "Susanna is lying on a bed wearing"
type textarea "Susanna is lying on a bed wearing a"
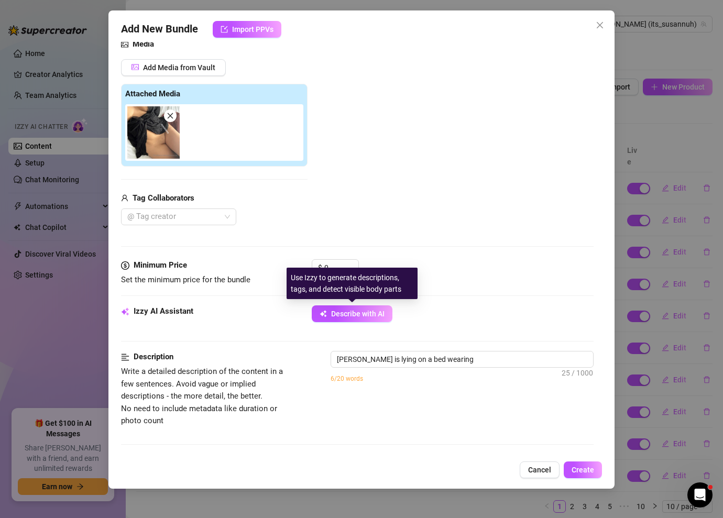
type textarea "Susanna is lying on a bed wearing a"
type textarea "Susanna is lying on a bed wearing a loose"
type textarea "Susanna is lying on a bed wearing a loose black"
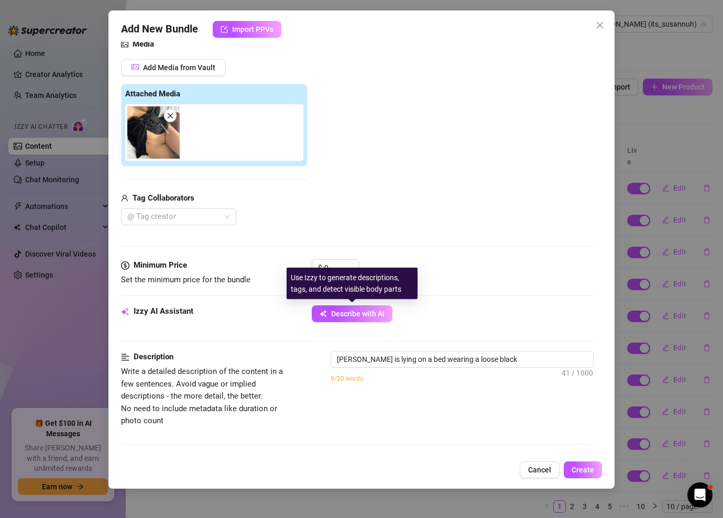
type textarea "Susanna is lying on a bed wearing a loose black robe"
type textarea "Susanna is lying on a bed wearing a loose black robe pulled"
type textarea "Susanna is lying on a bed wearing a loose black robe pulled open"
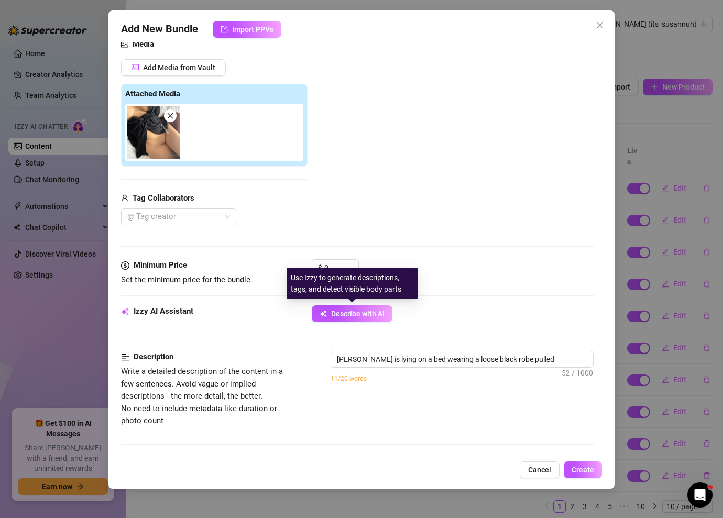
type textarea "Susanna is lying on a bed wearing a loose black robe pulled open"
type textarea "Susanna is lying on a bed wearing a loose black robe pulled open to"
type textarea "Susanna is lying on a bed wearing a loose black robe pulled open to reveal"
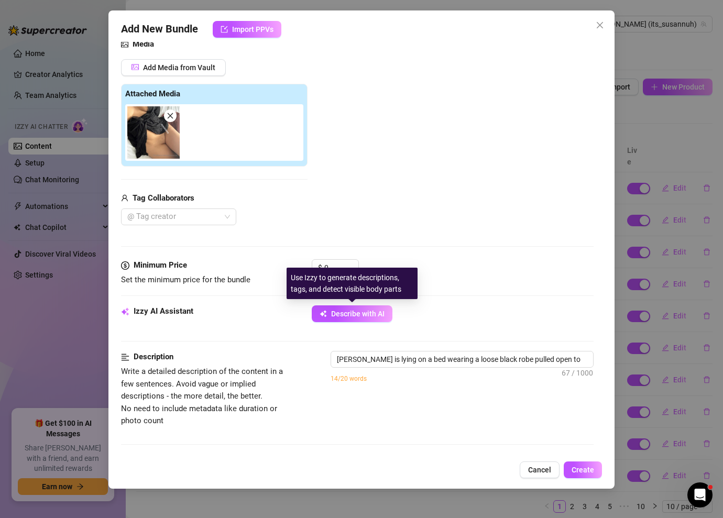
type textarea "Susanna is lying on a bed wearing a loose black robe pulled open to reveal her"
type textarea "Susanna is lying on a bed wearing a loose black robe pulled open to reveal her …"
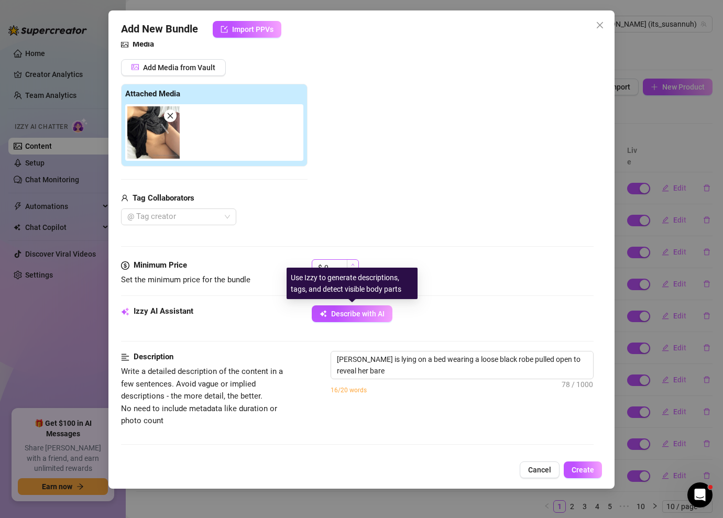
type textarea "Susanna is lying on a bed wearing a loose black robe pulled open to reveal her …"
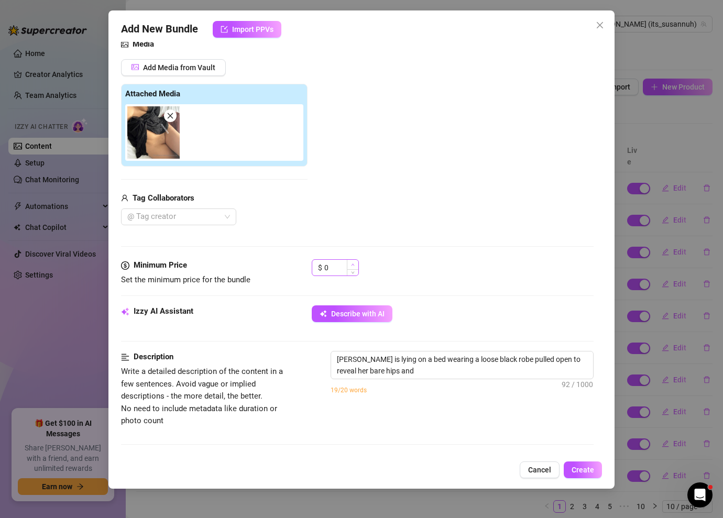
type textarea "Susanna is lying on a bed wearing a loose black robe pulled open to reveal her …"
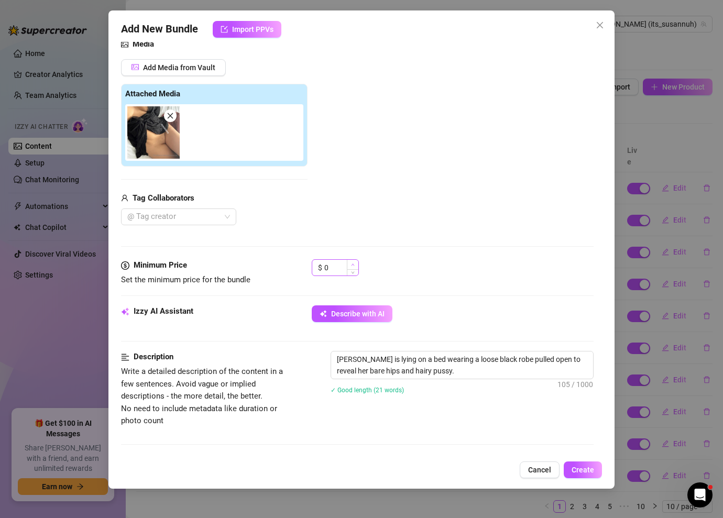
type textarea "Susanna is lying on a bed wearing a loose black robe pulled open to reveal her …"
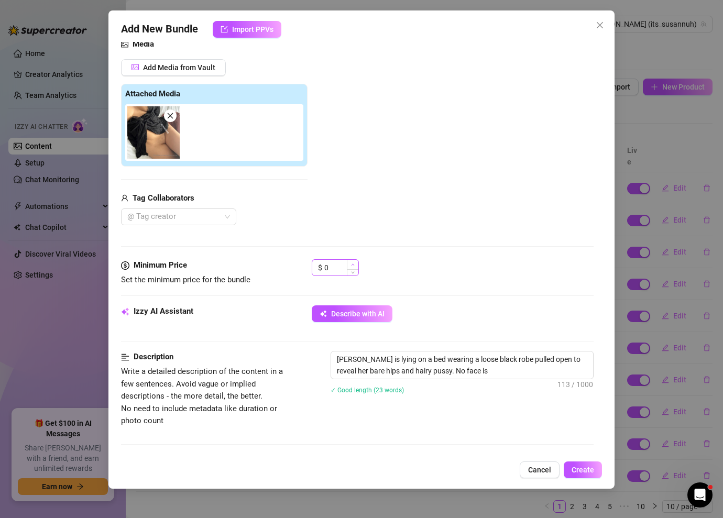
type textarea "Susanna is lying on a bed wearing a loose black robe pulled open to reveal her …"
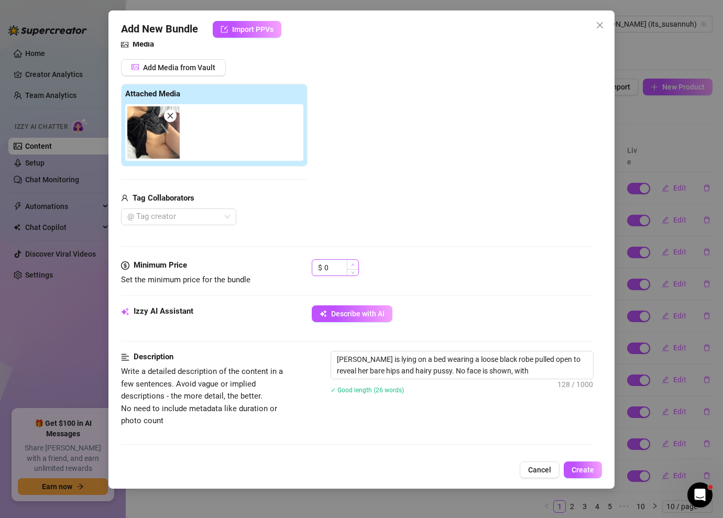
type textarea "Susanna is lying on a bed wearing a loose black robe pulled open to reveal her …"
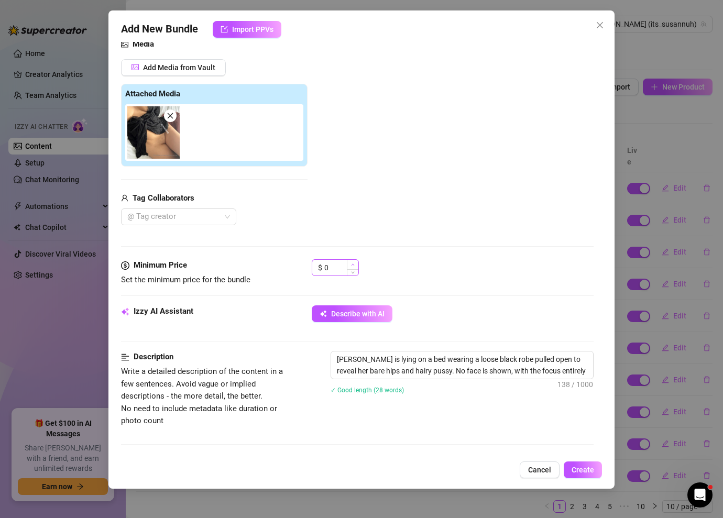
type textarea "Susanna is lying on a bed wearing a loose black robe pulled open to reveal her …"
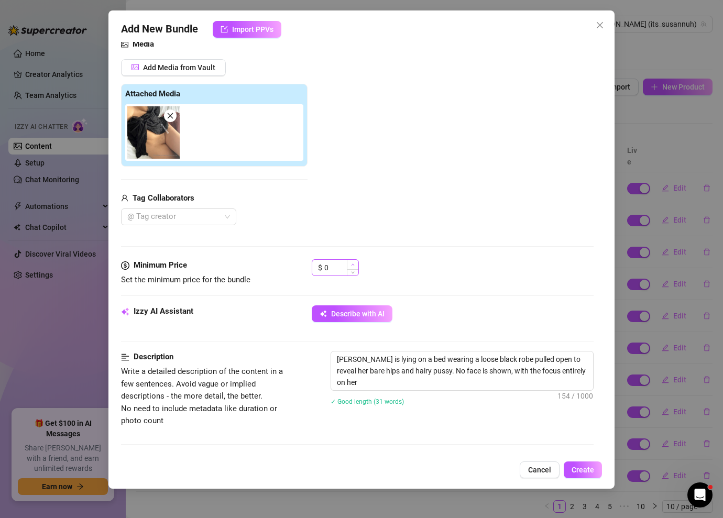
type textarea "Susanna is lying on a bed wearing a loose black robe pulled open to reveal her …"
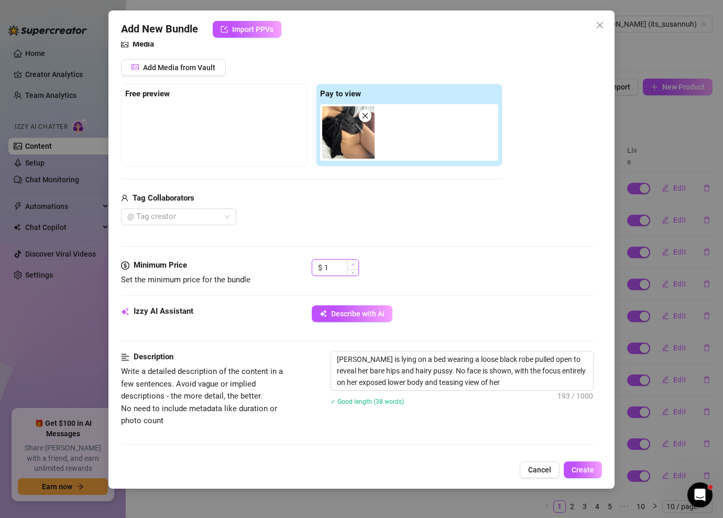
click at [356, 265] on span "Increase Value" at bounding box center [353, 264] width 12 height 9
click at [587, 468] on span "Create" at bounding box center [582, 470] width 23 height 8
click at [351, 263] on icon "up" at bounding box center [353, 265] width 4 height 4
click at [353, 266] on icon "up" at bounding box center [353, 265] width 4 height 4
click at [593, 467] on span "Create" at bounding box center [582, 470] width 23 height 8
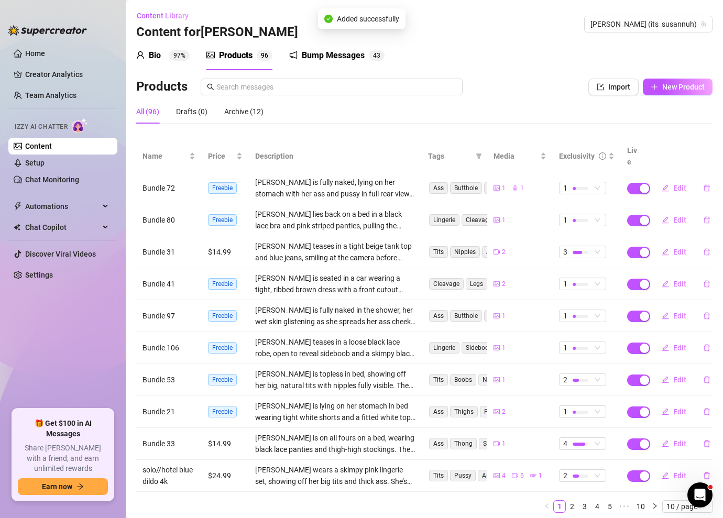
click at [675, 78] on div "Bio 97% Products 9 6 Bump Messages 4 3 Bio Import Bio from other creator Person…" at bounding box center [424, 281] width 576 height 480
click at [681, 95] on div "Products Import New Product" at bounding box center [424, 89] width 576 height 21
click at [676, 83] on span "New Product" at bounding box center [683, 87] width 42 height 8
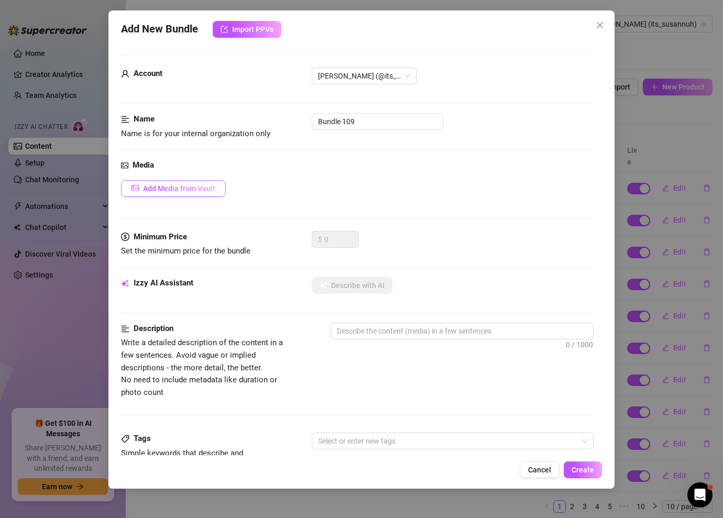
click at [199, 181] on button "Add Media from Vault" at bounding box center [173, 188] width 105 height 17
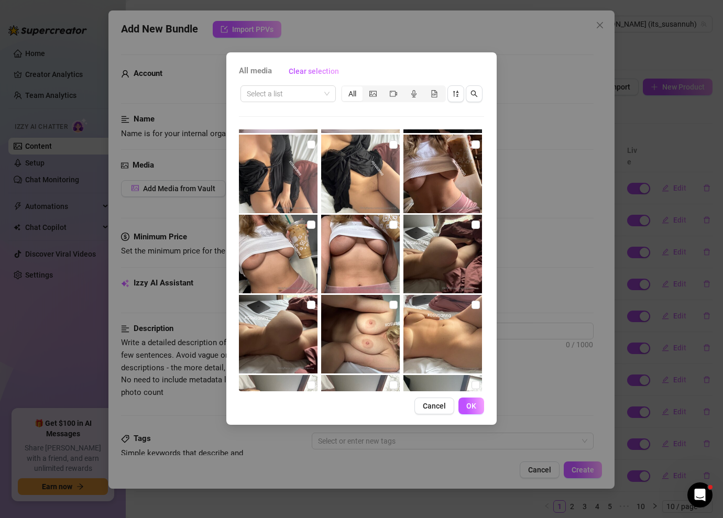
scroll to position [314, 0]
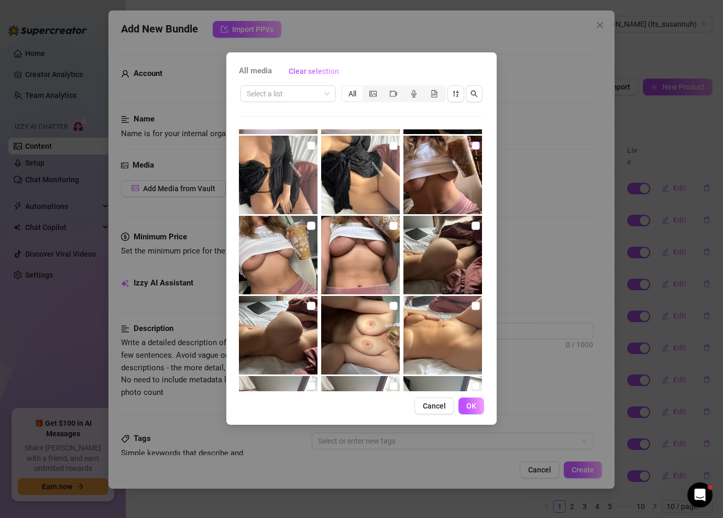
click at [473, 143] on input "checkbox" at bounding box center [475, 145] width 8 height 8
click at [474, 145] on input "checkbox" at bounding box center [475, 145] width 8 height 8
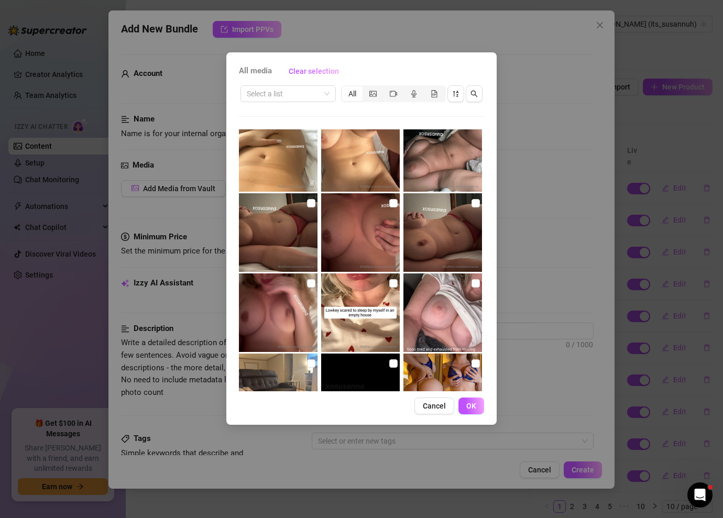
scroll to position [678, 0]
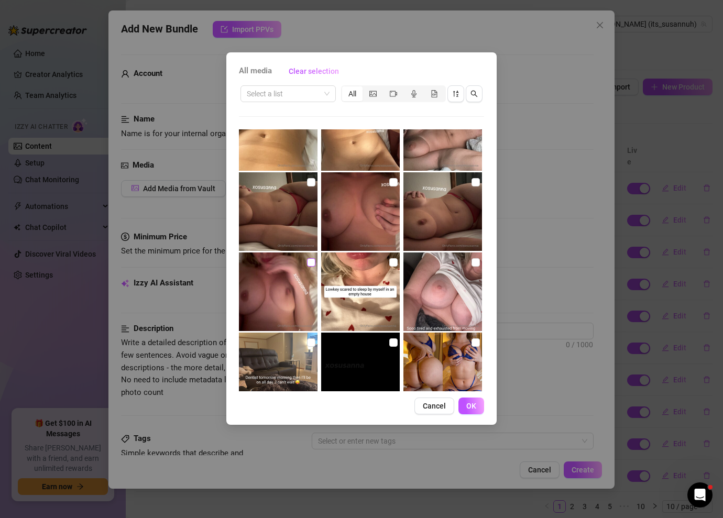
click at [312, 264] on input "checkbox" at bounding box center [311, 262] width 8 height 8
click at [395, 181] on input "checkbox" at bounding box center [393, 182] width 8 height 8
click at [480, 407] on button "OK" at bounding box center [471, 405] width 26 height 17
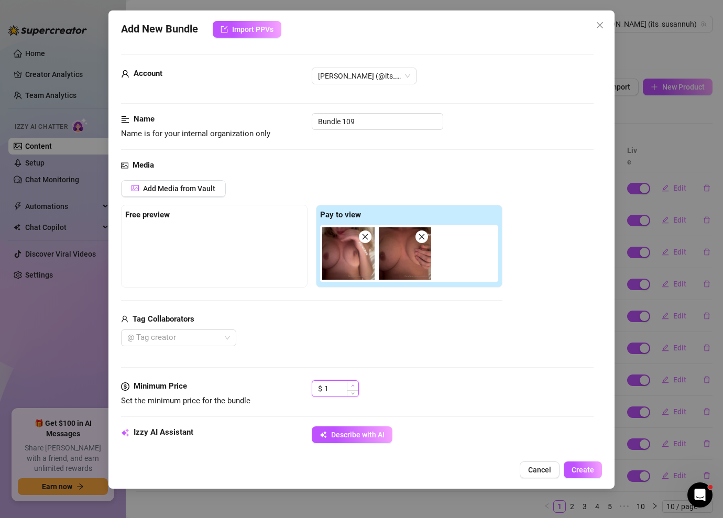
click at [352, 386] on span "Increase Value" at bounding box center [353, 385] width 12 height 9
click at [352, 386] on icon "up" at bounding box center [353, 386] width 4 height 4
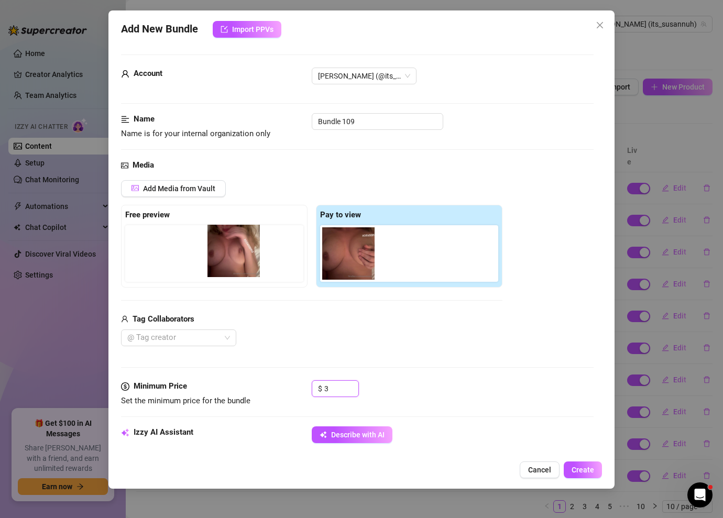
drag, startPoint x: 360, startPoint y: 257, endPoint x: 187, endPoint y: 248, distance: 173.0
click at [187, 248] on div "Free preview Pay to view" at bounding box center [311, 246] width 381 height 83
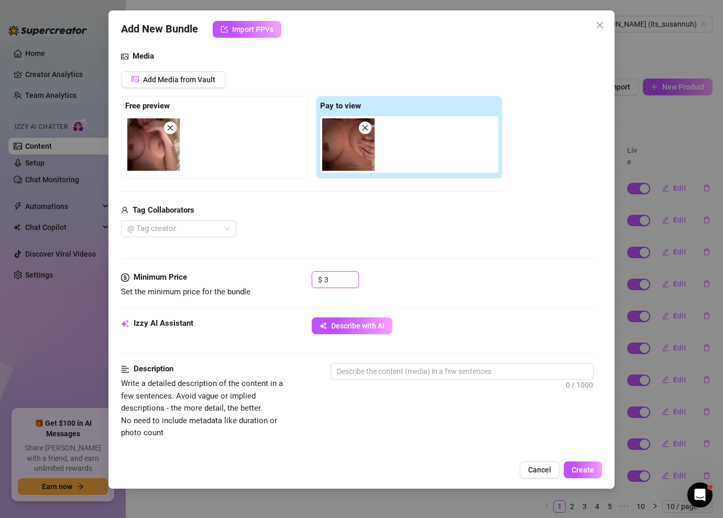
scroll to position [115, 0]
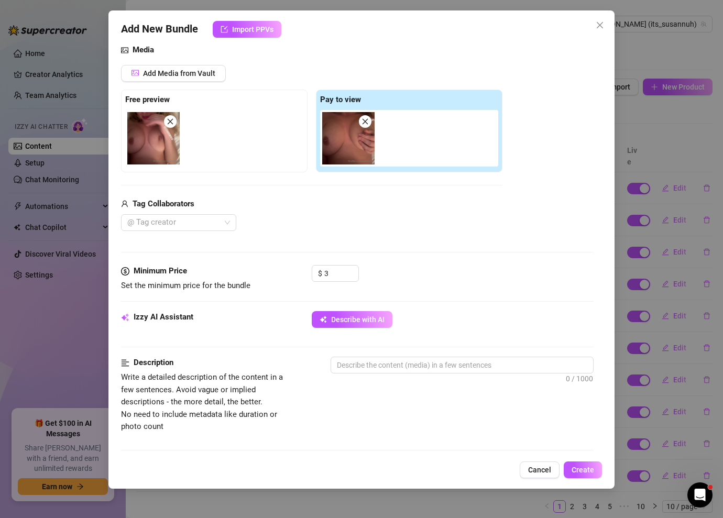
click at [379, 310] on div "Minimum Price Set the minimum price for the bundle $ 3" at bounding box center [357, 288] width 472 height 46
click at [381, 320] on span "Describe with AI" at bounding box center [357, 319] width 53 height 8
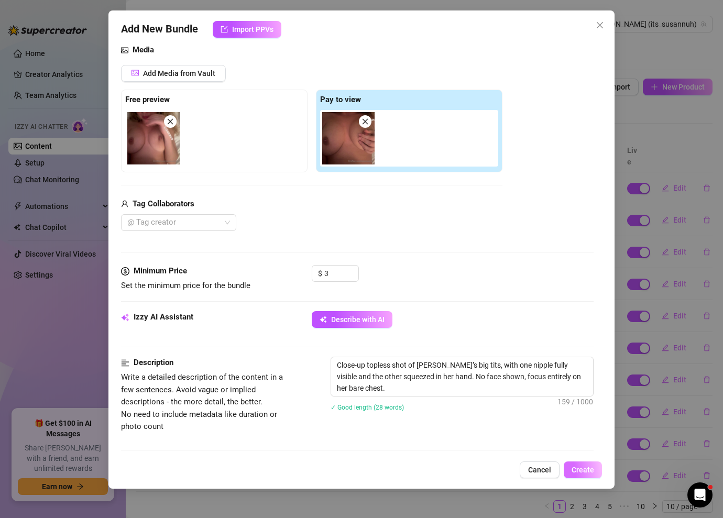
click at [582, 471] on span "Create" at bounding box center [582, 470] width 23 height 8
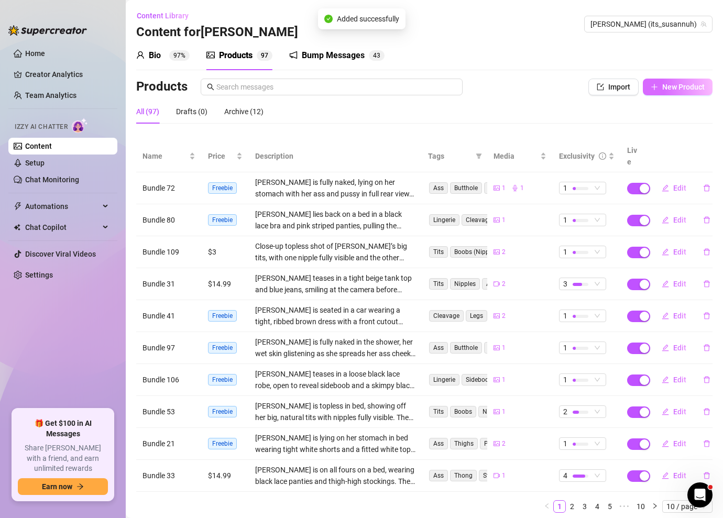
click at [683, 89] on span "New Product" at bounding box center [683, 87] width 42 height 8
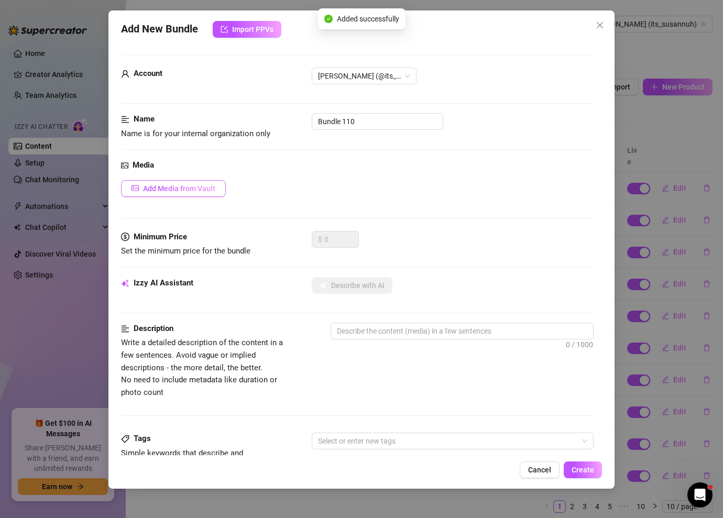
click at [217, 186] on button "Add Media from Vault" at bounding box center [173, 188] width 105 height 17
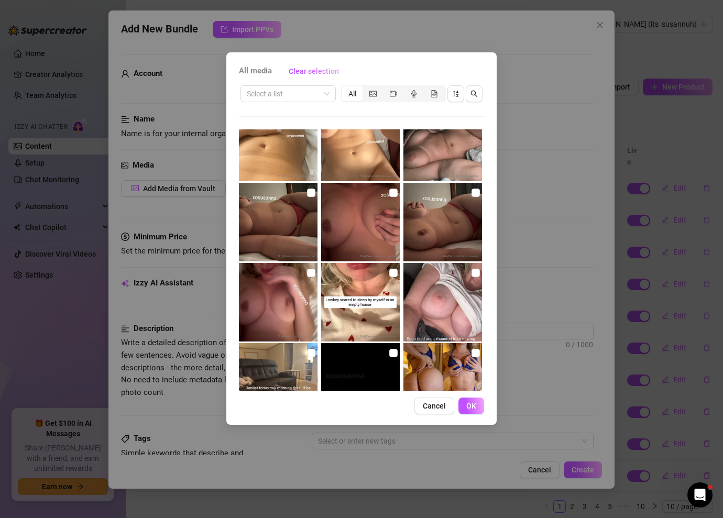
scroll to position [640, 0]
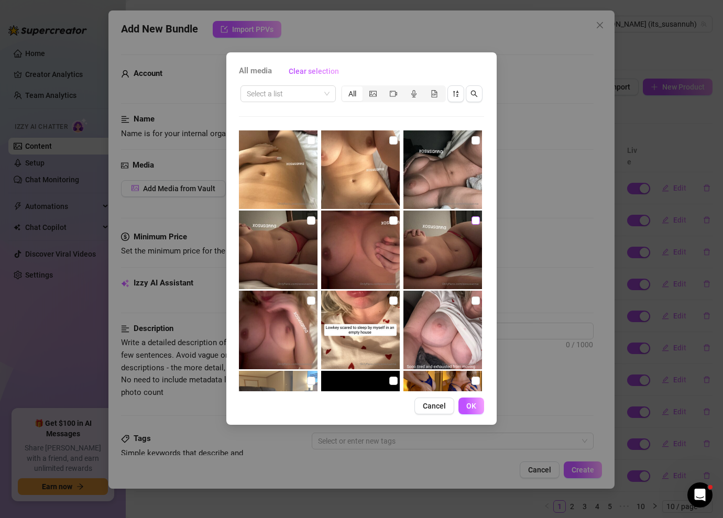
click at [473, 218] on input "checkbox" at bounding box center [475, 220] width 8 height 8
click at [310, 222] on input "checkbox" at bounding box center [311, 220] width 8 height 8
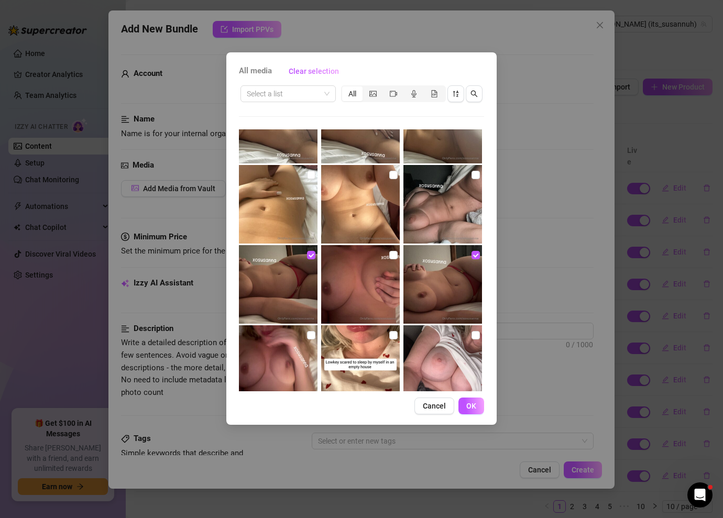
scroll to position [596, 0]
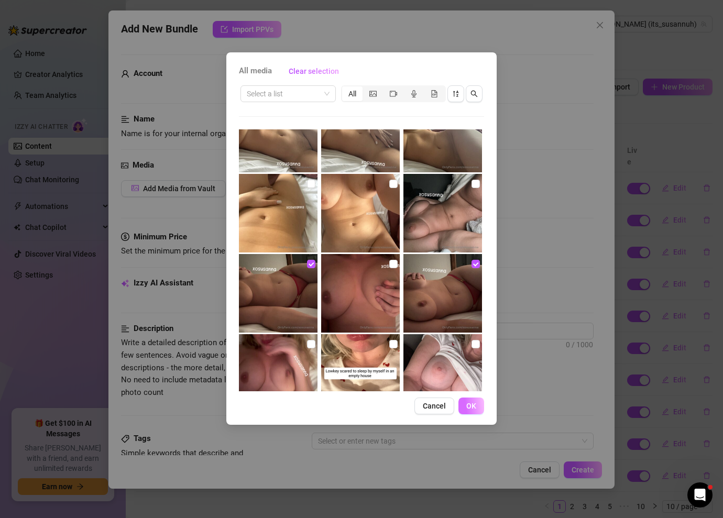
click at [472, 410] on button "OK" at bounding box center [471, 405] width 26 height 17
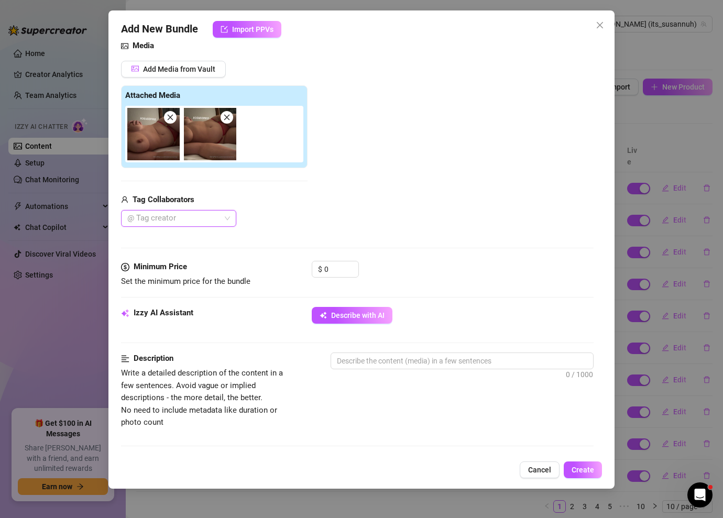
scroll to position [160, 0]
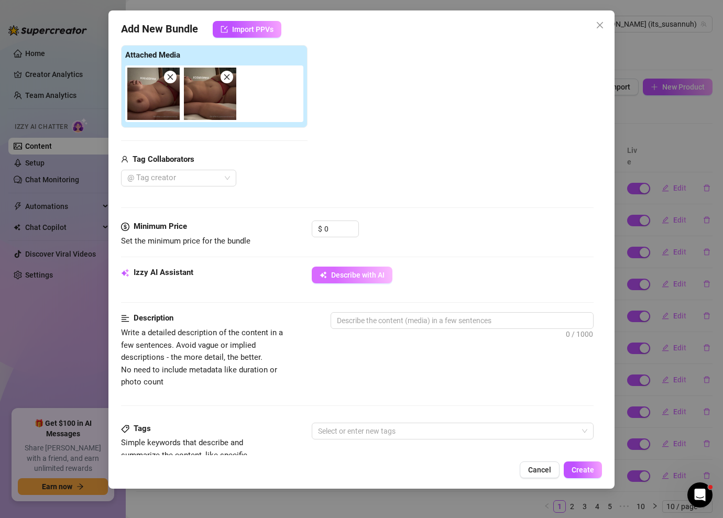
click at [360, 277] on span "Describe with AI" at bounding box center [357, 275] width 53 height 8
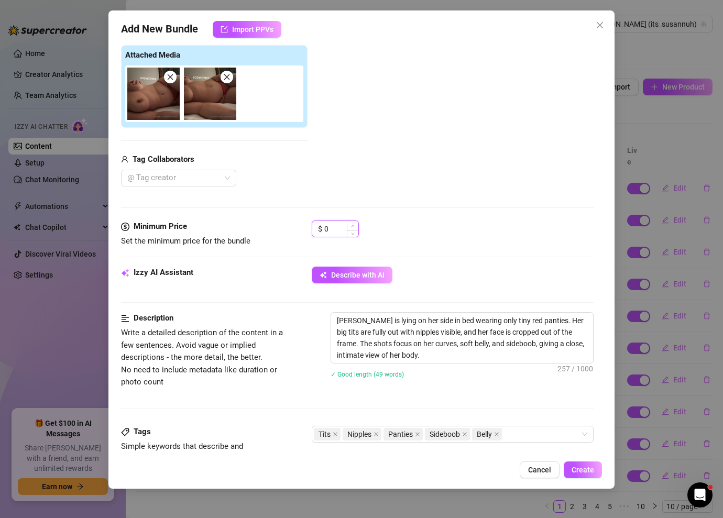
click at [352, 225] on icon "up" at bounding box center [352, 226] width 3 height 2
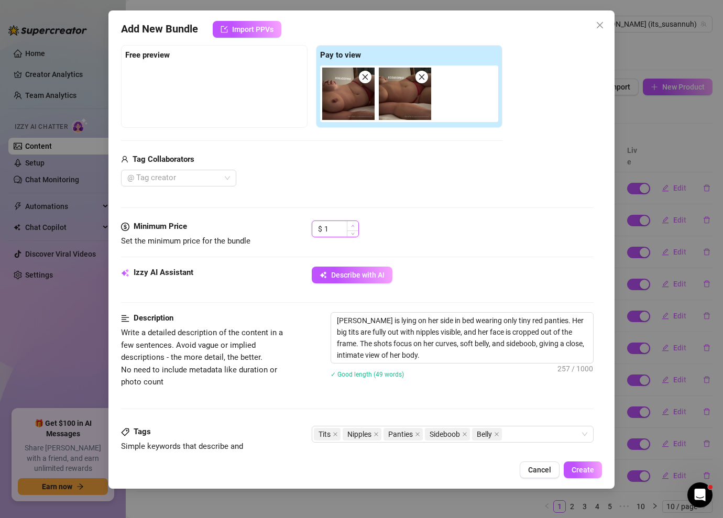
click at [352, 225] on icon "up" at bounding box center [352, 226] width 3 height 2
click at [585, 466] on span "Create" at bounding box center [582, 470] width 23 height 8
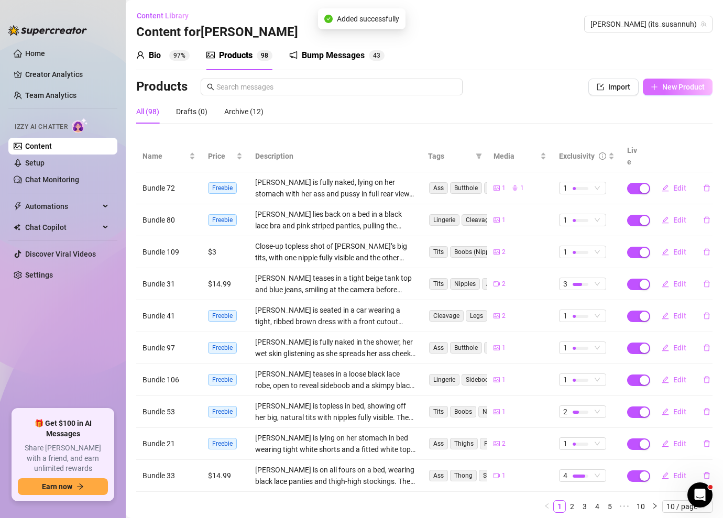
click at [649, 89] on button "New Product" at bounding box center [678, 87] width 70 height 17
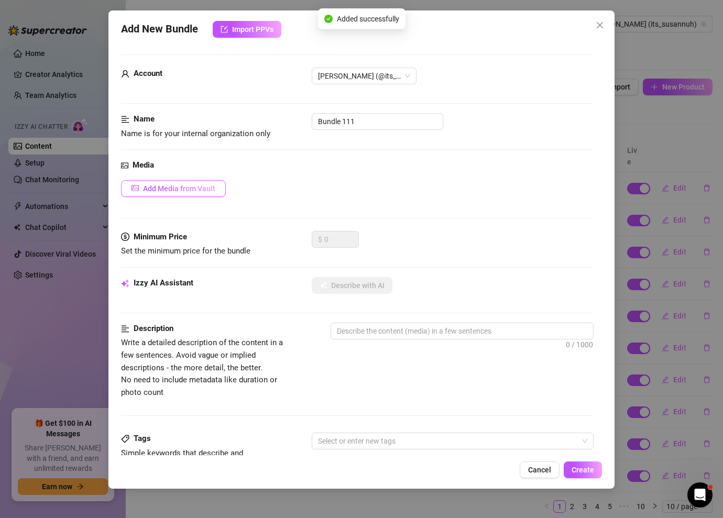
click at [196, 188] on span "Add Media from Vault" at bounding box center [179, 188] width 72 height 8
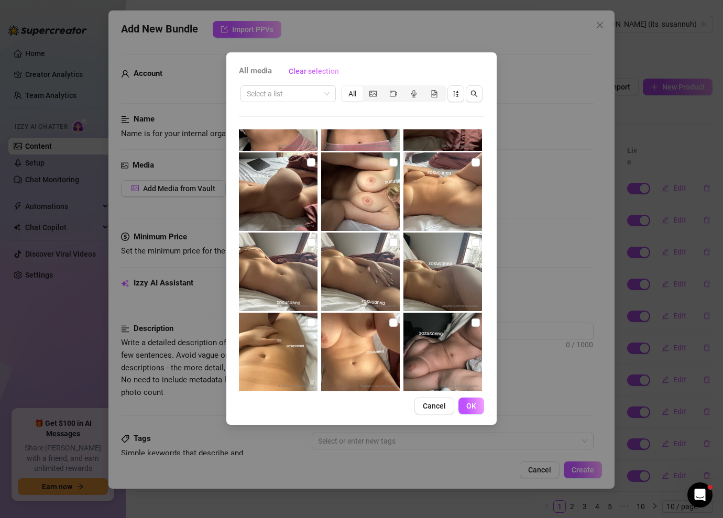
scroll to position [457, 0]
click at [473, 324] on input "checkbox" at bounding box center [475, 323] width 8 height 8
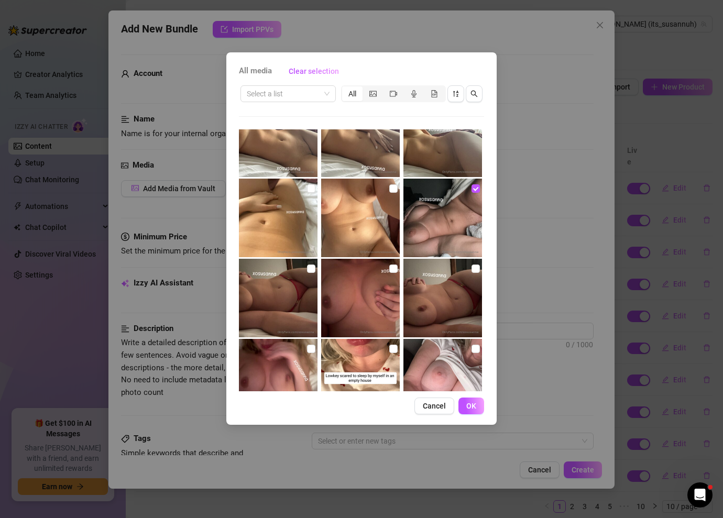
scroll to position [569, 0]
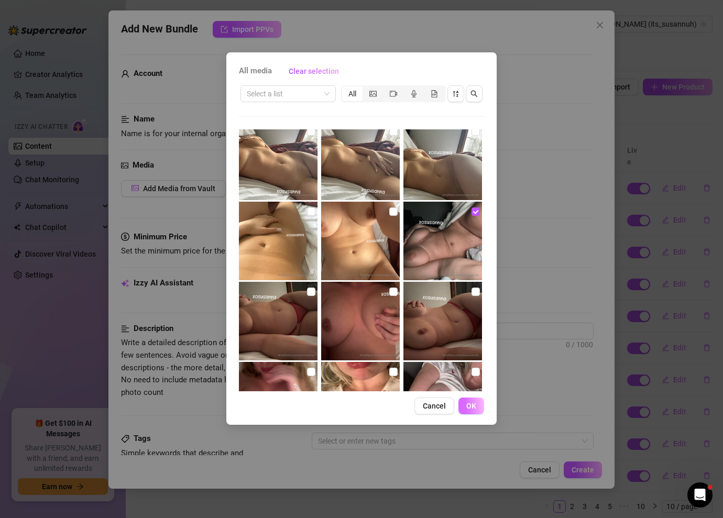
click at [479, 407] on button "OK" at bounding box center [471, 405] width 26 height 17
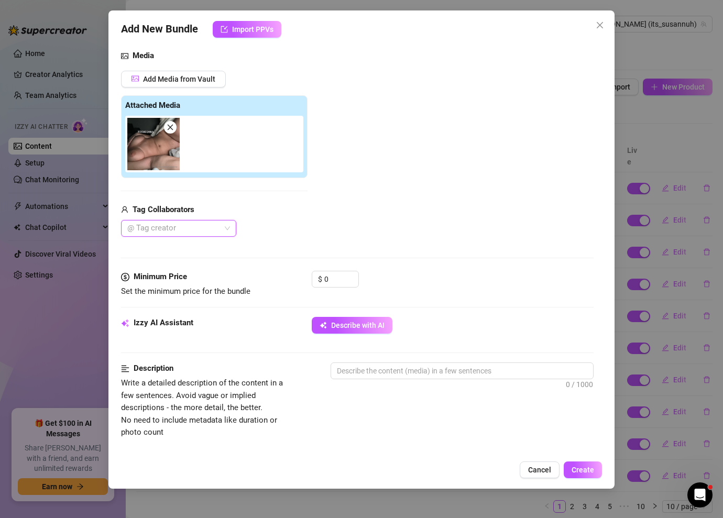
scroll to position [122, 0]
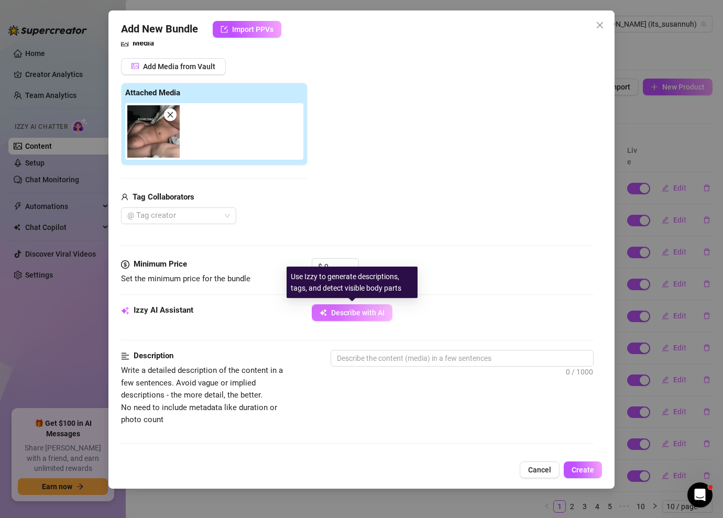
click at [366, 314] on span "Describe with AI" at bounding box center [357, 312] width 53 height 8
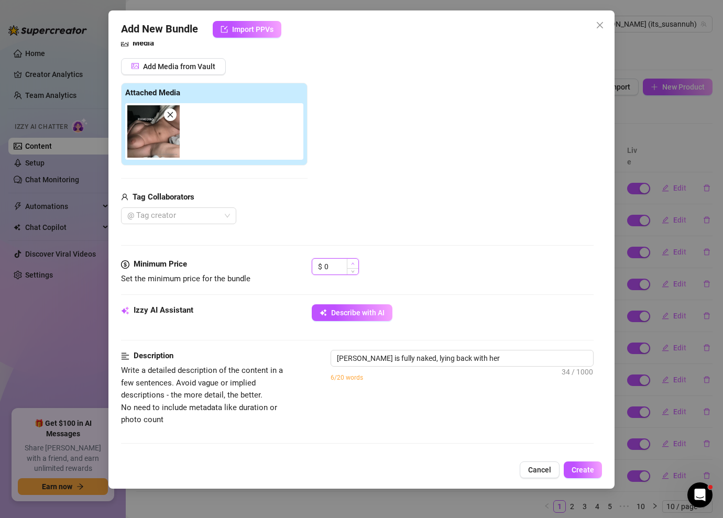
click at [350, 263] on span "Increase Value" at bounding box center [353, 263] width 12 height 9
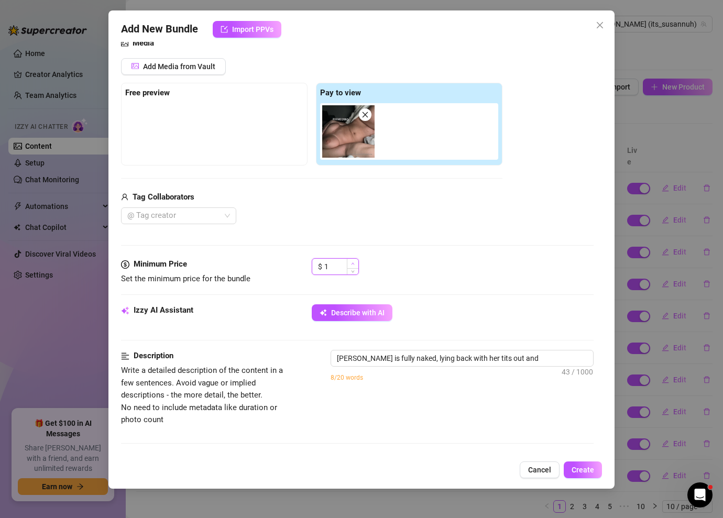
click at [350, 263] on span "Increase Value" at bounding box center [353, 263] width 12 height 9
click at [446, 300] on div "Minimum Price Set the minimum price for the bundle $ 3" at bounding box center [357, 281] width 472 height 46
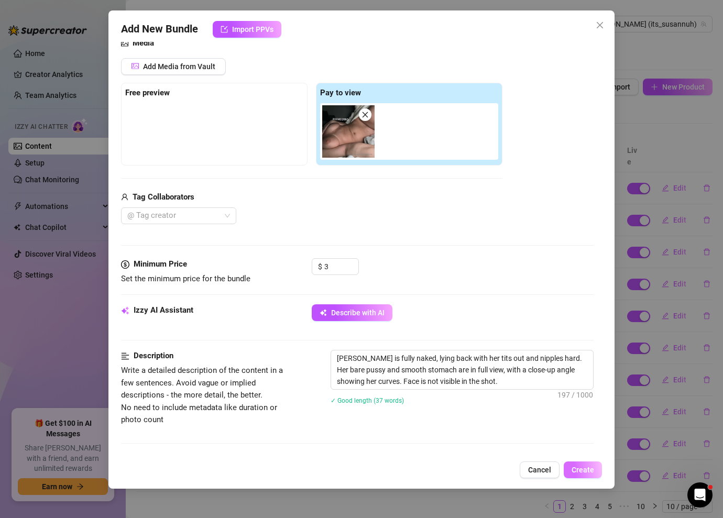
click at [593, 475] on button "Create" at bounding box center [582, 469] width 38 height 17
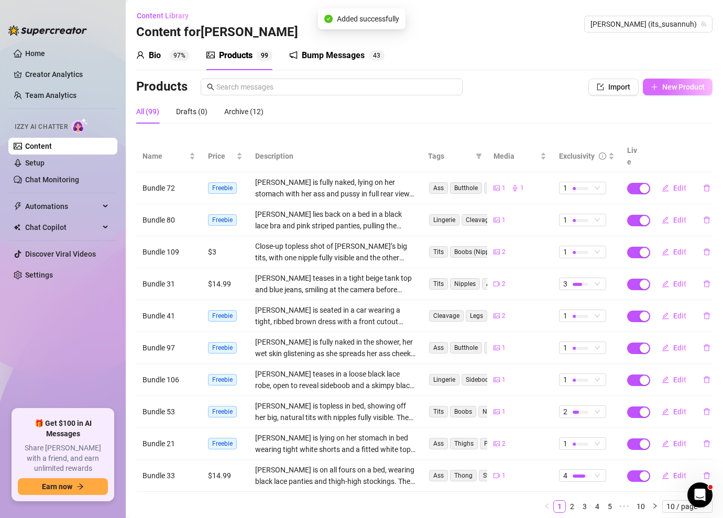
click at [673, 86] on span "New Product" at bounding box center [683, 87] width 42 height 8
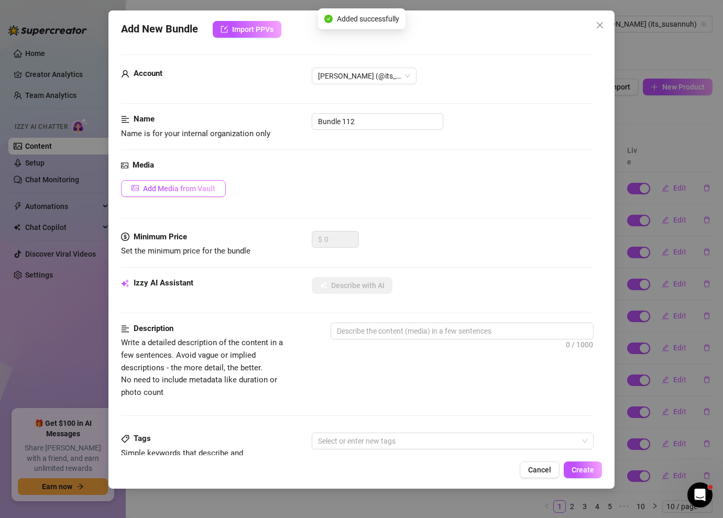
click at [148, 190] on span "Add Media from Vault" at bounding box center [179, 188] width 72 height 8
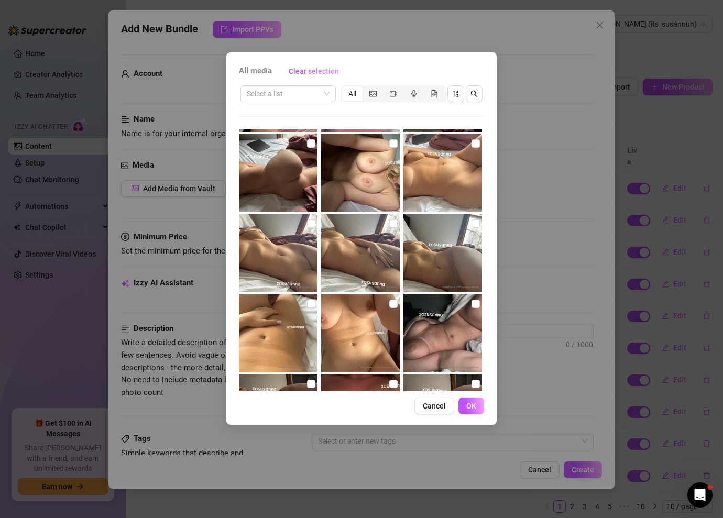
scroll to position [477, 0]
click at [391, 302] on input "checkbox" at bounding box center [393, 303] width 8 height 8
click at [314, 303] on input "checkbox" at bounding box center [311, 303] width 8 height 8
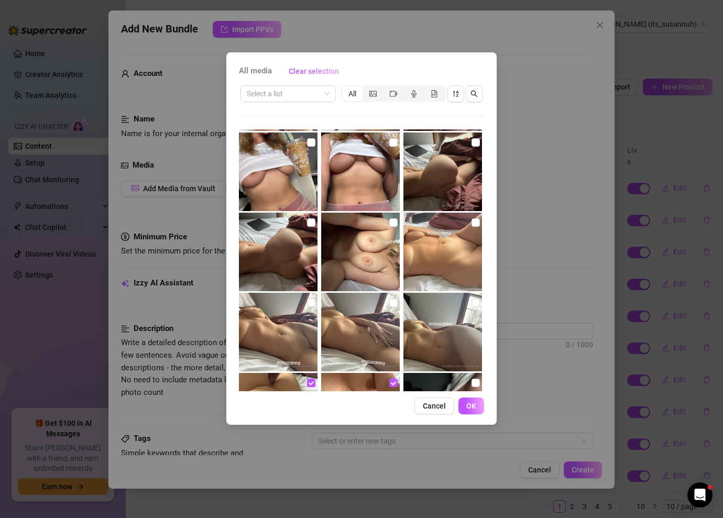
scroll to position [396, 0]
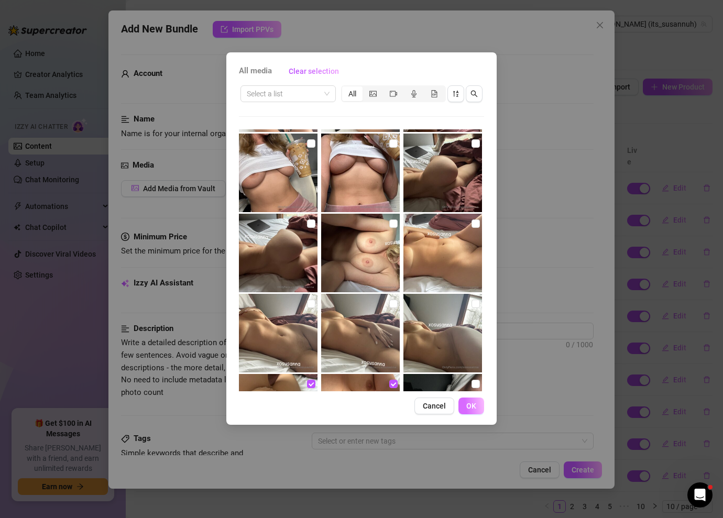
click at [468, 406] on span "OK" at bounding box center [471, 406] width 10 height 8
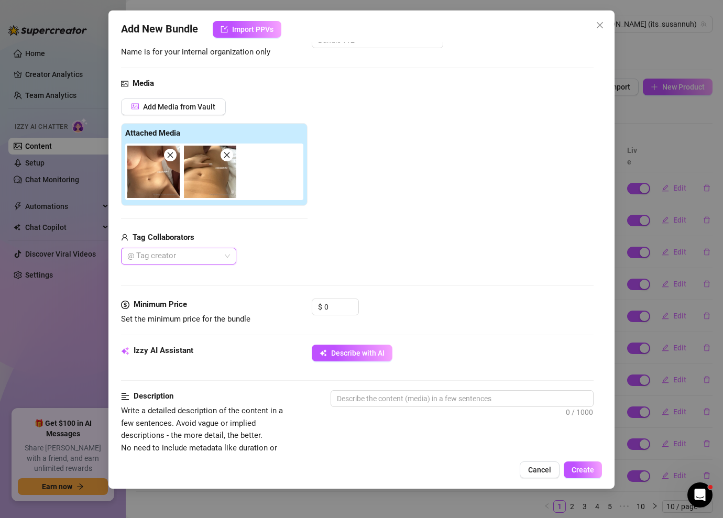
scroll to position [96, 0]
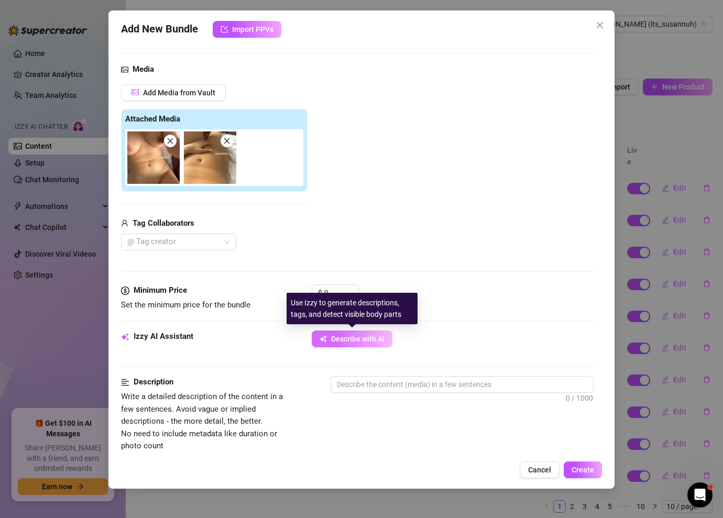
click at [357, 342] on span "Describe with AI" at bounding box center [357, 339] width 53 height 8
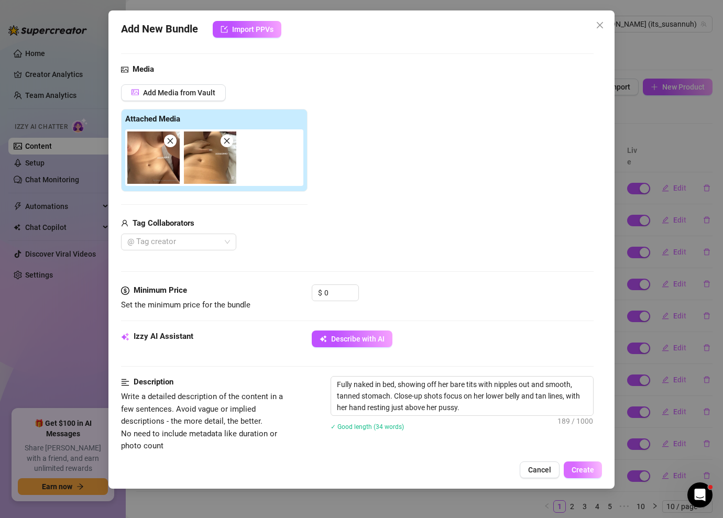
click at [588, 466] on span "Create" at bounding box center [582, 470] width 23 height 8
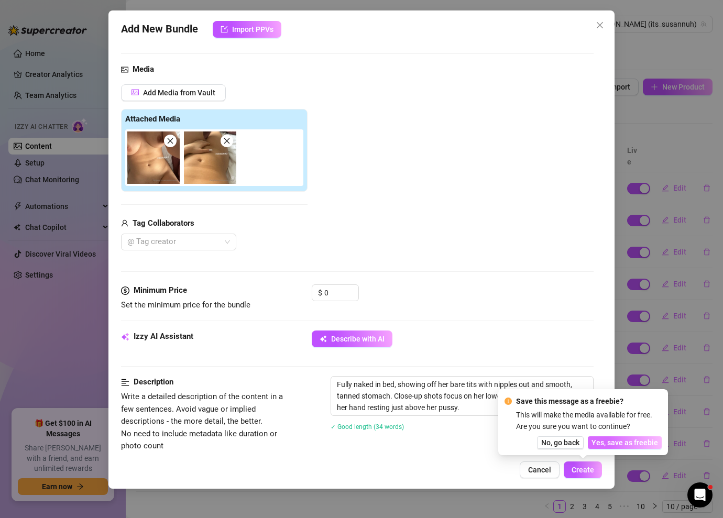
click at [621, 441] on span "Yes, save as freebie" at bounding box center [624, 442] width 67 height 8
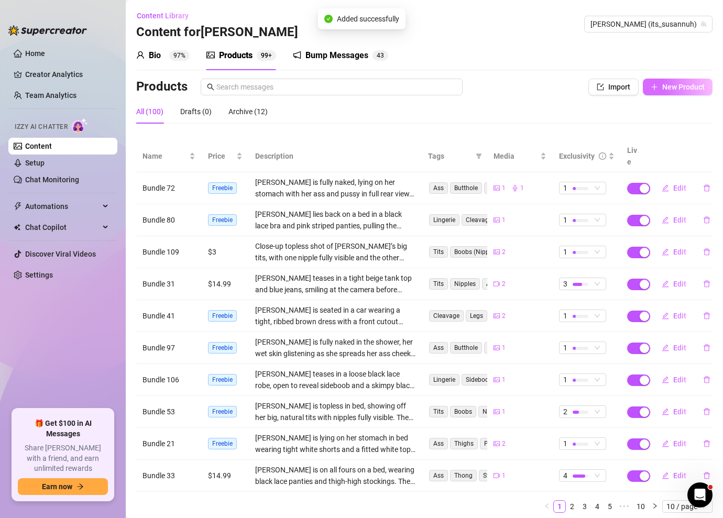
click at [692, 81] on button "New Product" at bounding box center [678, 87] width 70 height 17
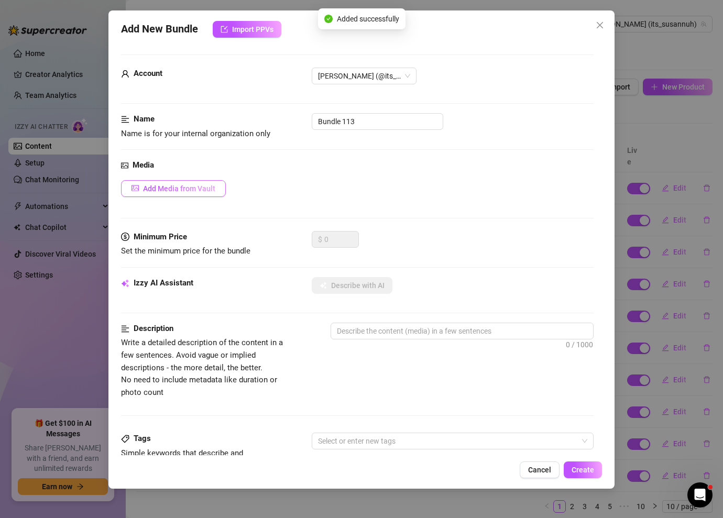
click at [200, 189] on span "Add Media from Vault" at bounding box center [179, 188] width 72 height 8
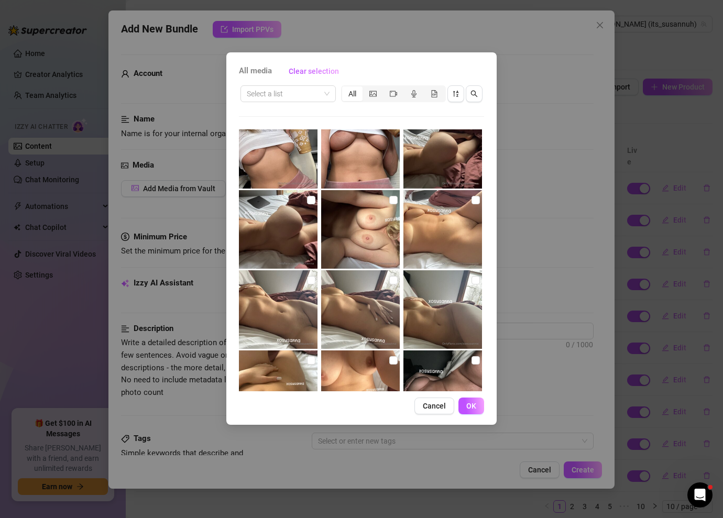
scroll to position [414, 0]
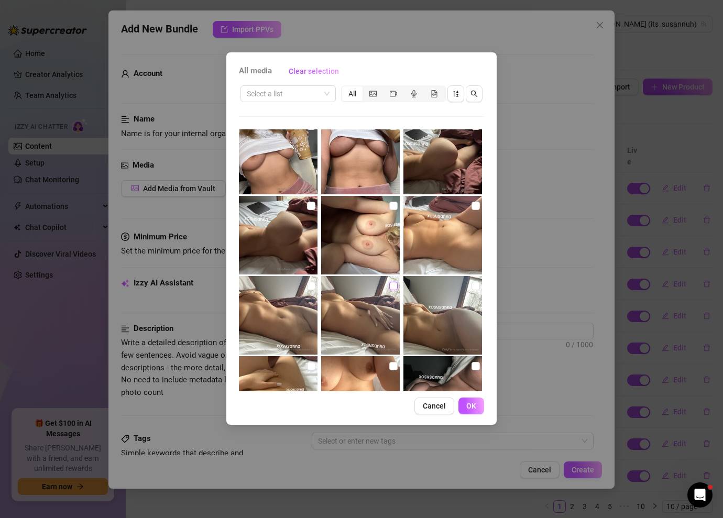
click at [395, 287] on input "checkbox" at bounding box center [393, 286] width 8 height 8
click at [313, 282] on input "checkbox" at bounding box center [311, 286] width 8 height 8
click at [477, 284] on input "checkbox" at bounding box center [475, 286] width 8 height 8
click at [477, 204] on input "checkbox" at bounding box center [475, 206] width 8 height 8
click at [471, 404] on span "OK" at bounding box center [471, 406] width 10 height 8
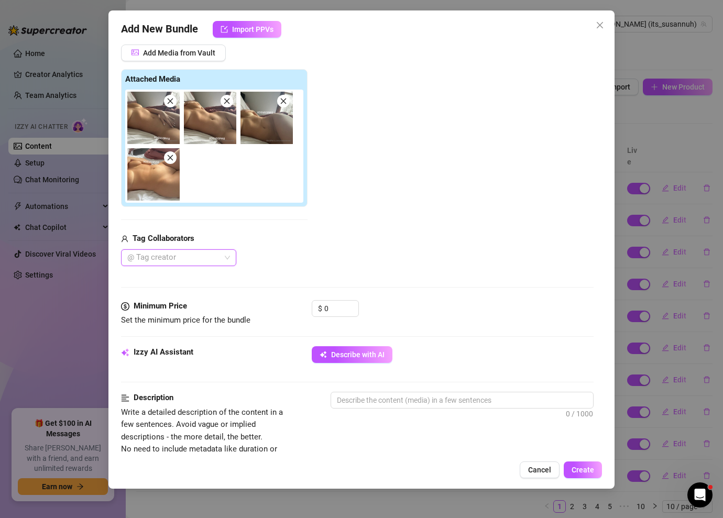
scroll to position [186, 0]
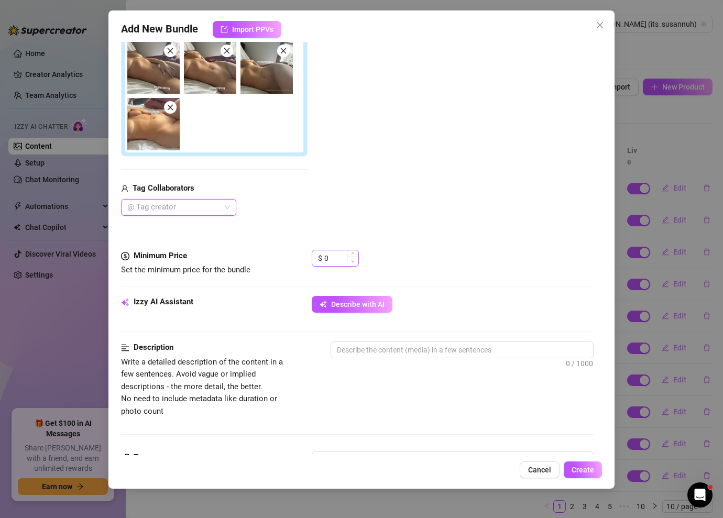
click at [351, 257] on span "Decrease Value" at bounding box center [353, 261] width 12 height 9
click at [351, 256] on icon "up" at bounding box center [353, 255] width 4 height 4
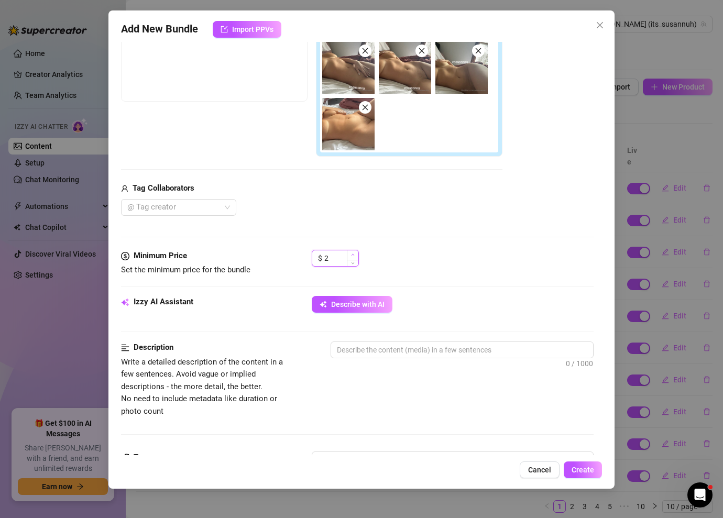
click at [351, 256] on icon "up" at bounding box center [353, 255] width 4 height 4
click at [350, 301] on span "Describe with AI" at bounding box center [357, 304] width 53 height 8
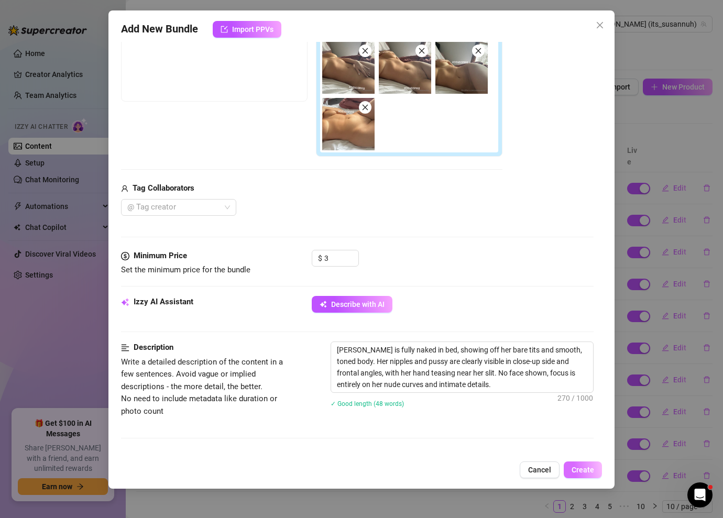
click at [580, 474] on button "Create" at bounding box center [582, 469] width 38 height 17
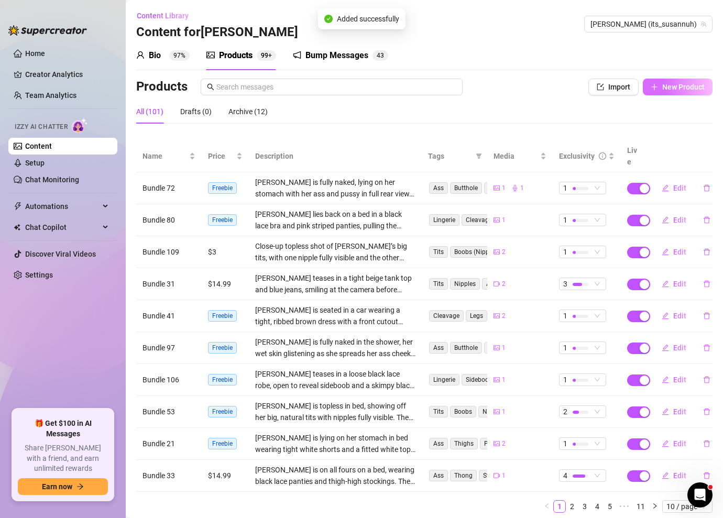
click at [670, 86] on span "New Product" at bounding box center [683, 87] width 42 height 8
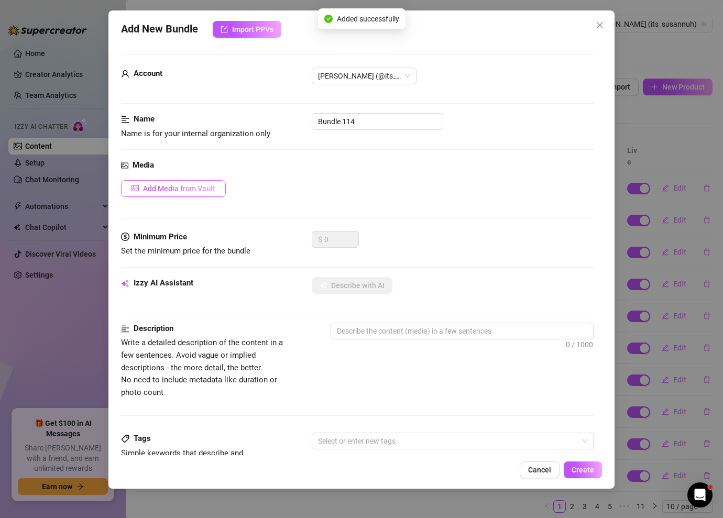
click at [203, 183] on button "Add Media from Vault" at bounding box center [173, 188] width 105 height 17
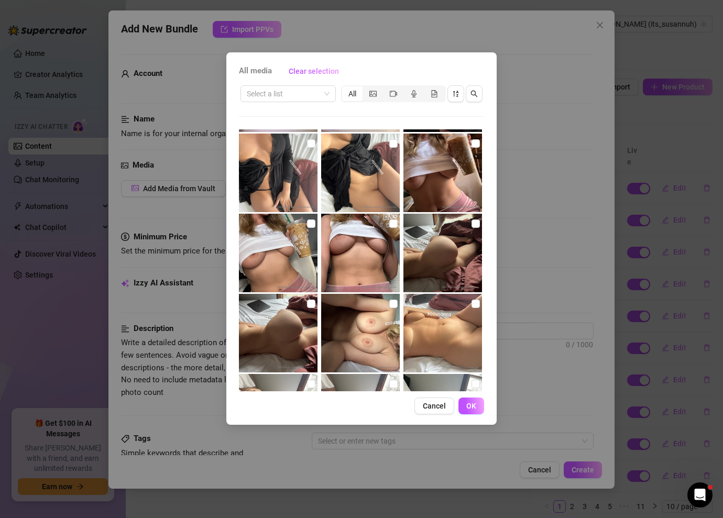
scroll to position [316, 0]
click at [310, 304] on input "checkbox" at bounding box center [311, 304] width 8 height 8
click at [473, 222] on input "checkbox" at bounding box center [475, 224] width 8 height 8
click at [476, 409] on button "OK" at bounding box center [471, 405] width 26 height 17
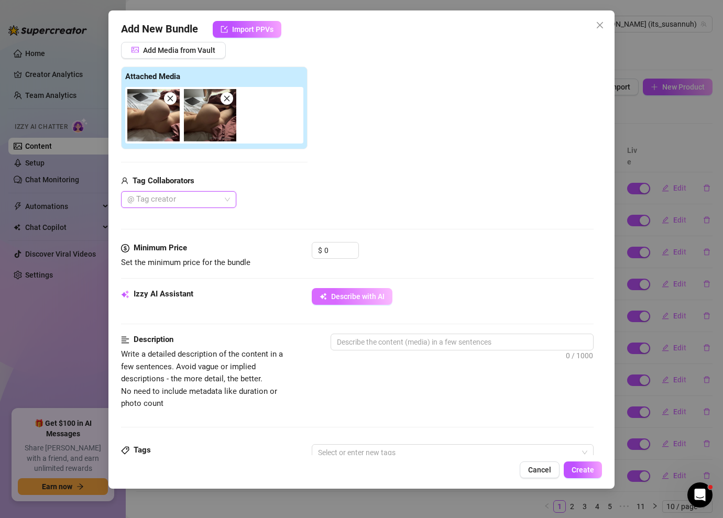
scroll to position [145, 0]
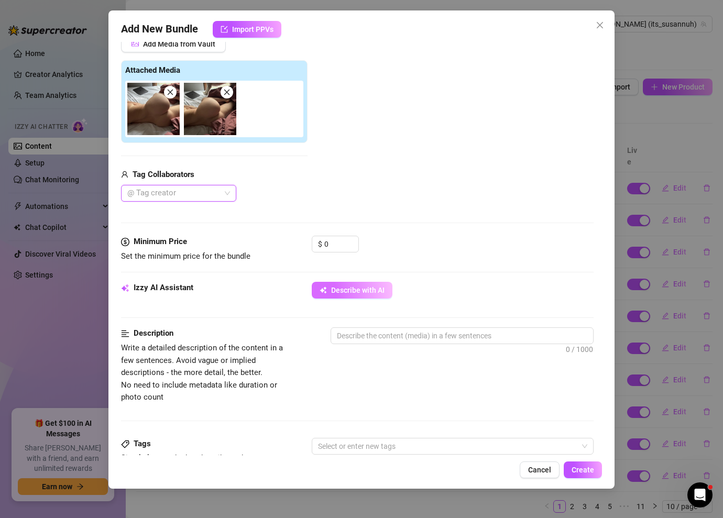
click at [366, 291] on span "Describe with AI" at bounding box center [357, 290] width 53 height 8
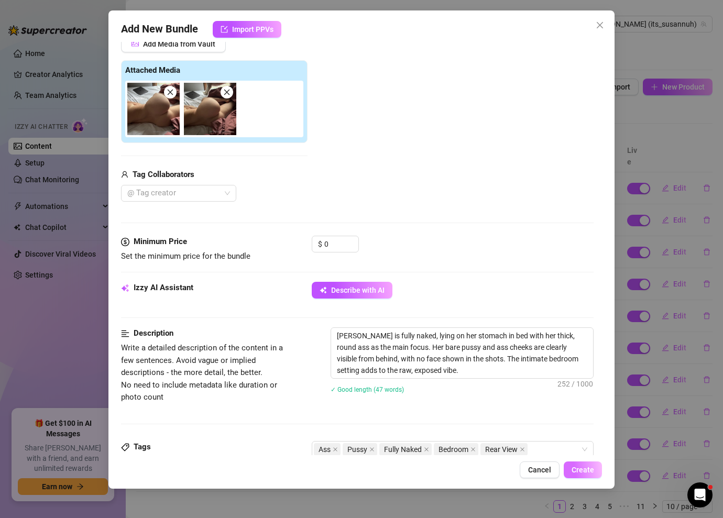
click at [596, 469] on button "Create" at bounding box center [582, 469] width 38 height 17
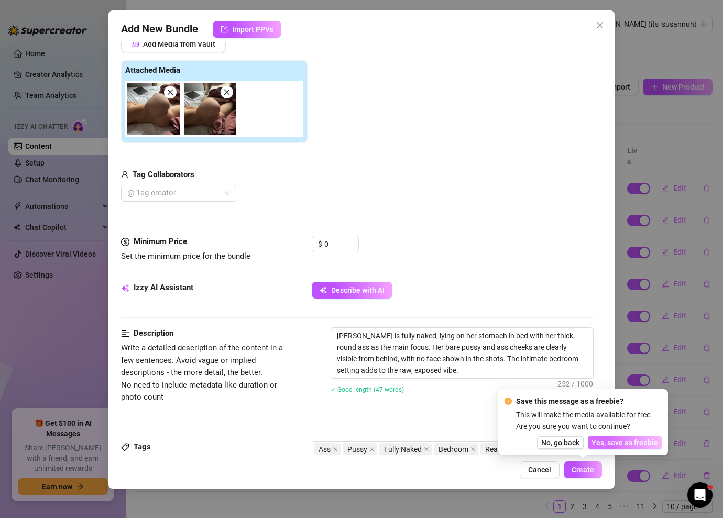
click at [622, 438] on span "Yes, save as freebie" at bounding box center [624, 442] width 67 height 8
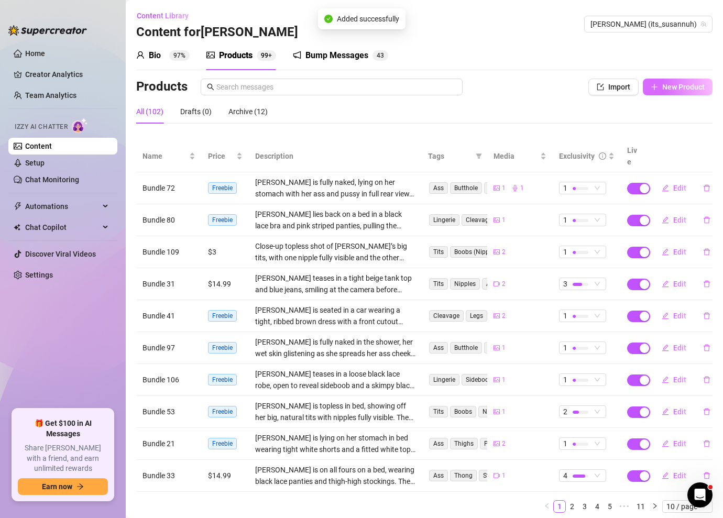
click at [669, 89] on span "New Product" at bounding box center [683, 87] width 42 height 8
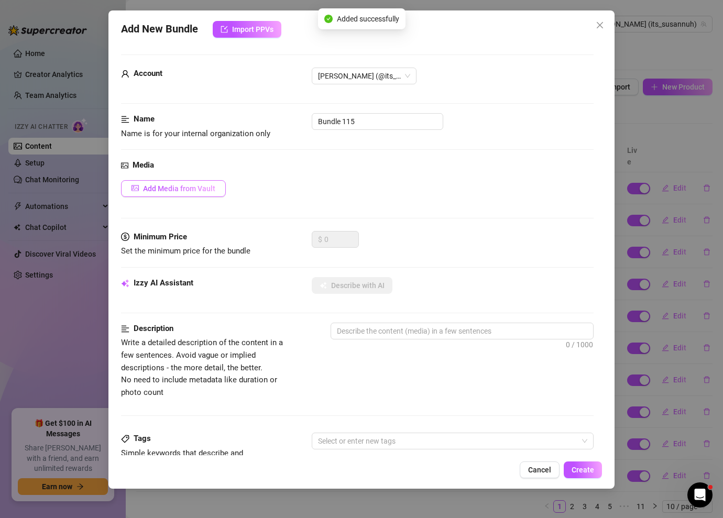
click at [219, 182] on button "Add Media from Vault" at bounding box center [173, 188] width 105 height 17
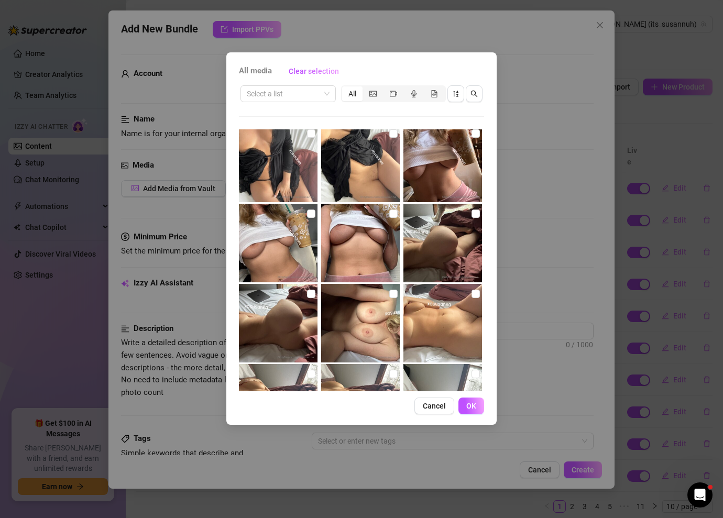
scroll to position [313, 0]
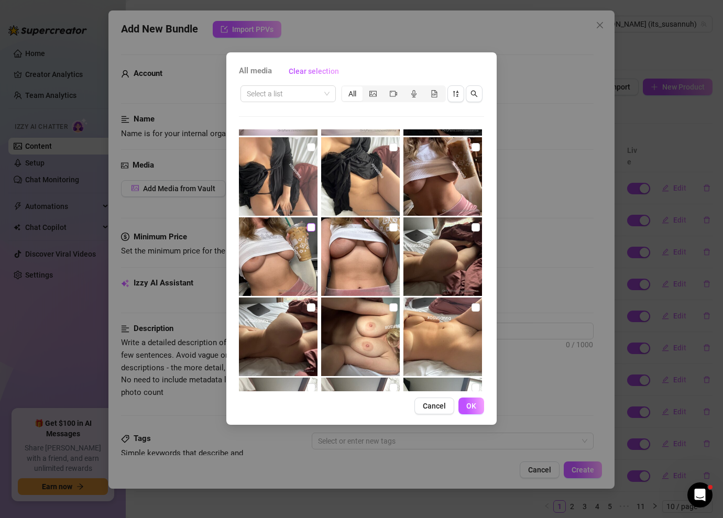
click at [312, 229] on input "checkbox" at bounding box center [311, 227] width 8 height 8
click at [391, 228] on input "checkbox" at bounding box center [393, 227] width 8 height 8
click at [471, 150] on input "checkbox" at bounding box center [475, 147] width 8 height 8
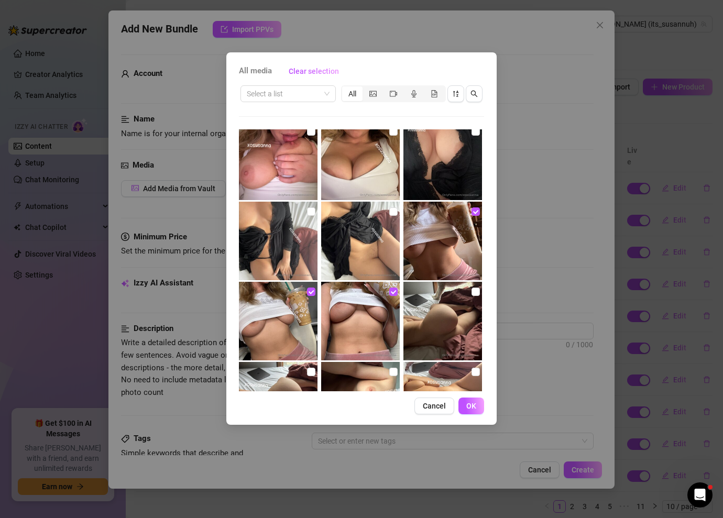
scroll to position [250, 0]
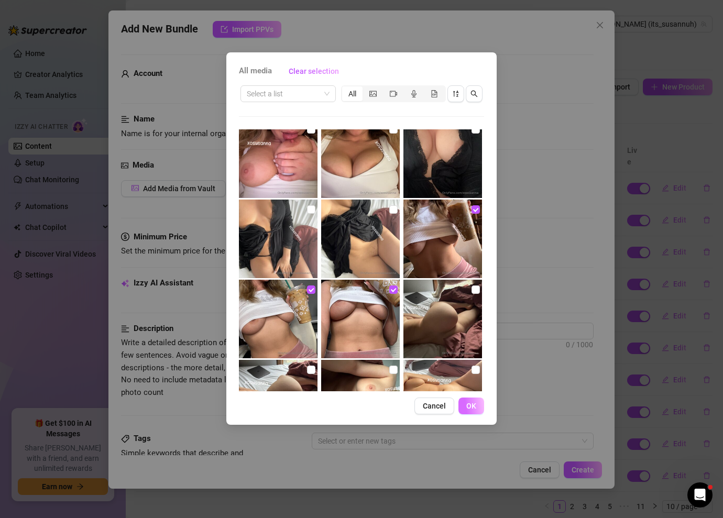
click at [478, 406] on button "OK" at bounding box center [471, 405] width 26 height 17
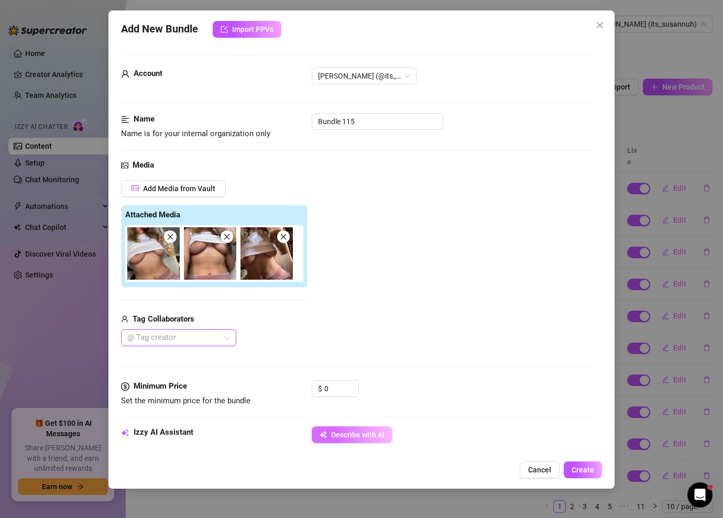
click at [371, 435] on span "Describe with AI" at bounding box center [357, 434] width 53 height 8
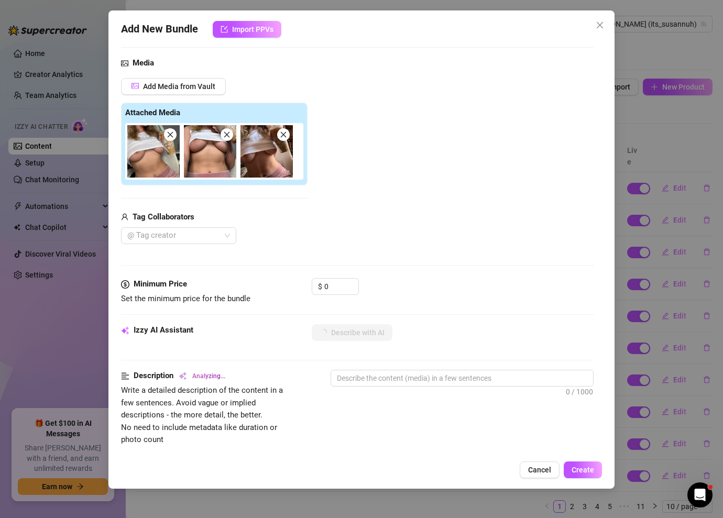
scroll to position [91, 0]
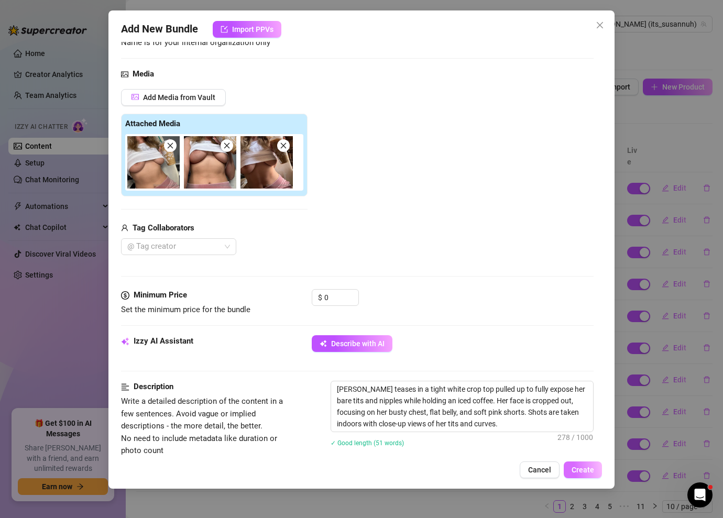
click at [584, 470] on span "Create" at bounding box center [582, 470] width 23 height 8
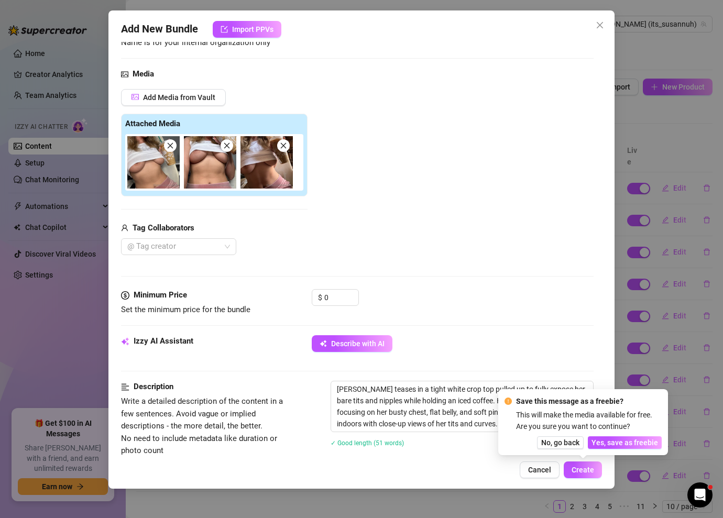
click at [609, 436] on div "Save this message as a freebie? This will make the media available for free. Ar…" at bounding box center [582, 421] width 157 height 53
click at [609, 439] on span "Yes, save as freebie" at bounding box center [624, 442] width 67 height 8
